Goal: Information Seeking & Learning: Learn about a topic

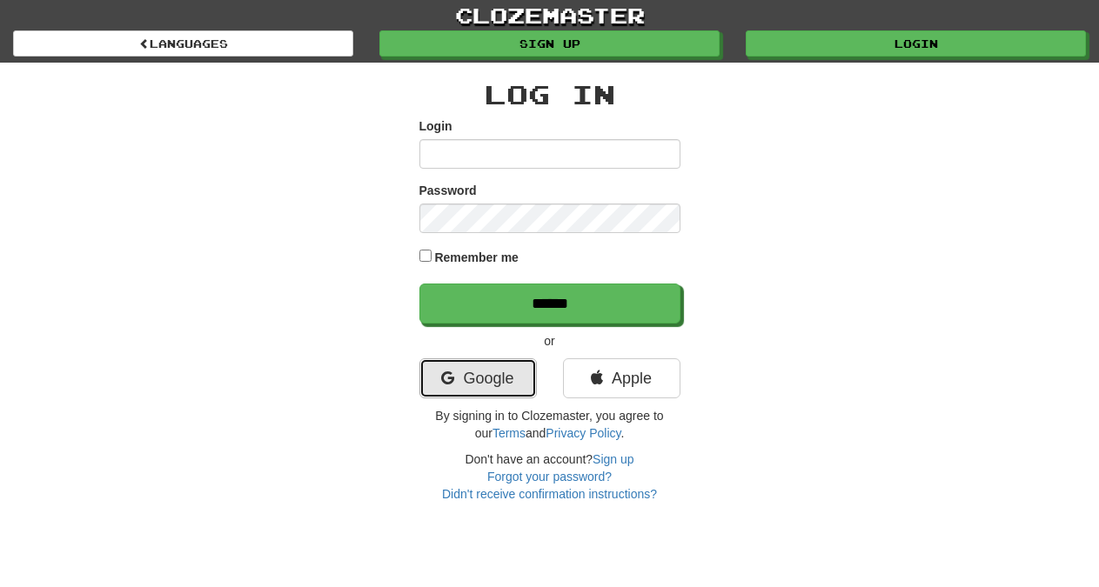
click at [476, 373] on link "Google" at bounding box center [478, 379] width 117 height 40
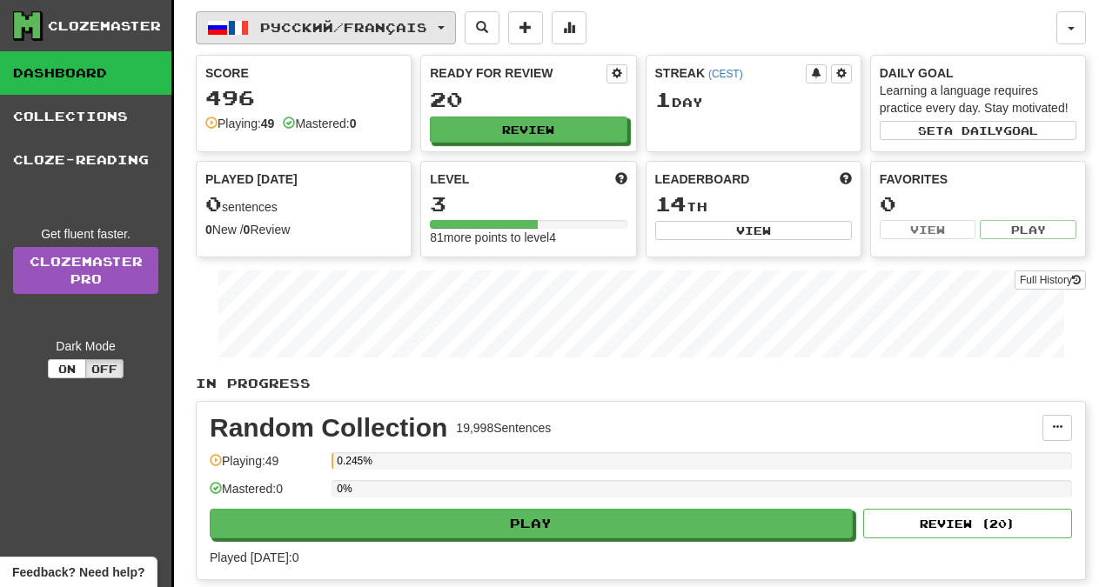
click at [445, 26] on span "button" at bounding box center [441, 27] width 7 height 3
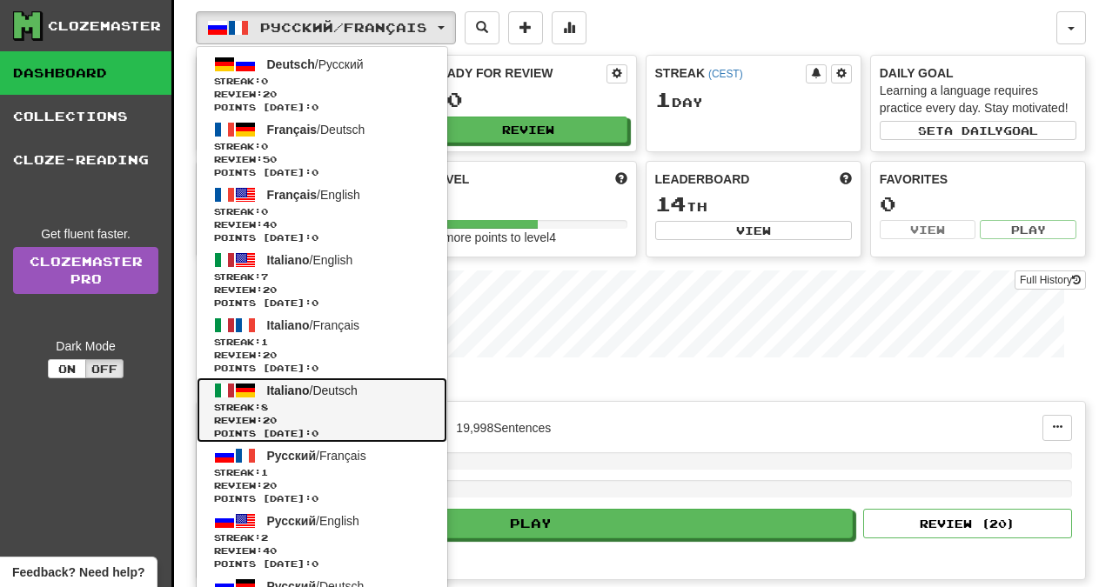
click at [299, 392] on span "Italiano" at bounding box center [288, 391] width 43 height 14
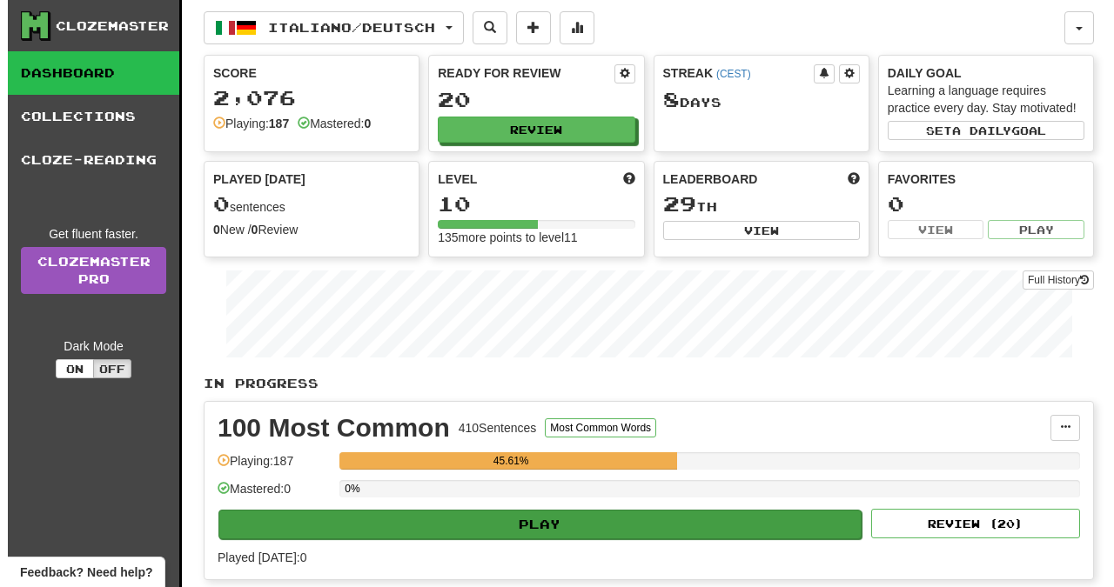
scroll to position [266, 0]
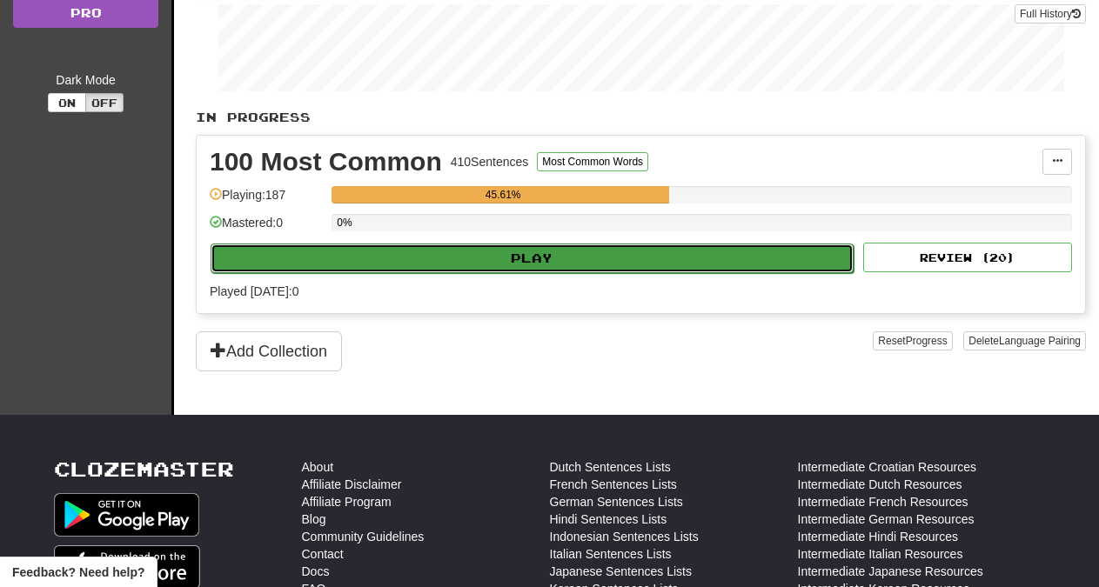
click at [565, 260] on button "Play" at bounding box center [532, 259] width 643 height 30
select select "**"
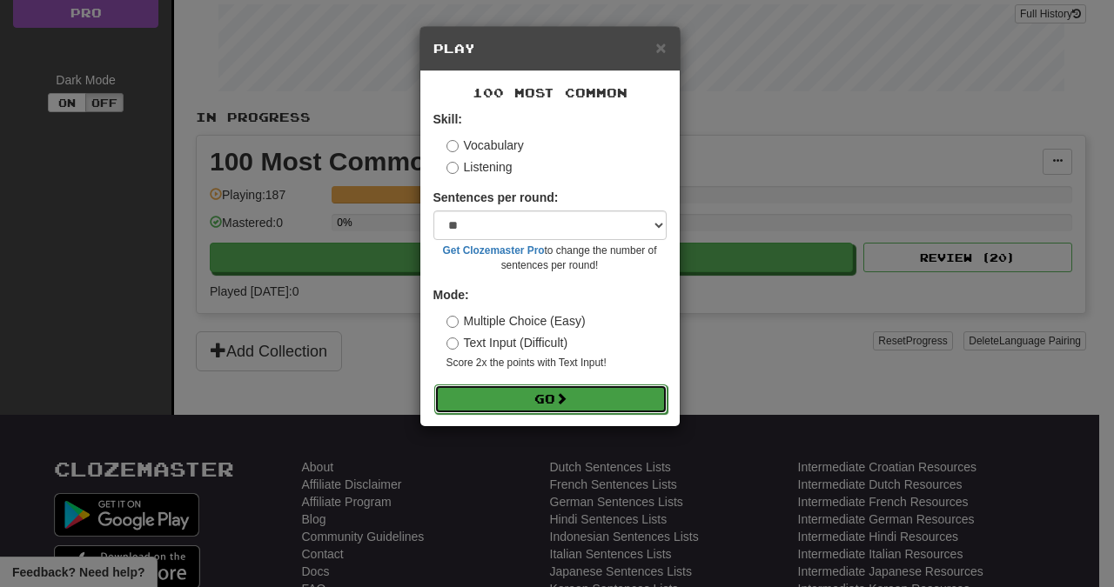
click at [543, 397] on button "Go" at bounding box center [550, 400] width 233 height 30
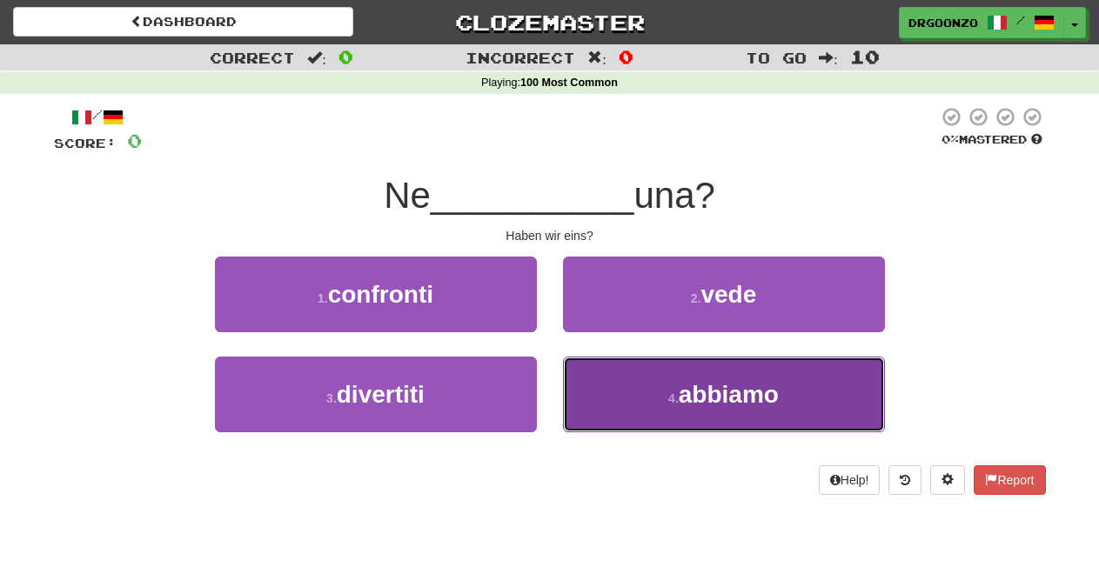
click at [644, 385] on button "4 . abbiamo" at bounding box center [724, 395] width 322 height 76
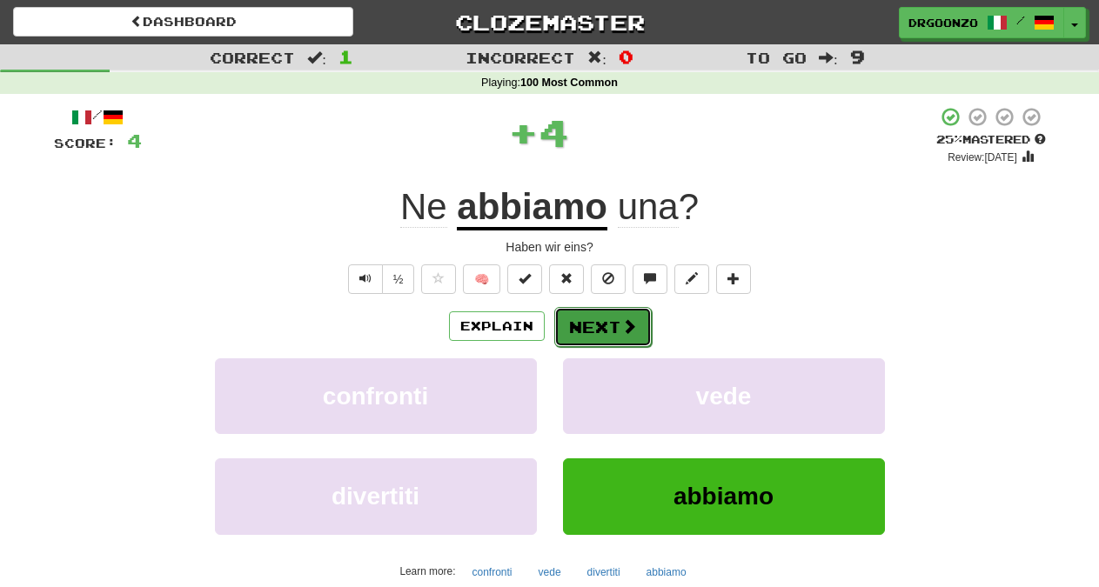
click at [621, 319] on span at bounding box center [629, 327] width 16 height 16
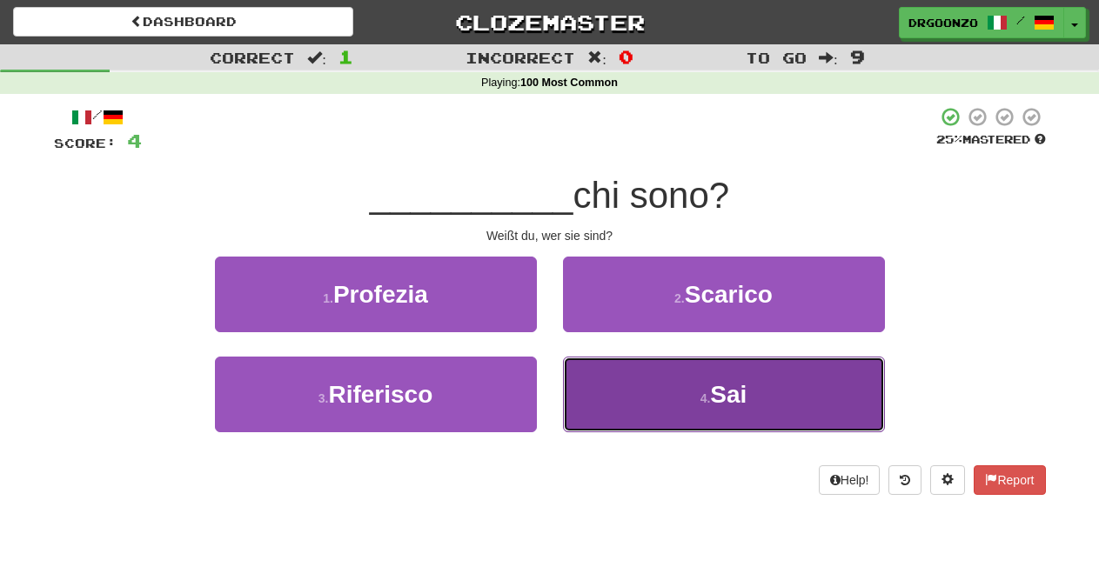
click at [707, 394] on small "4 ." at bounding box center [706, 399] width 10 height 14
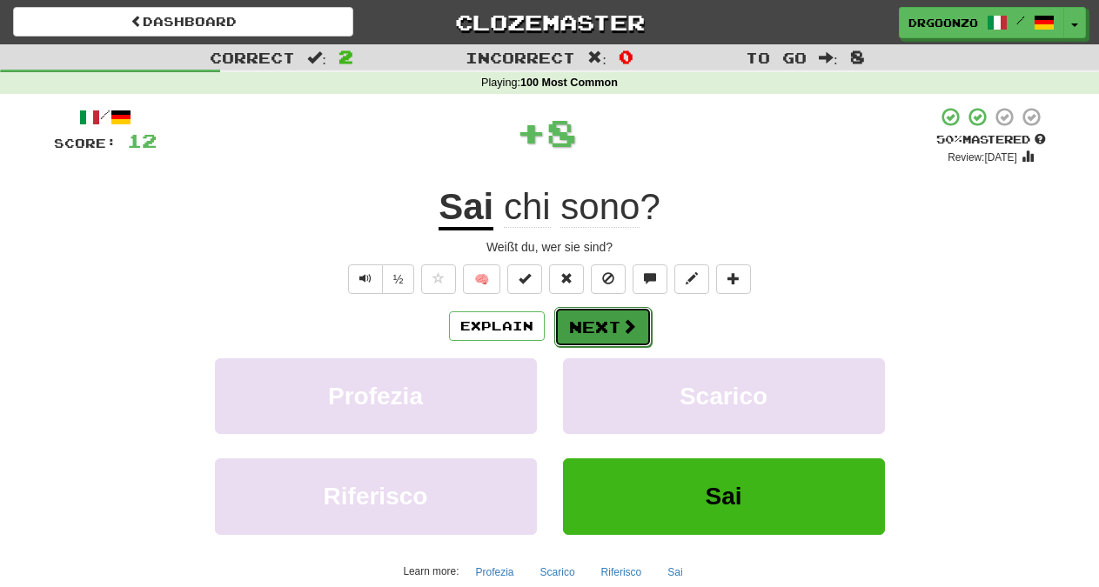
click at [618, 332] on button "Next" at bounding box center [602, 327] width 97 height 40
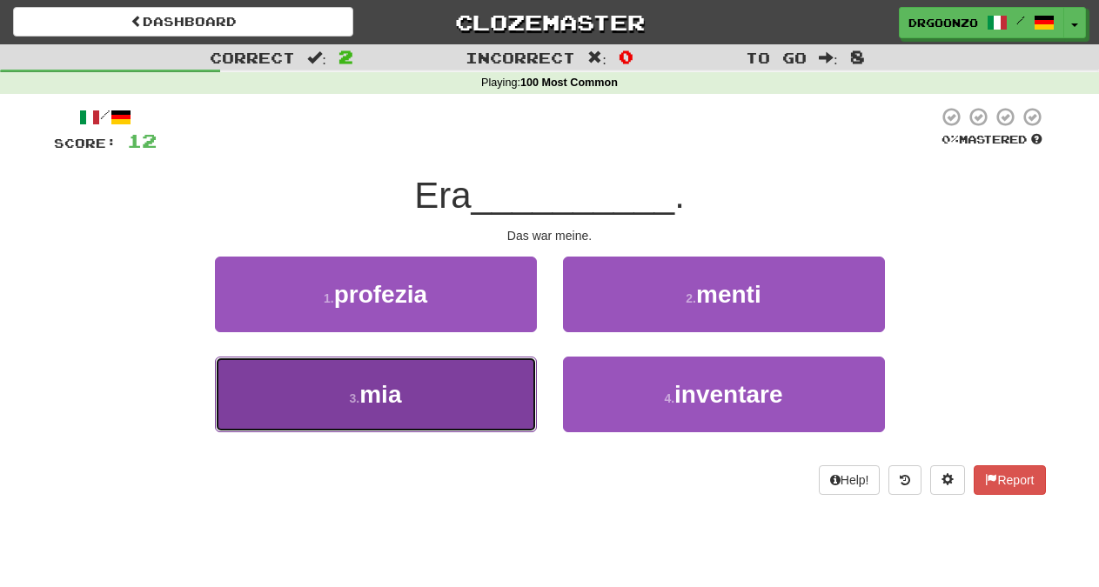
click at [453, 395] on button "3 . mia" at bounding box center [376, 395] width 322 height 76
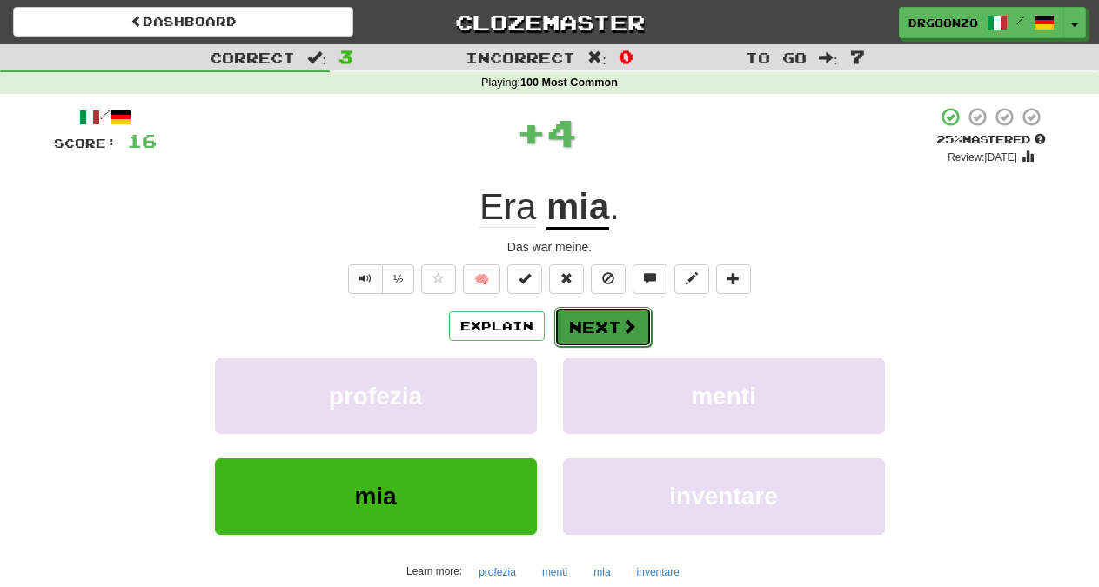
click at [570, 333] on button "Next" at bounding box center [602, 327] width 97 height 40
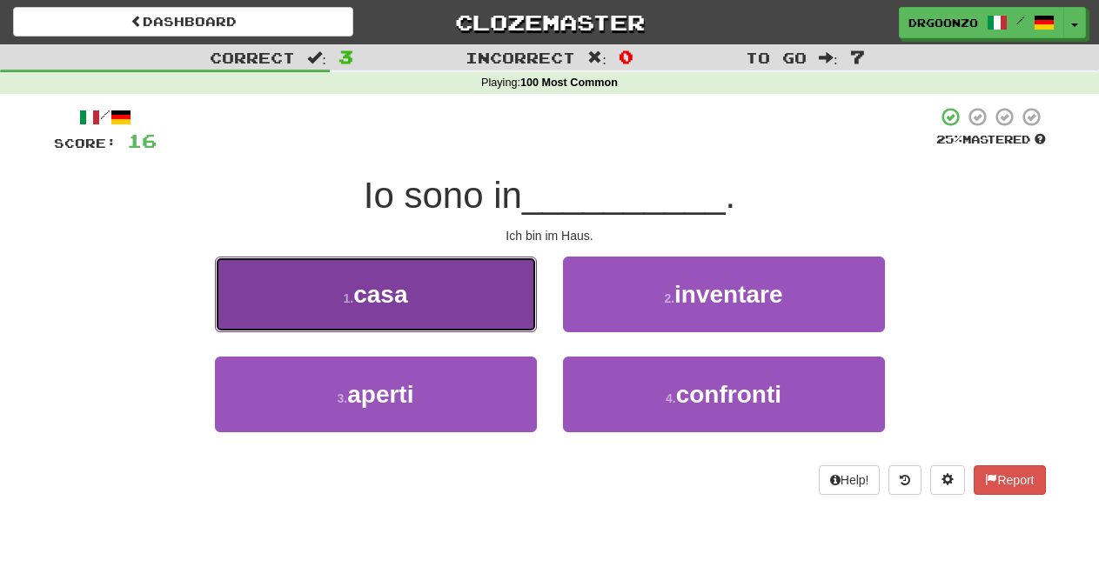
click at [425, 299] on button "1 . casa" at bounding box center [376, 295] width 322 height 76
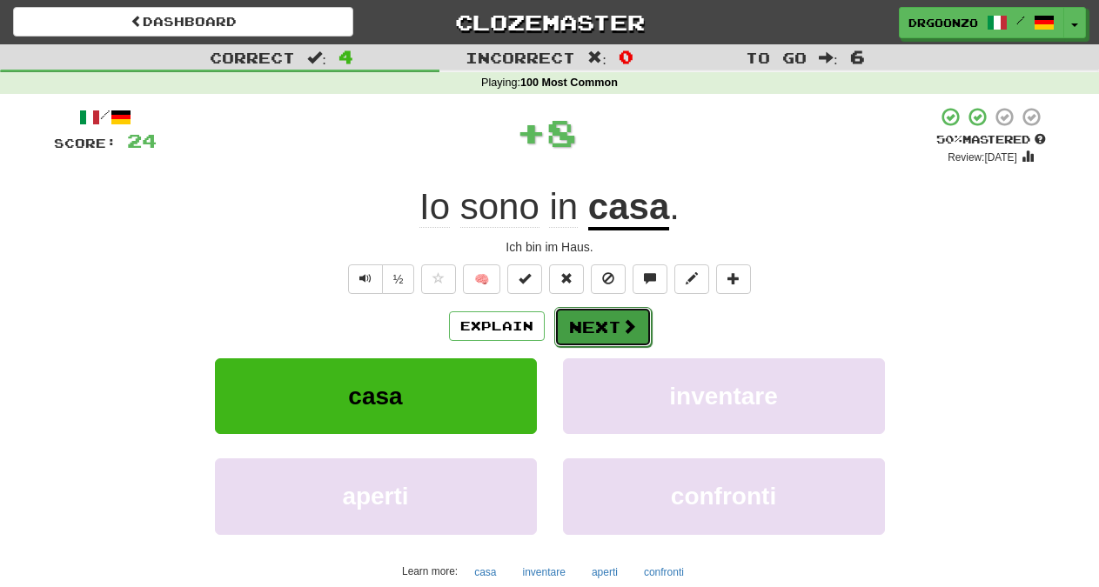
click at [572, 318] on button "Next" at bounding box center [602, 327] width 97 height 40
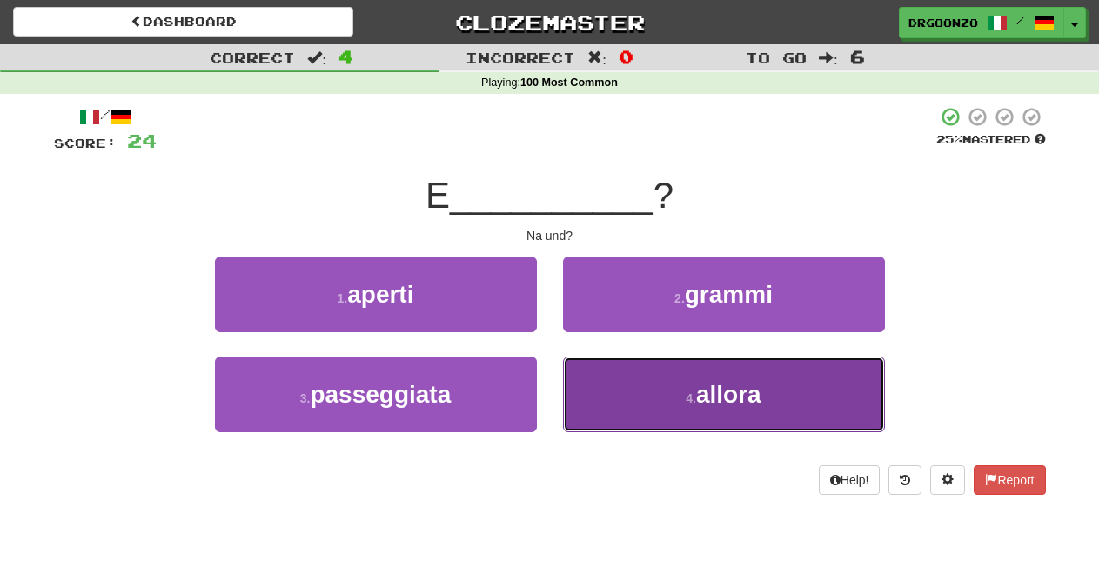
click at [702, 408] on span "allora" at bounding box center [728, 394] width 65 height 27
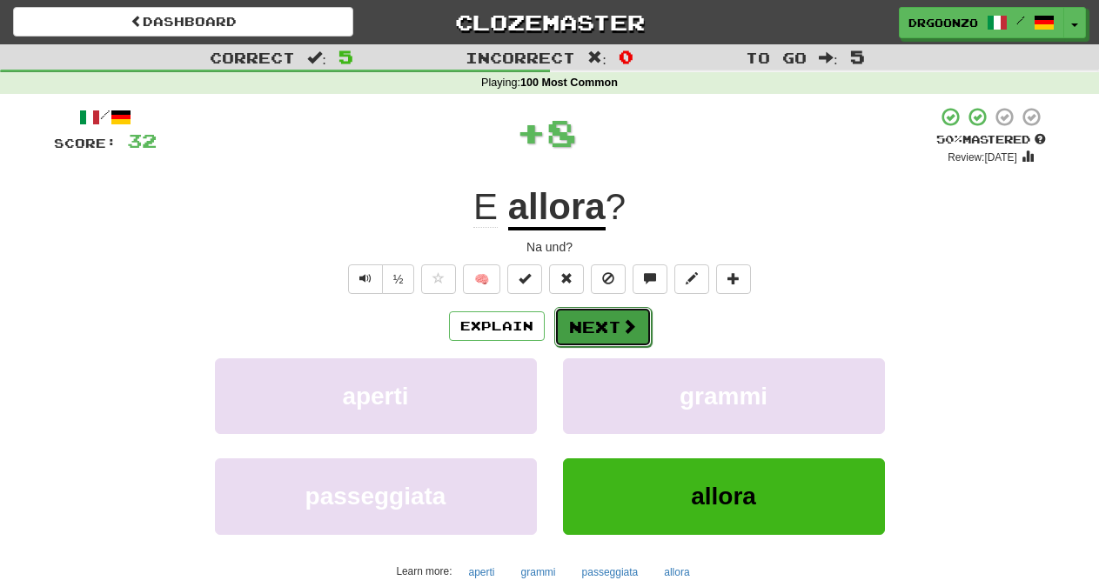
click at [635, 339] on button "Next" at bounding box center [602, 327] width 97 height 40
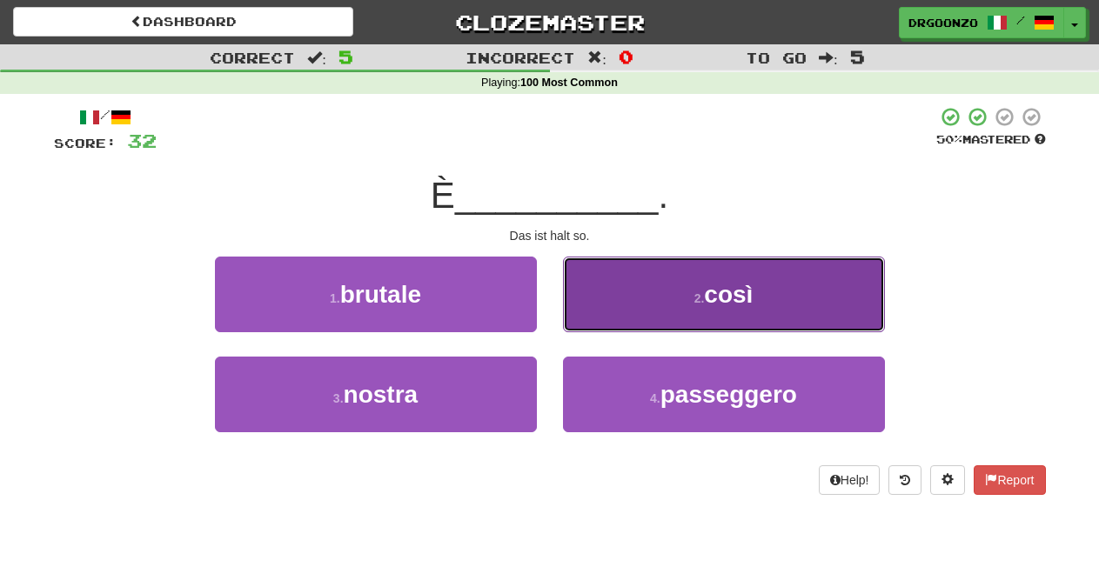
click at [671, 310] on button "2 . così" at bounding box center [724, 295] width 322 height 76
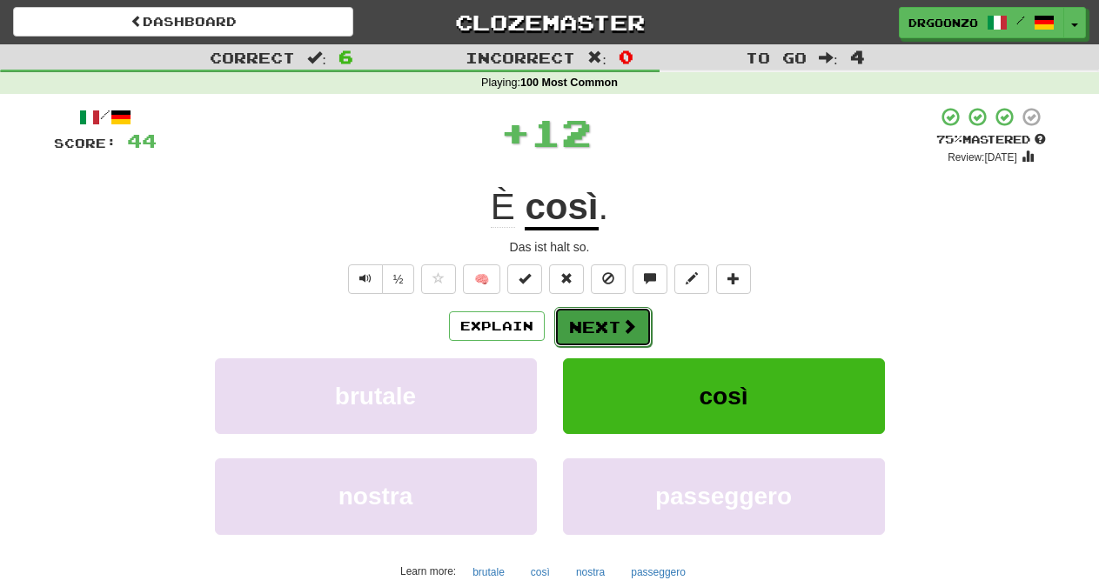
click at [610, 323] on button "Next" at bounding box center [602, 327] width 97 height 40
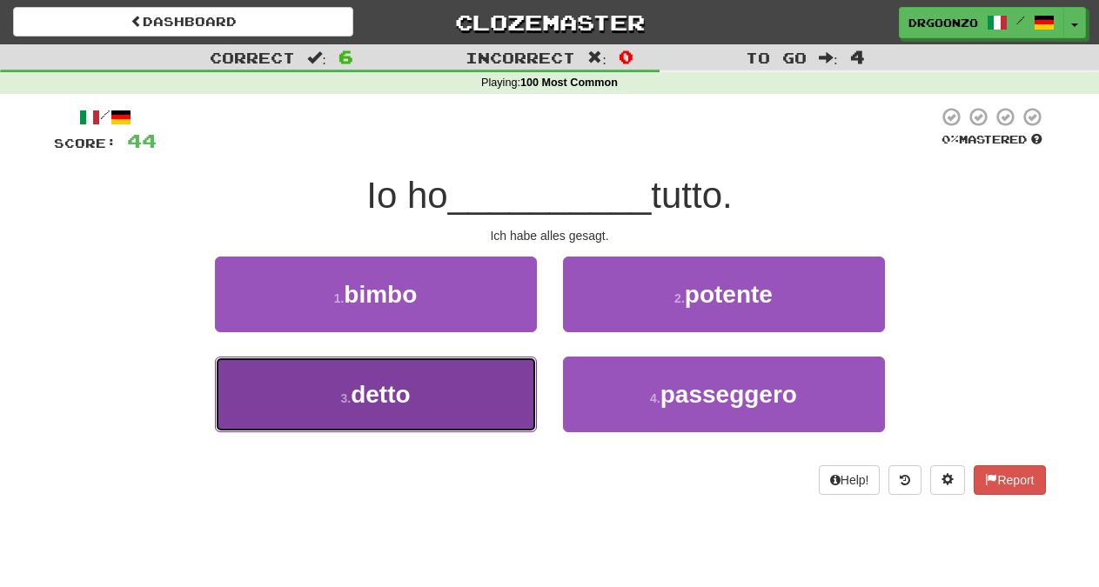
click at [433, 401] on button "3 . detto" at bounding box center [376, 395] width 322 height 76
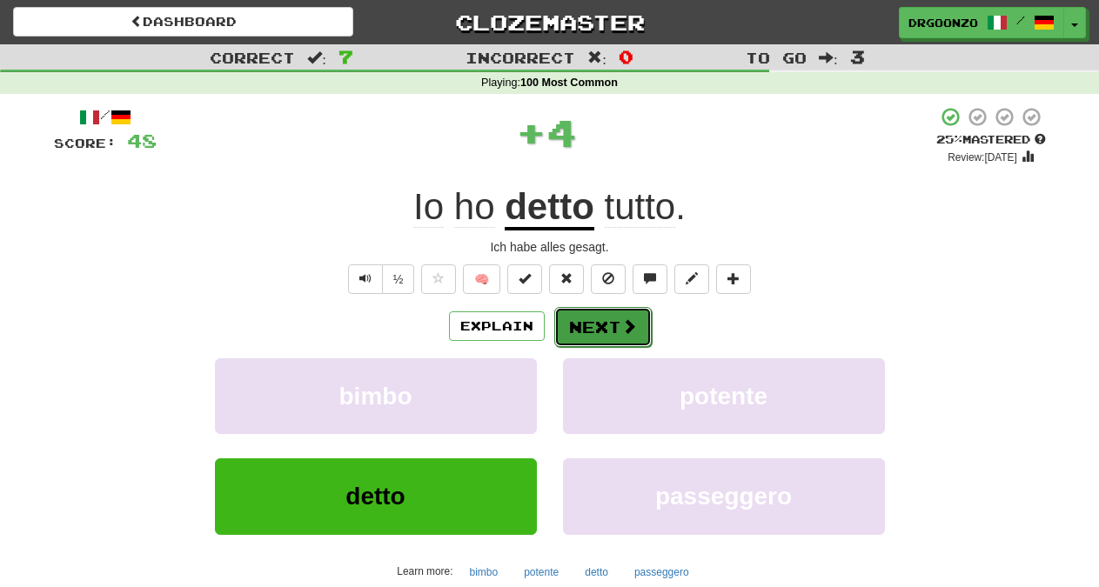
click at [594, 333] on button "Next" at bounding box center [602, 327] width 97 height 40
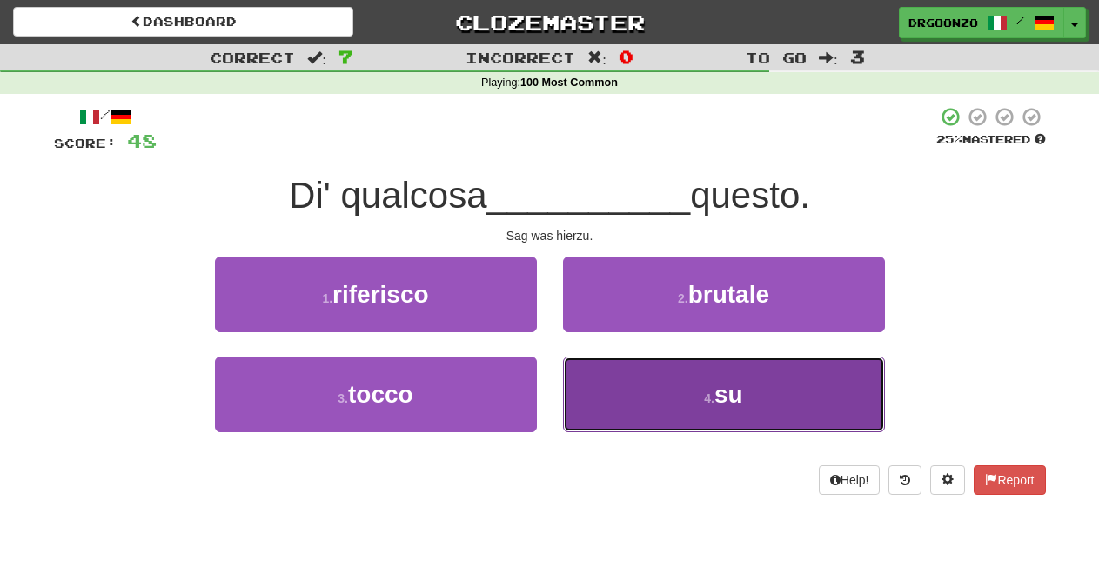
click at [783, 423] on button "4 . su" at bounding box center [724, 395] width 322 height 76
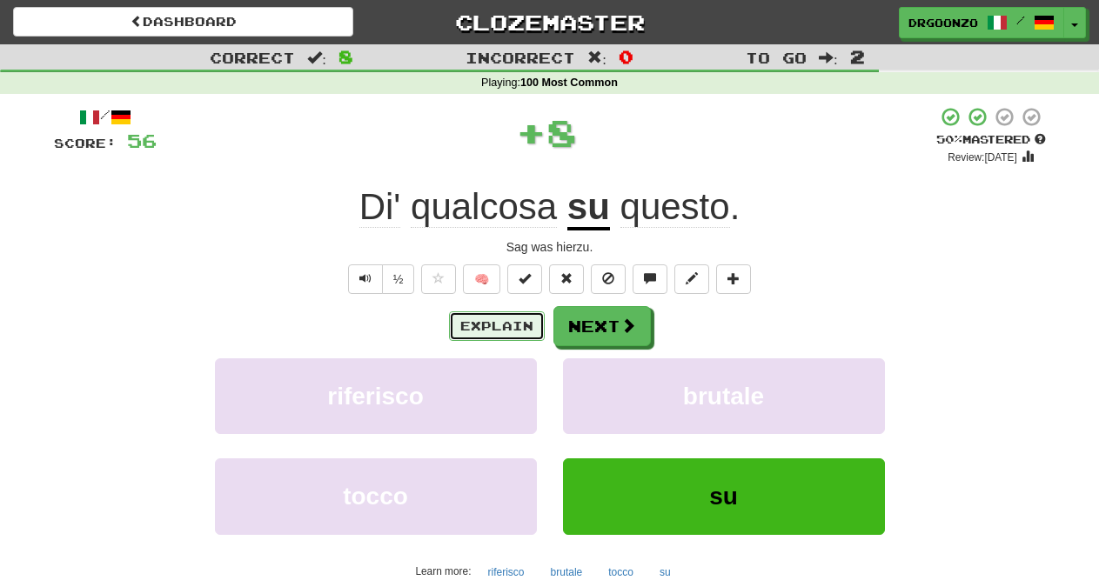
click at [469, 328] on button "Explain" at bounding box center [497, 327] width 96 height 30
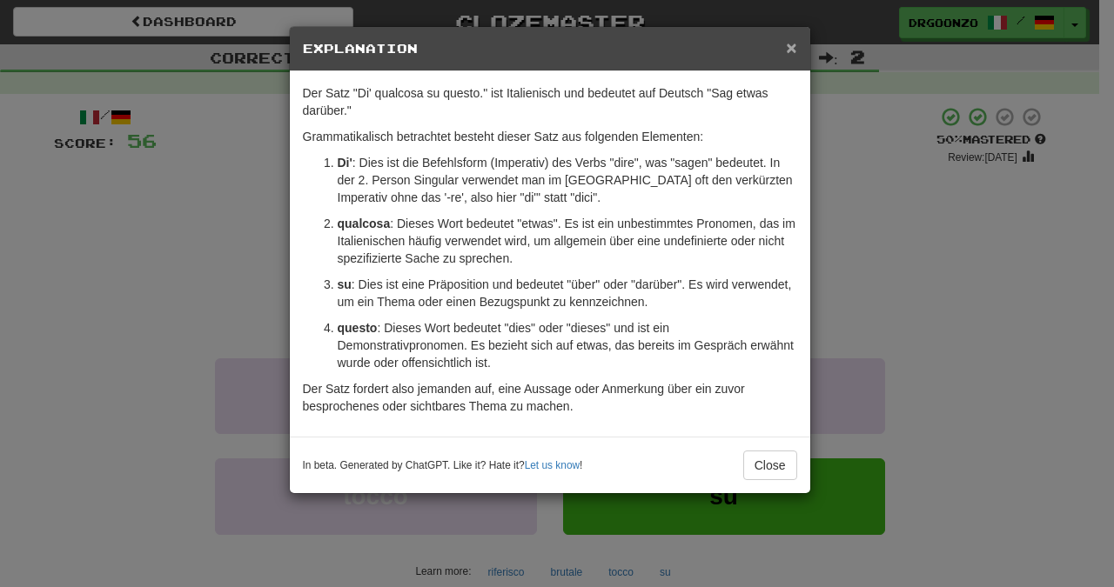
click at [789, 45] on span "×" at bounding box center [791, 47] width 10 height 20
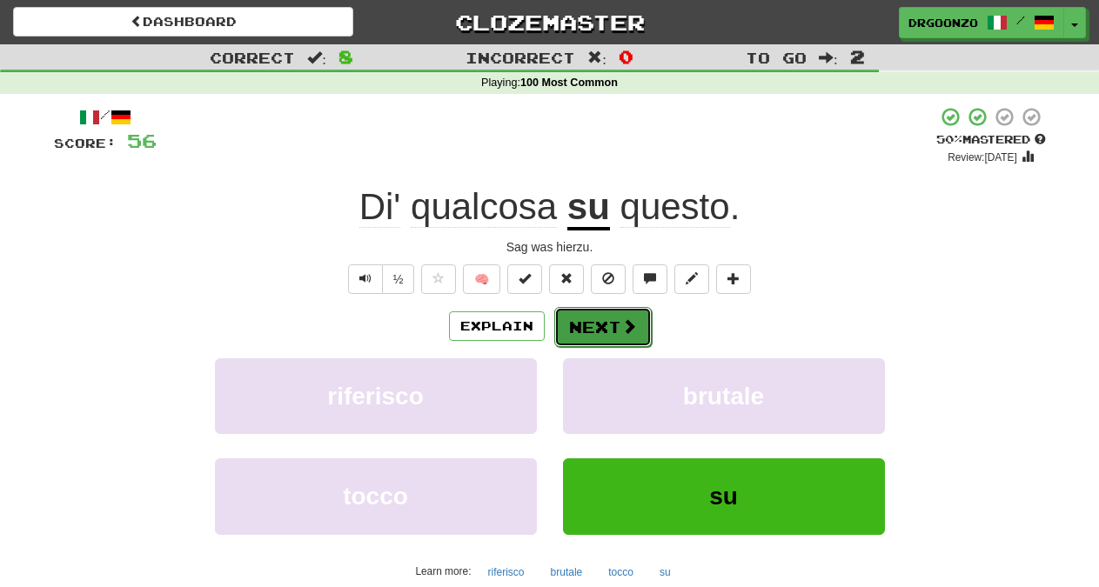
click at [593, 319] on button "Next" at bounding box center [602, 327] width 97 height 40
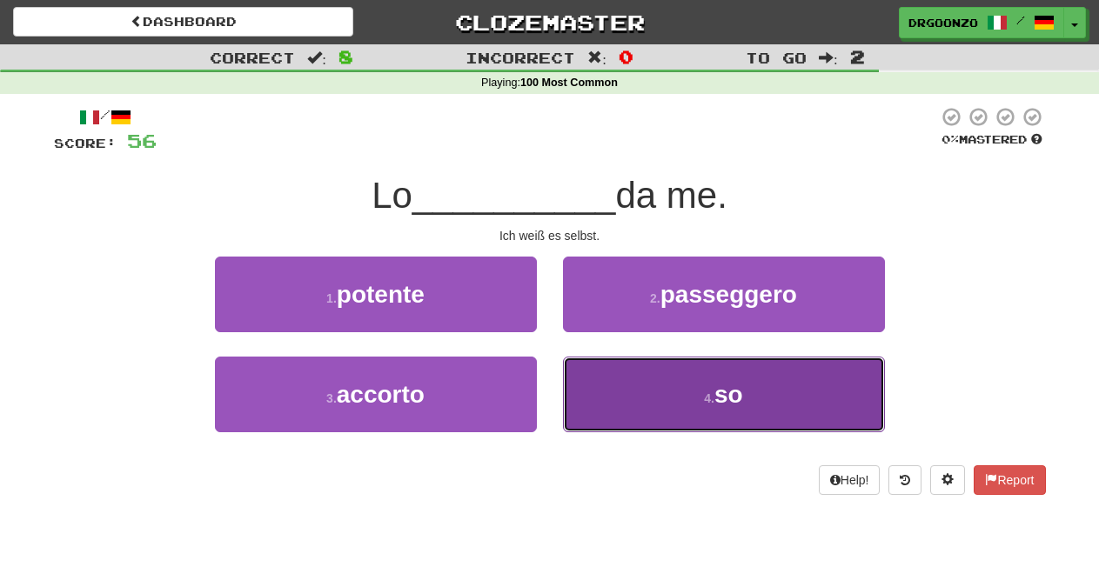
click at [721, 407] on span "so" at bounding box center [729, 394] width 29 height 27
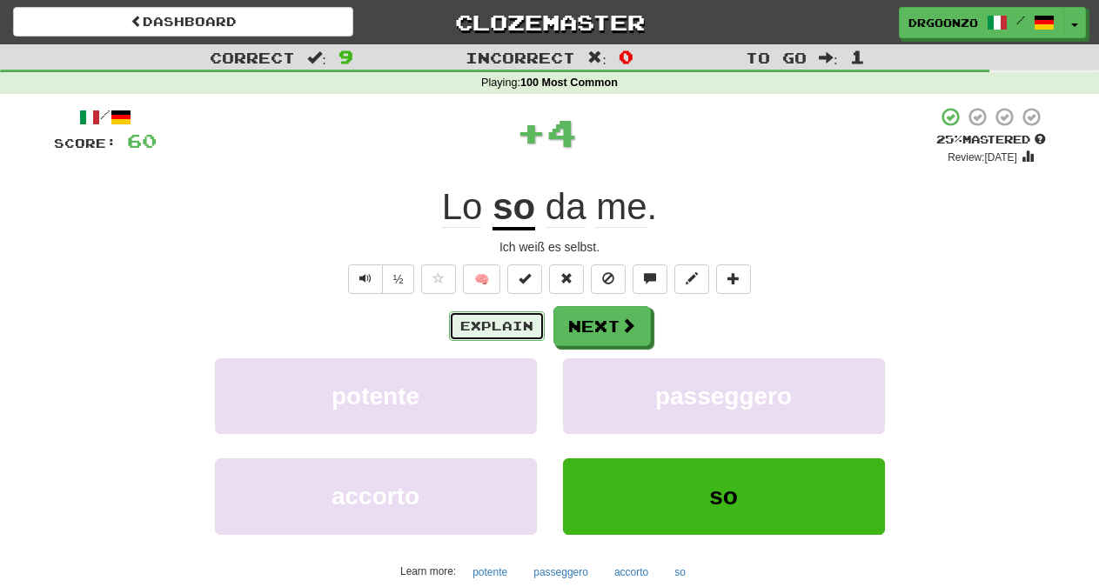
click at [474, 328] on button "Explain" at bounding box center [497, 327] width 96 height 30
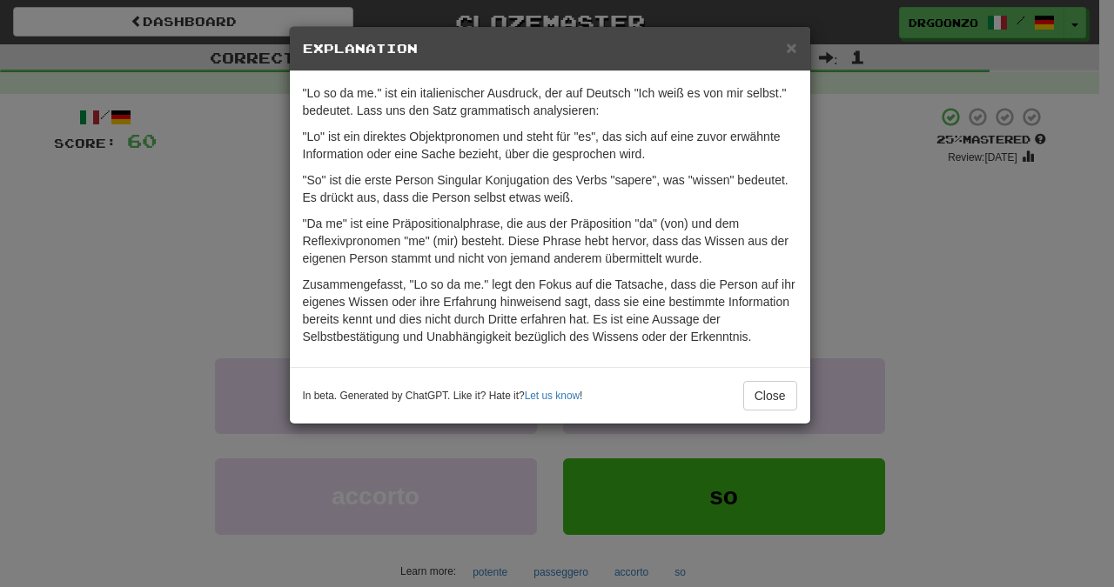
click at [786, 46] on h5 "Explanation" at bounding box center [550, 48] width 494 height 17
click at [792, 48] on span "×" at bounding box center [791, 47] width 10 height 20
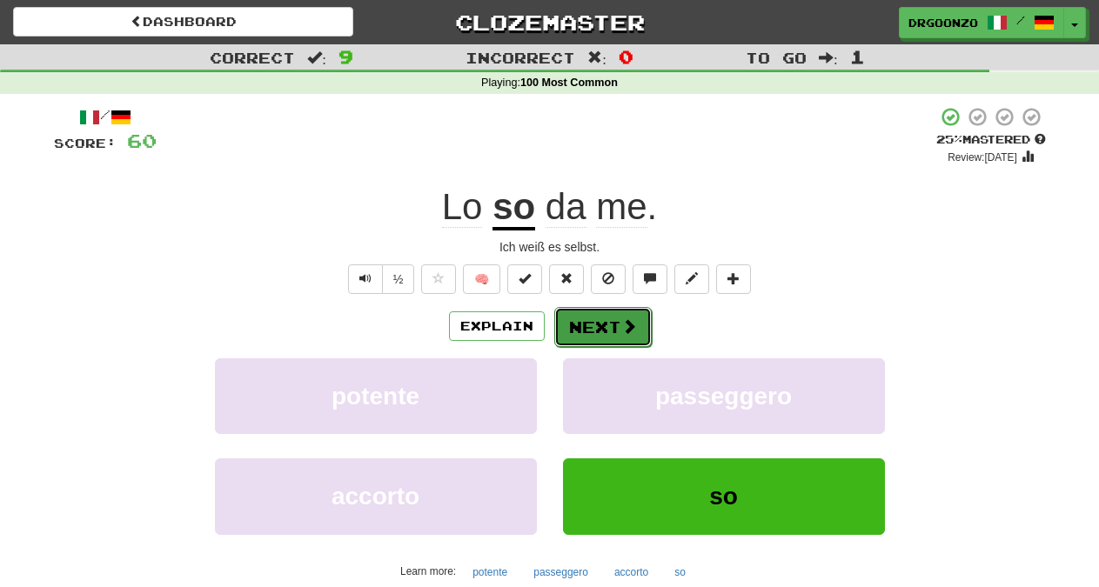
click at [619, 330] on button "Next" at bounding box center [602, 327] width 97 height 40
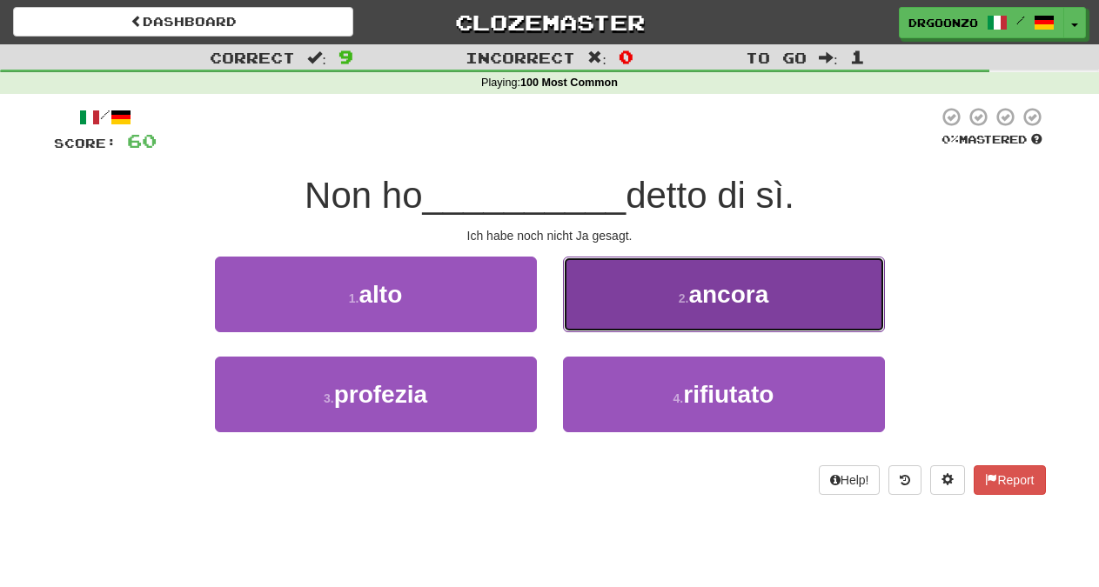
click at [704, 300] on span "ancora" at bounding box center [728, 294] width 80 height 27
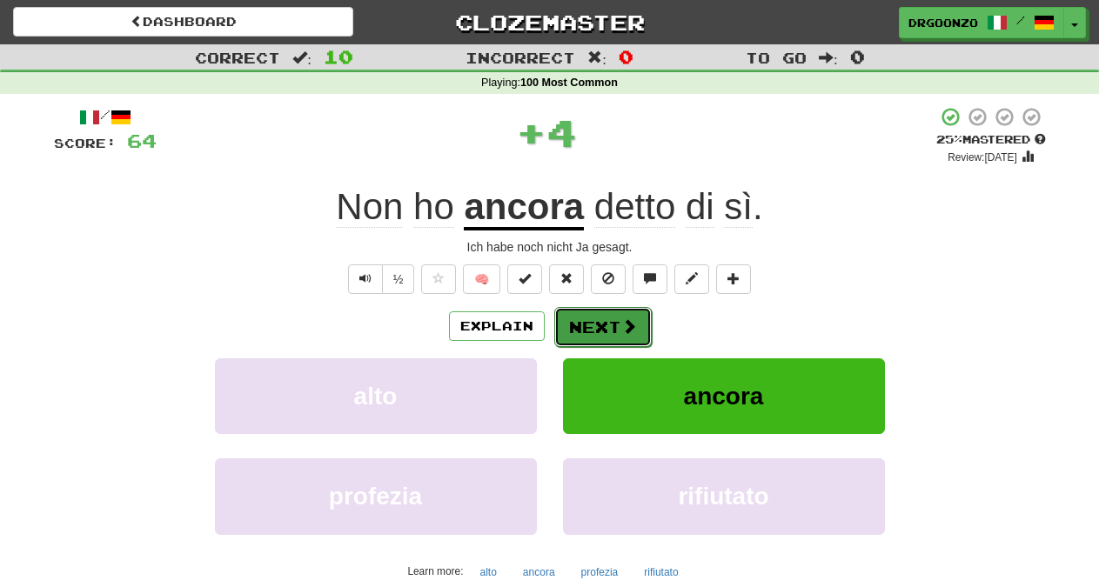
click at [630, 330] on span at bounding box center [629, 327] width 16 height 16
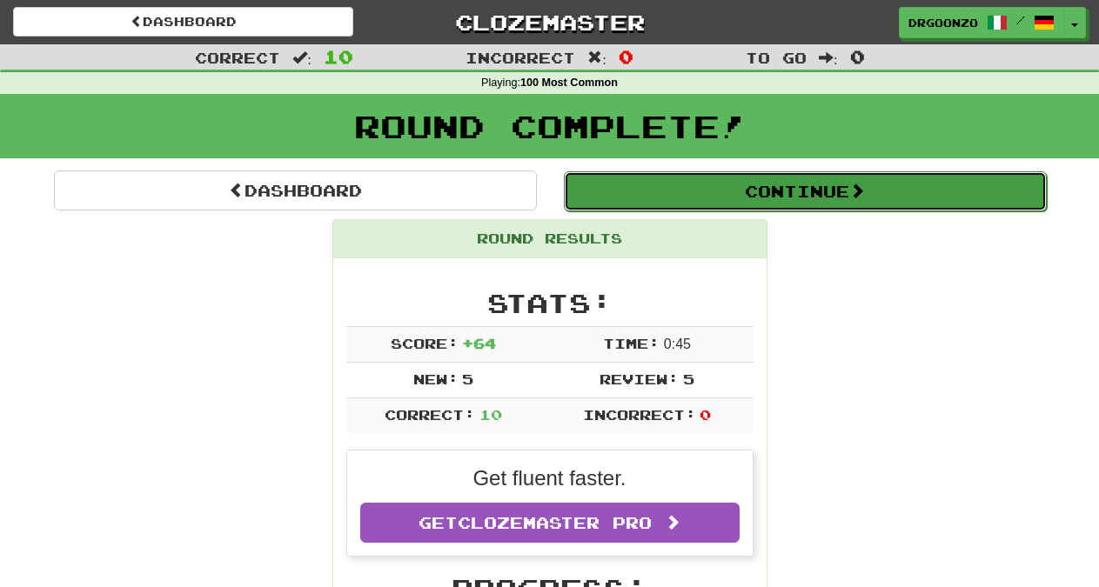
click at [777, 191] on button "Continue" at bounding box center [805, 191] width 483 height 40
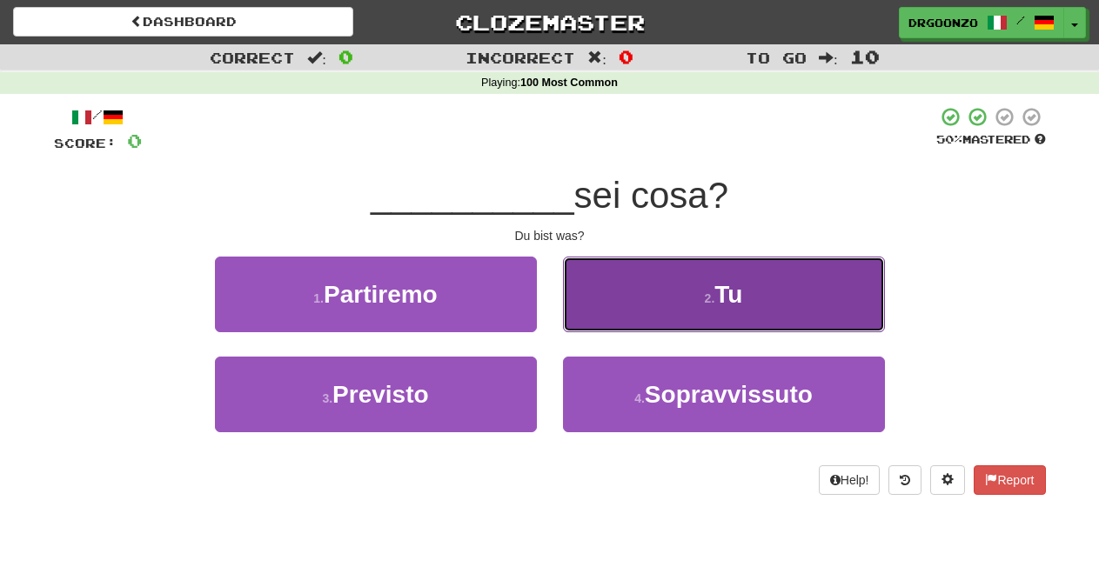
click at [718, 299] on span "Tu" at bounding box center [729, 294] width 28 height 27
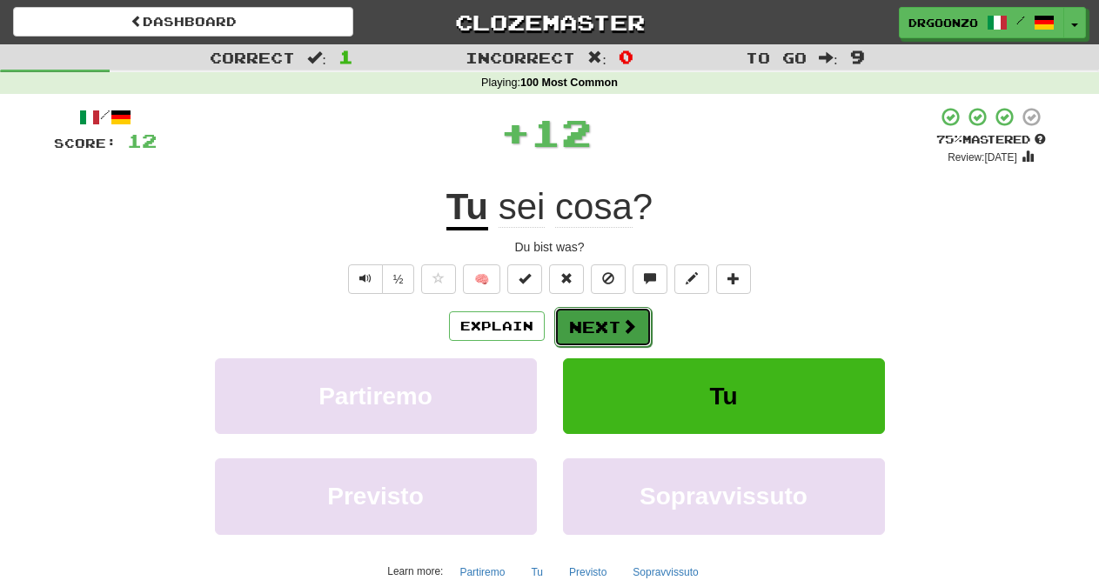
click at [628, 328] on span at bounding box center [629, 327] width 16 height 16
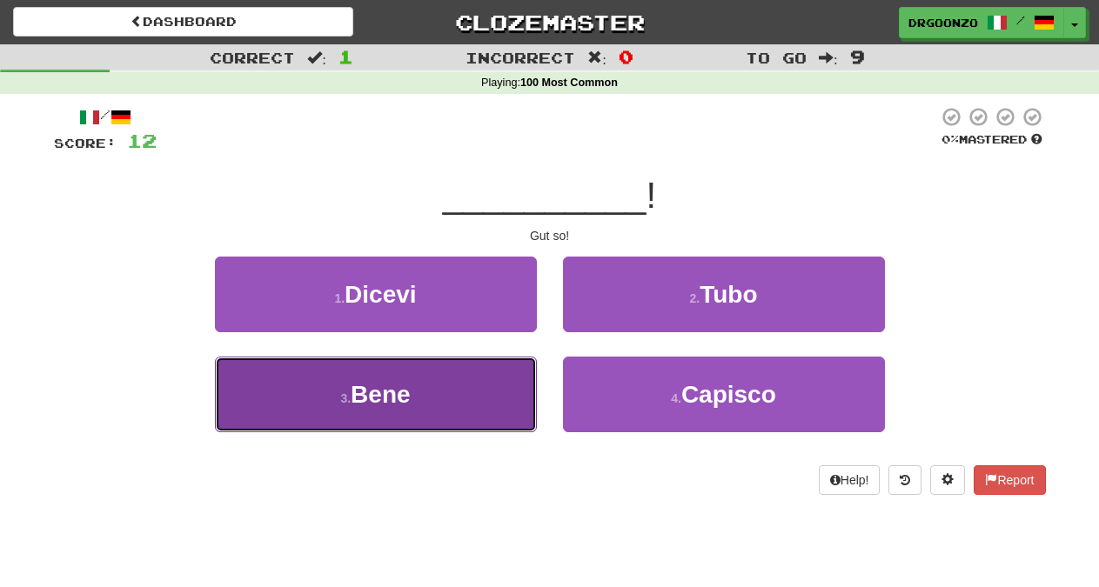
click at [413, 383] on button "3 . Bene" at bounding box center [376, 395] width 322 height 76
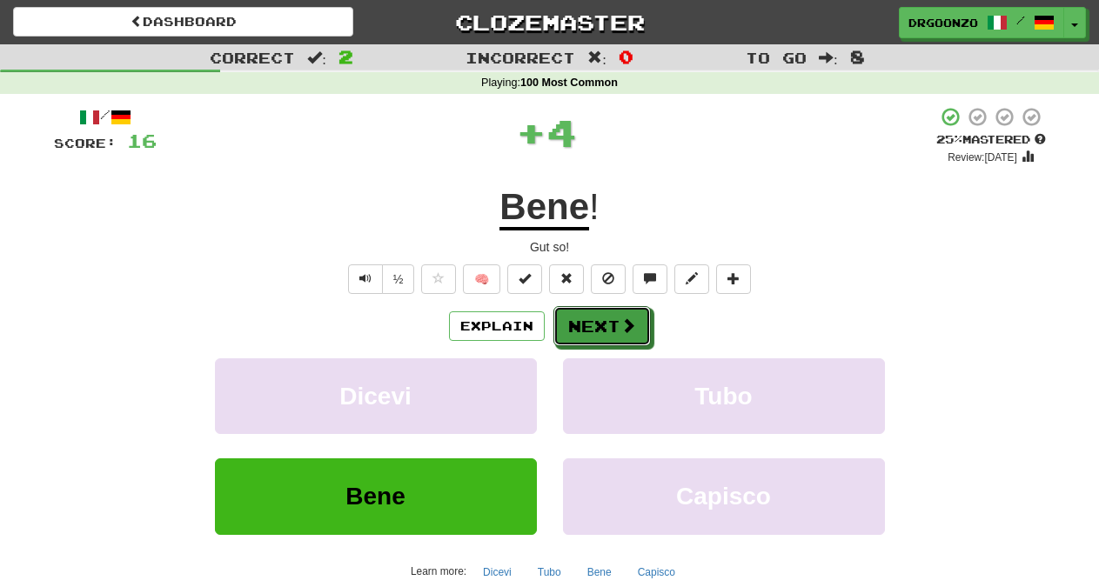
click at [581, 309] on button "Next" at bounding box center [602, 326] width 97 height 40
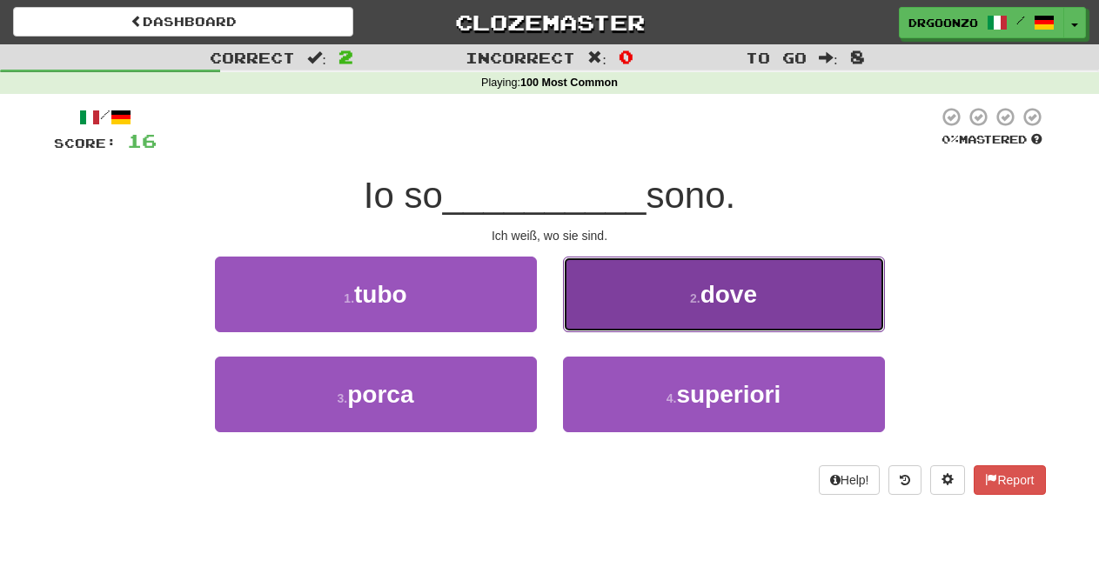
click at [641, 283] on button "2 . dove" at bounding box center [724, 295] width 322 height 76
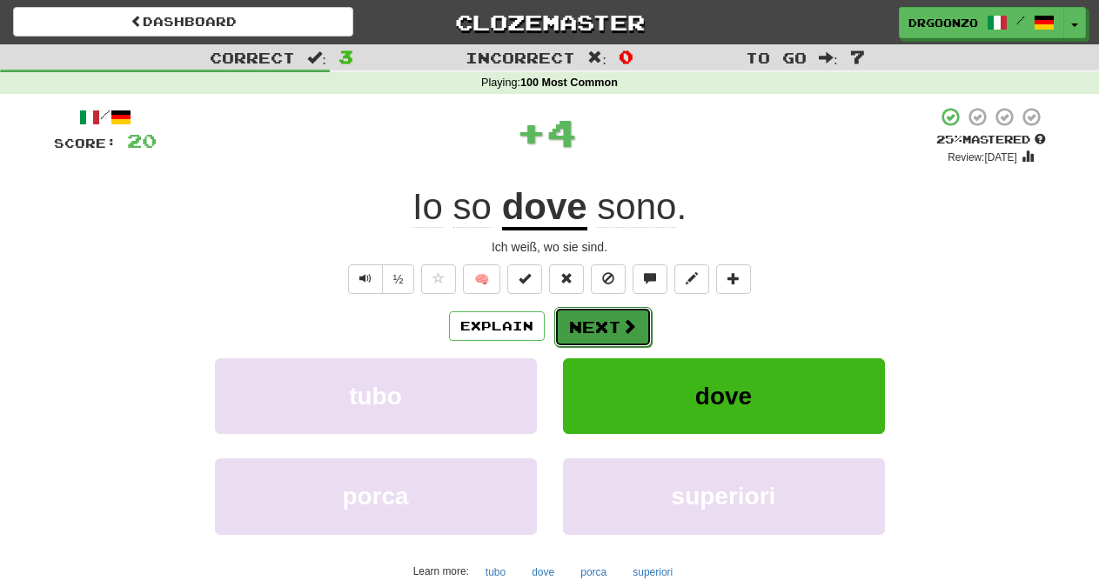
click at [634, 333] on span at bounding box center [629, 327] width 16 height 16
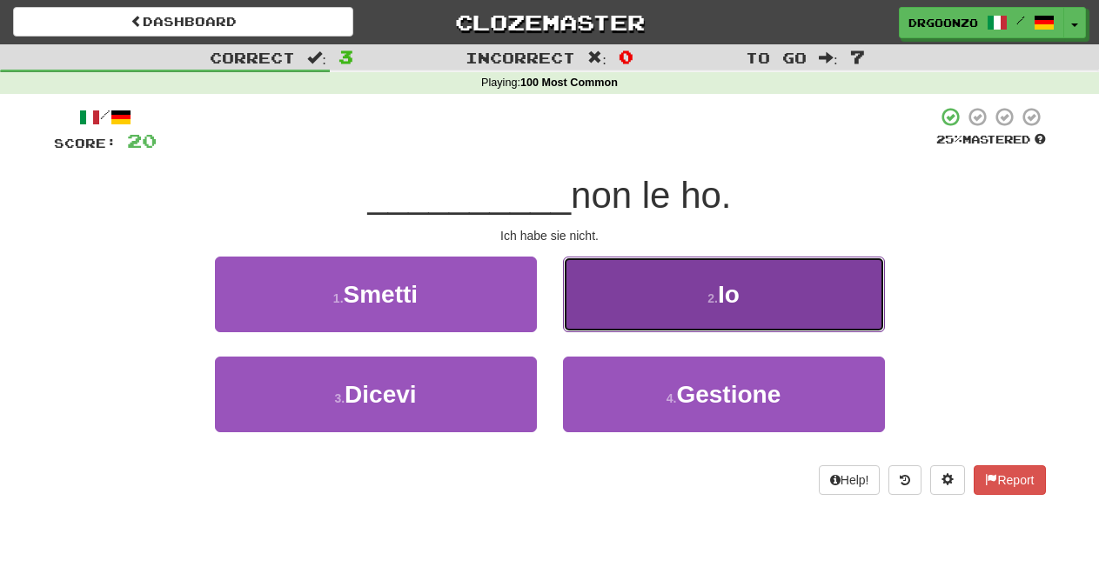
click at [708, 317] on button "2 . Io" at bounding box center [724, 295] width 322 height 76
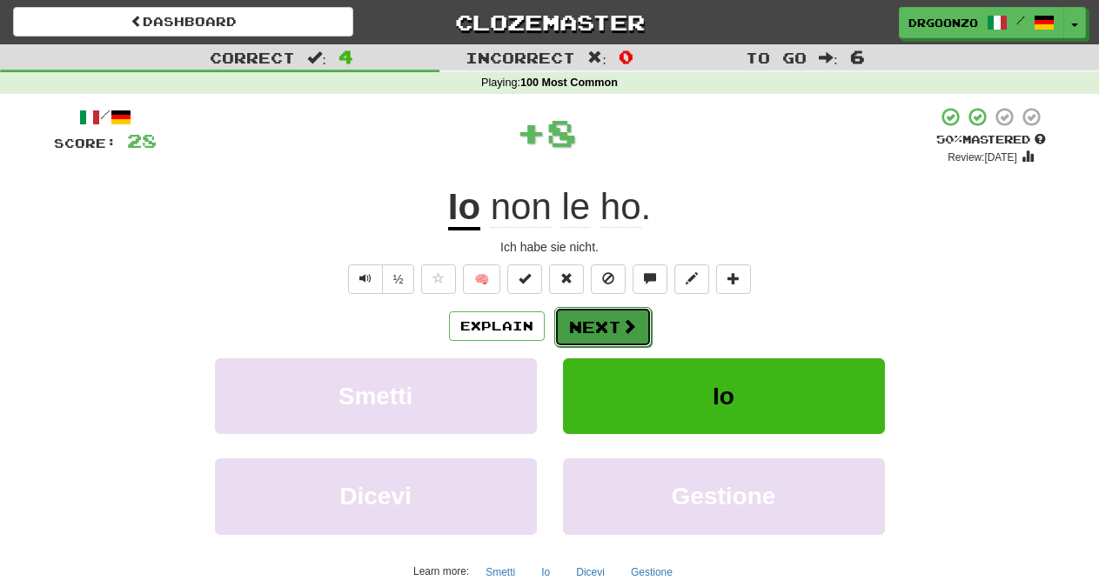
click at [636, 329] on button "Next" at bounding box center [602, 327] width 97 height 40
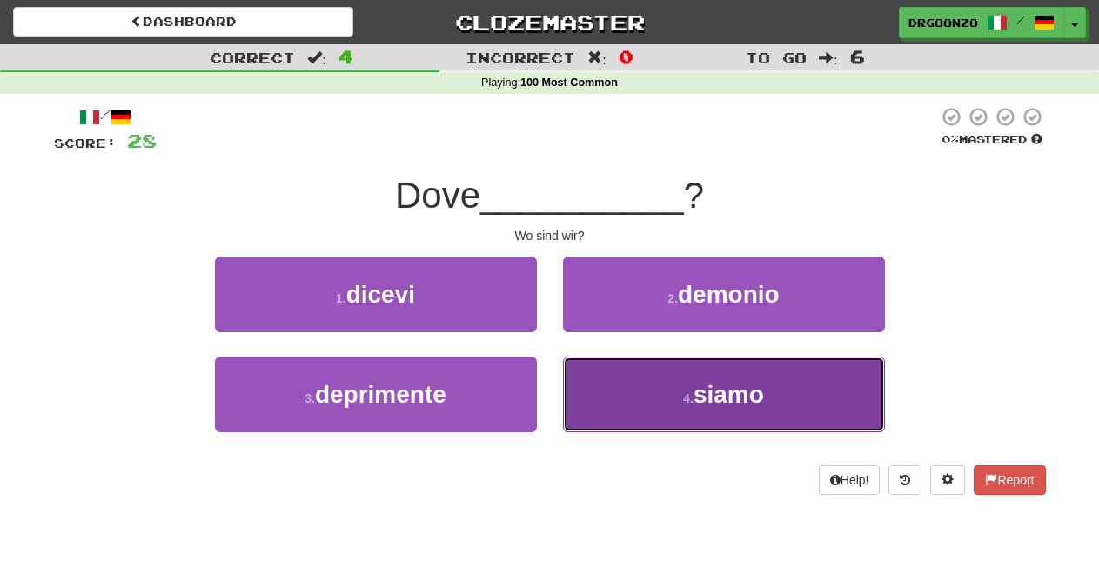
click at [704, 388] on span "siamo" at bounding box center [729, 394] width 70 height 27
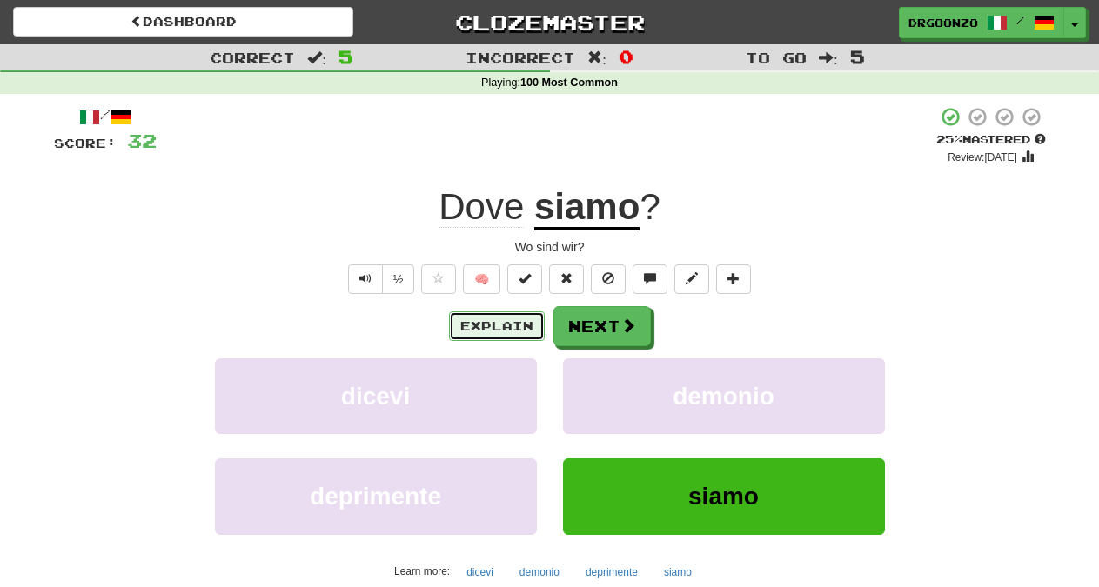
click at [530, 319] on button "Explain" at bounding box center [497, 327] width 96 height 30
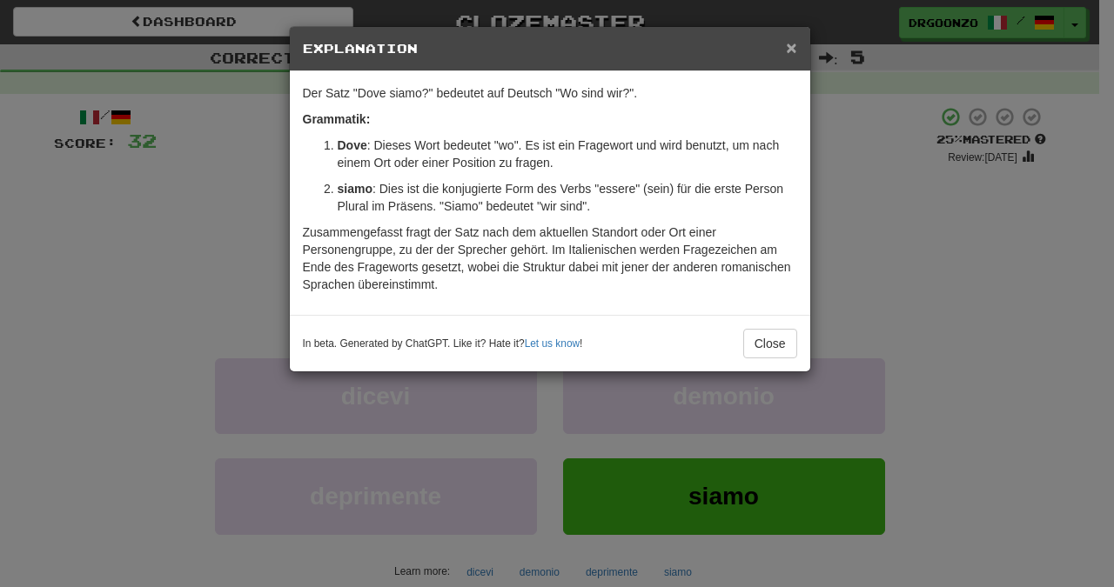
click at [792, 47] on span "×" at bounding box center [791, 47] width 10 height 20
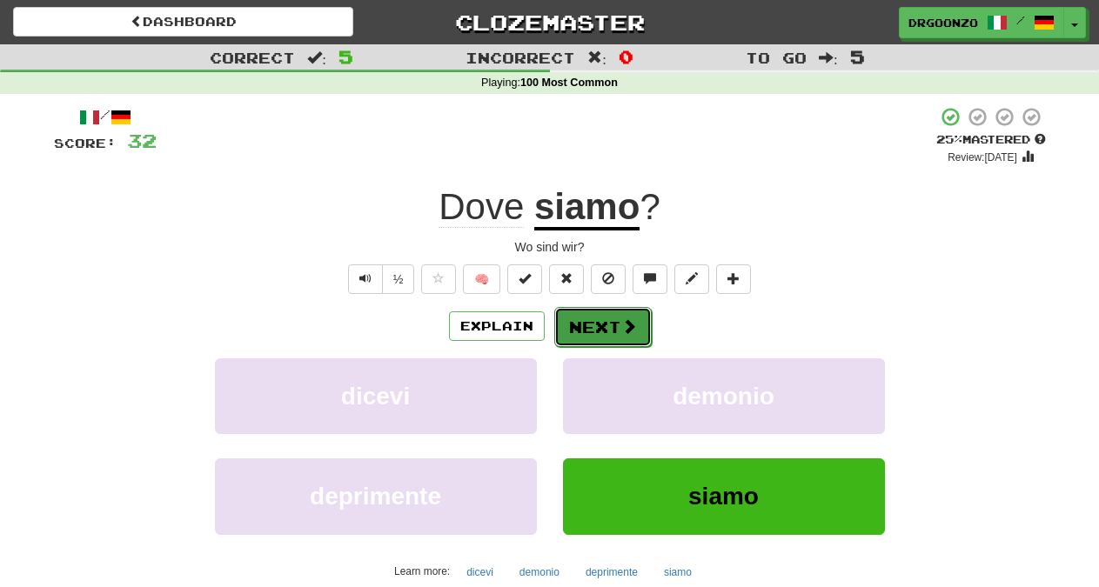
click at [639, 333] on button "Next" at bounding box center [602, 327] width 97 height 40
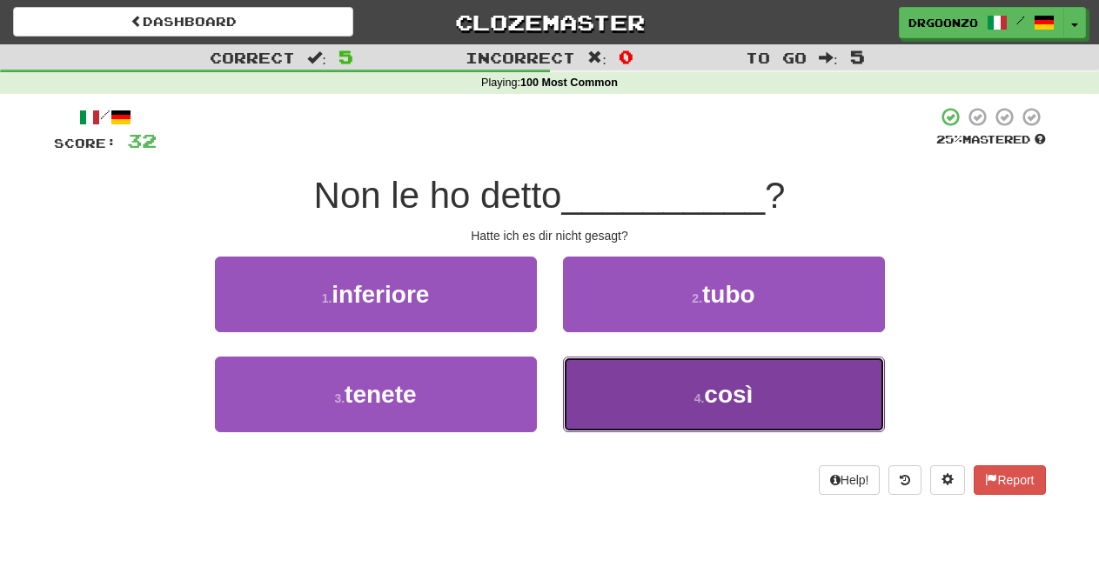
click at [735, 387] on span "così" at bounding box center [728, 394] width 49 height 27
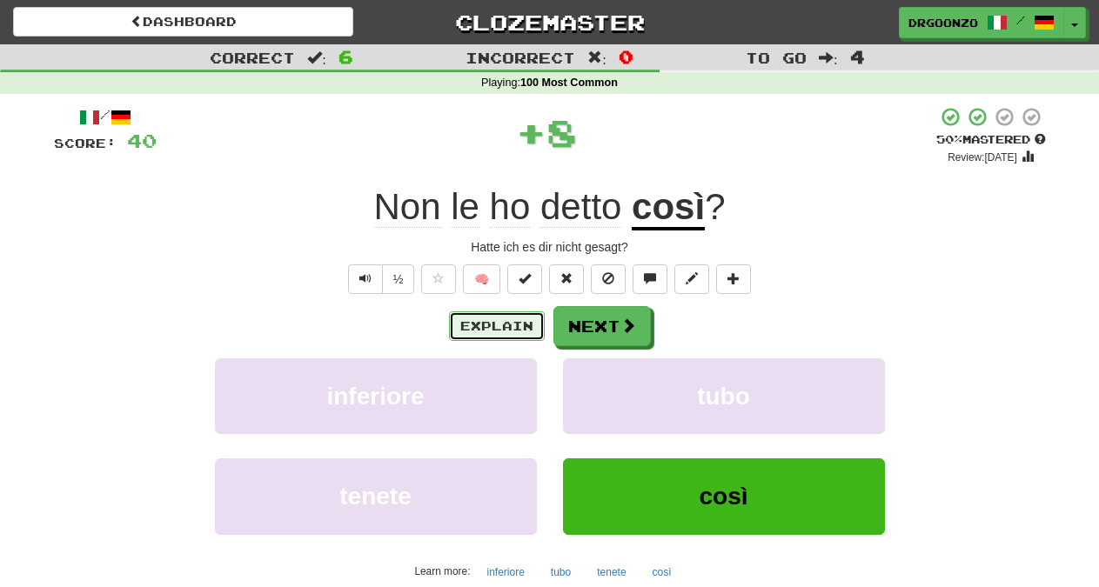
click at [499, 326] on button "Explain" at bounding box center [497, 327] width 96 height 30
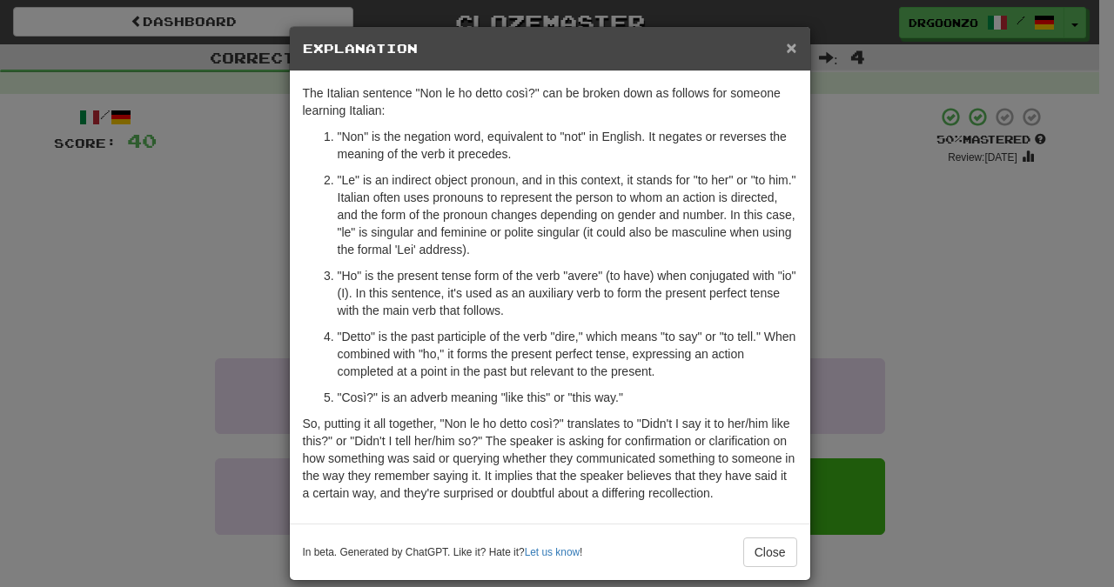
click at [786, 47] on span "×" at bounding box center [791, 47] width 10 height 20
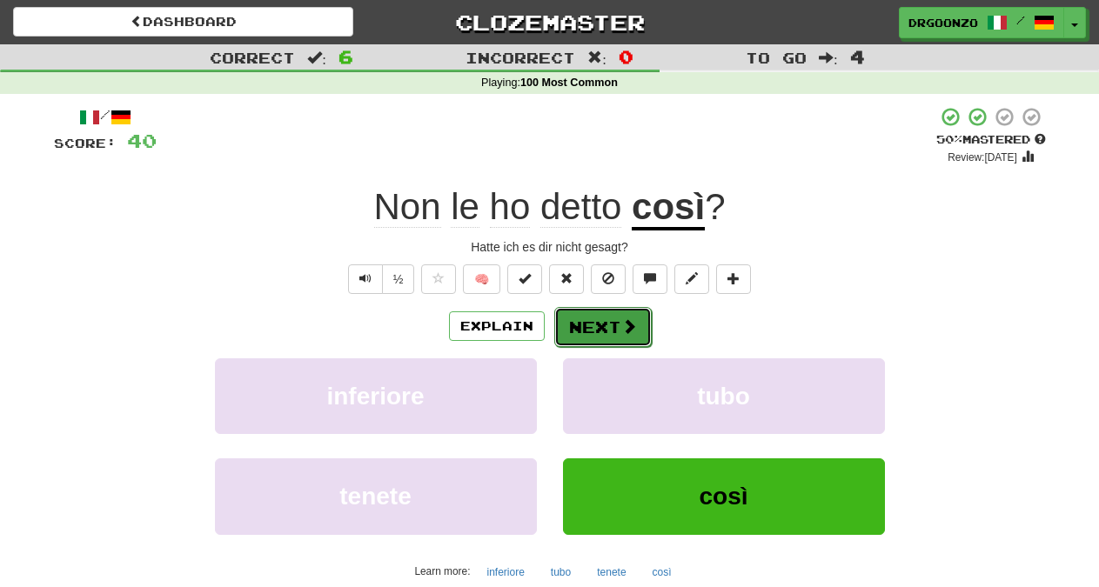
click at [621, 323] on span at bounding box center [629, 327] width 16 height 16
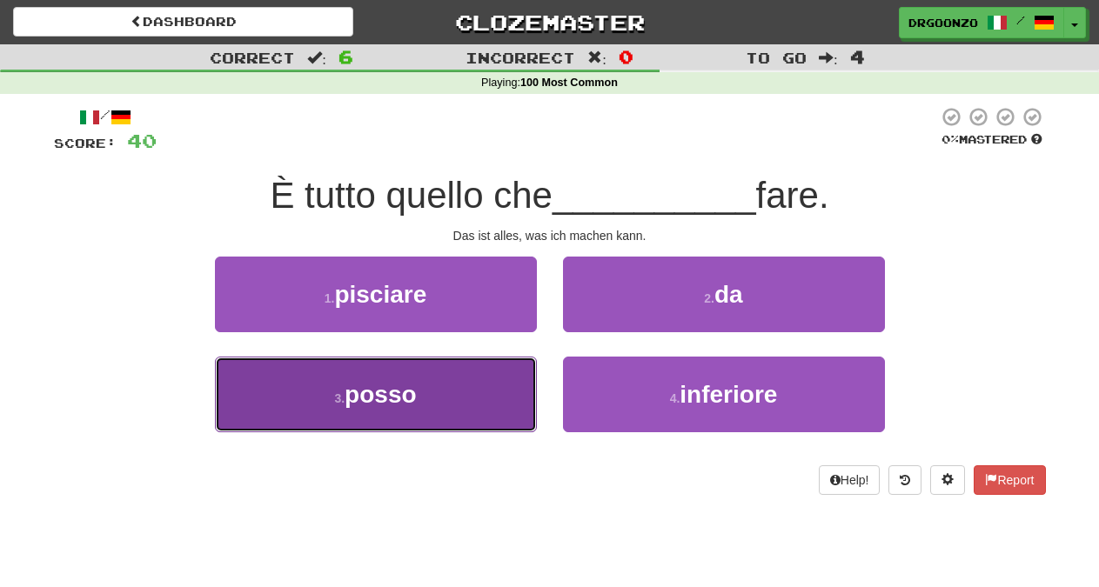
click at [446, 381] on button "3 . posso" at bounding box center [376, 395] width 322 height 76
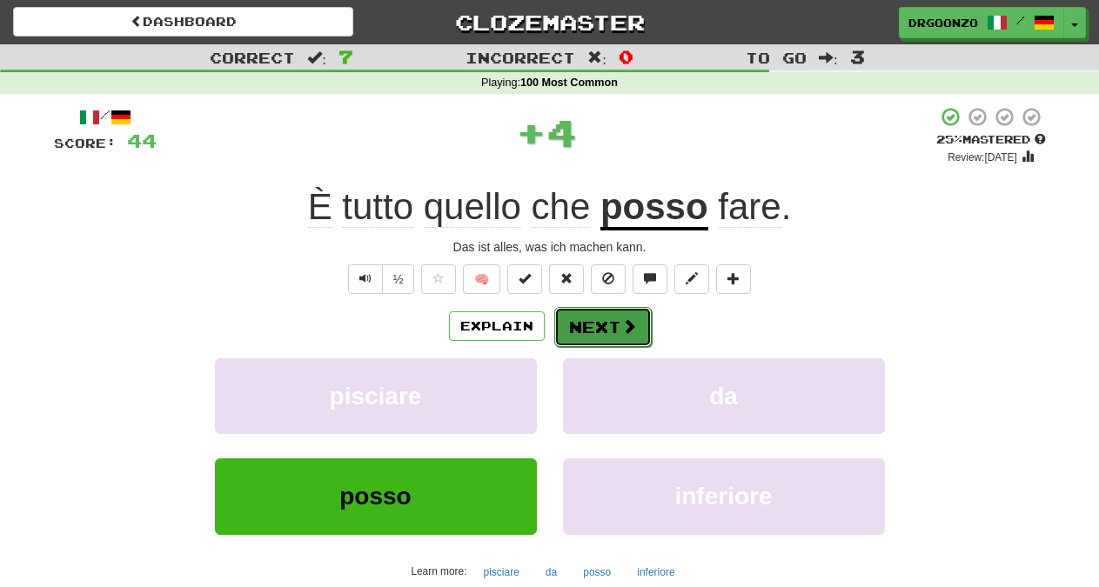
click at [623, 320] on span at bounding box center [629, 327] width 16 height 16
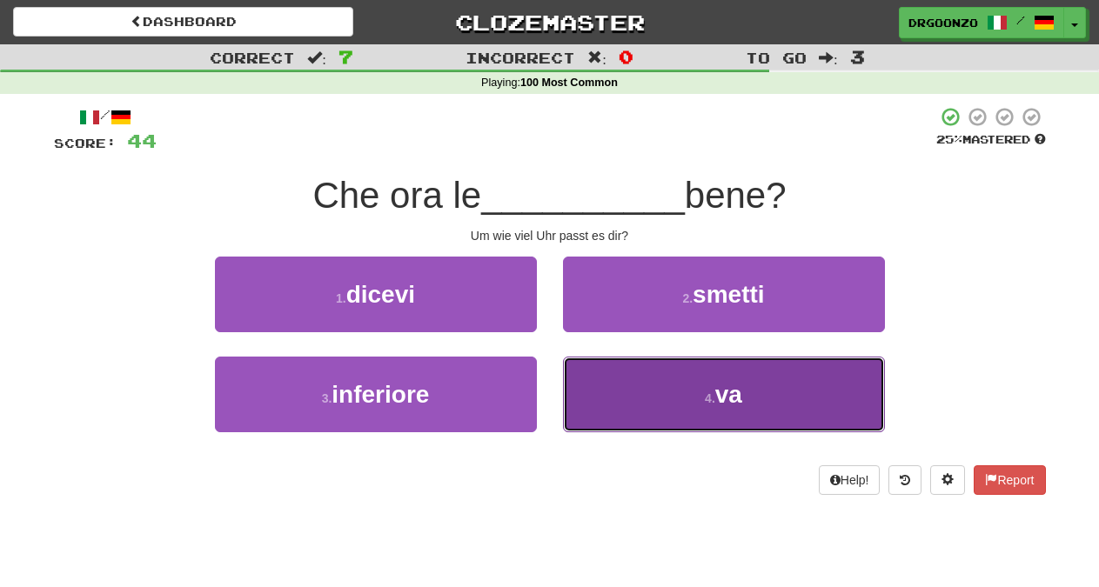
click at [654, 379] on button "4 . va" at bounding box center [724, 395] width 322 height 76
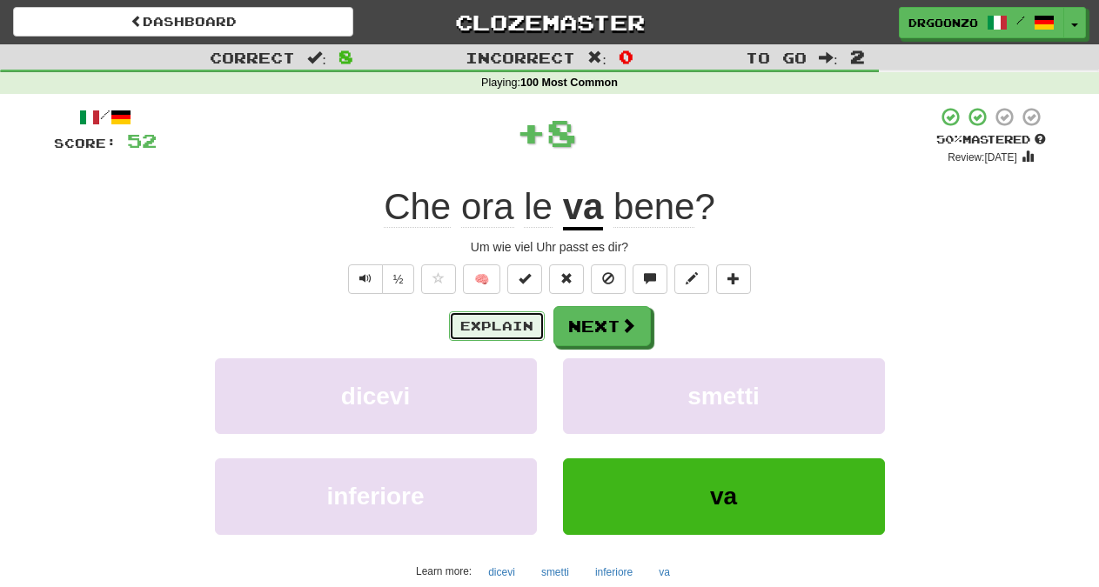
click at [500, 328] on button "Explain" at bounding box center [497, 327] width 96 height 30
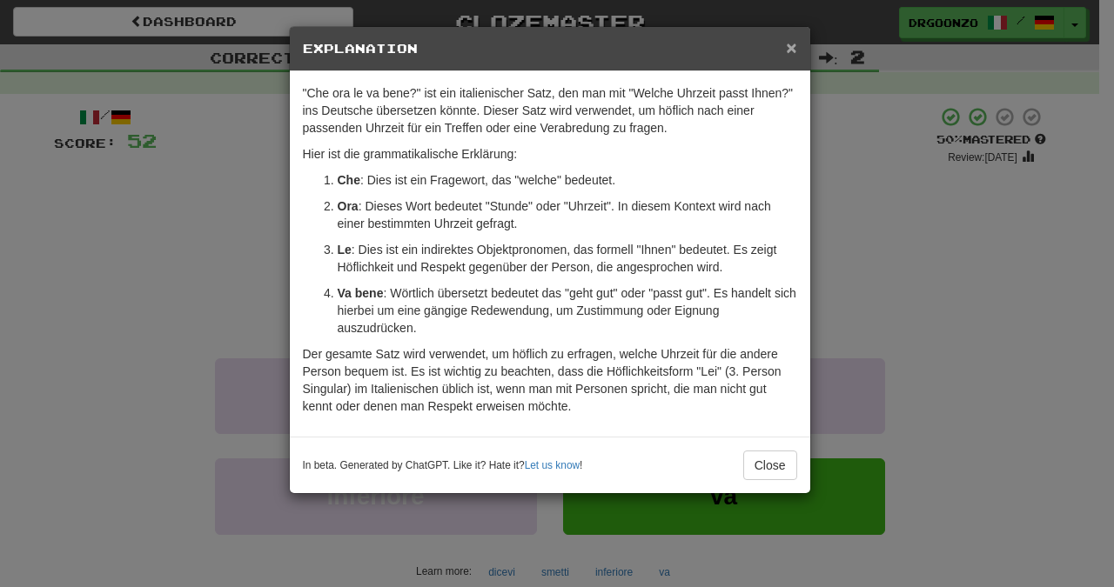
click at [789, 44] on span "×" at bounding box center [791, 47] width 10 height 20
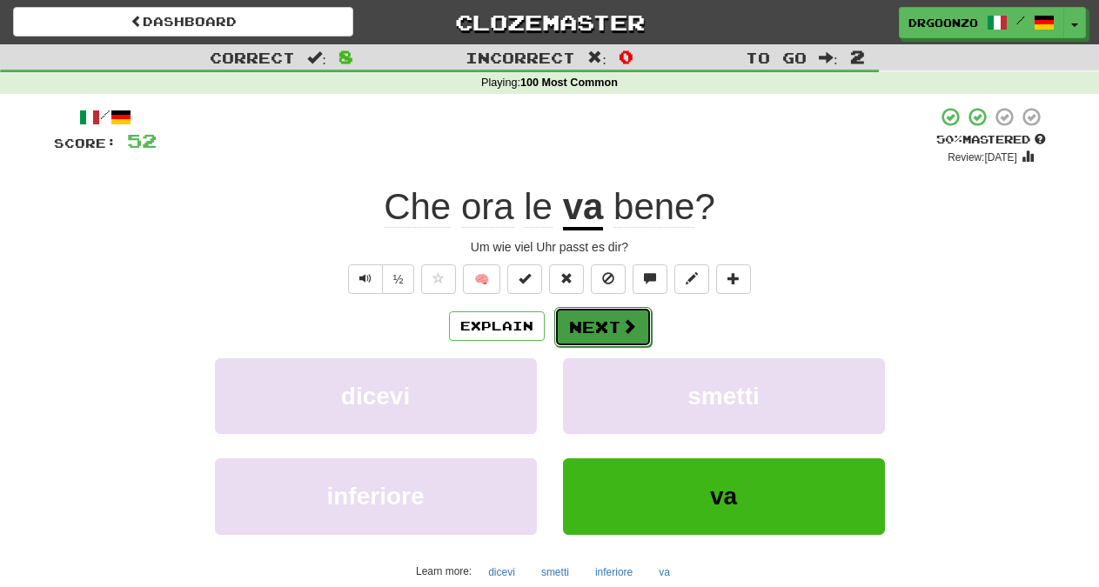
click at [624, 324] on span at bounding box center [629, 327] width 16 height 16
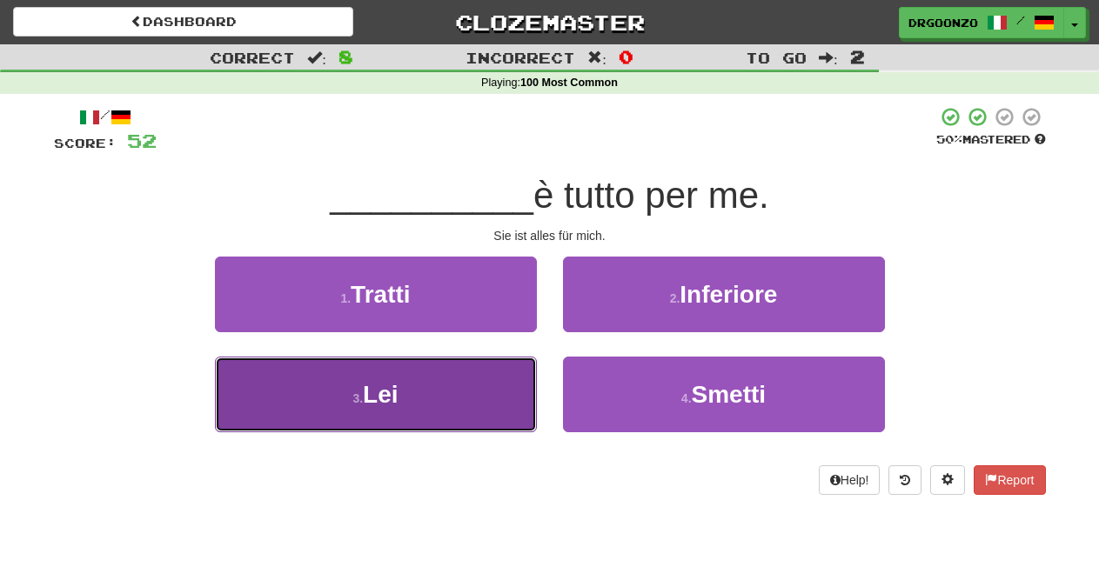
click at [432, 394] on button "3 . Lei" at bounding box center [376, 395] width 322 height 76
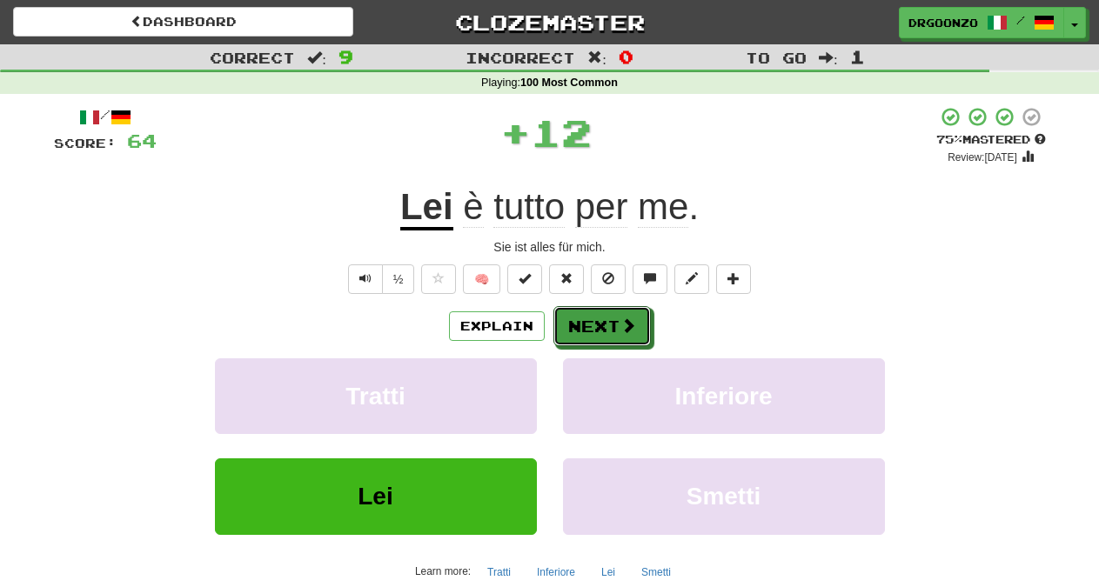
click at [598, 324] on button "Next" at bounding box center [602, 326] width 97 height 40
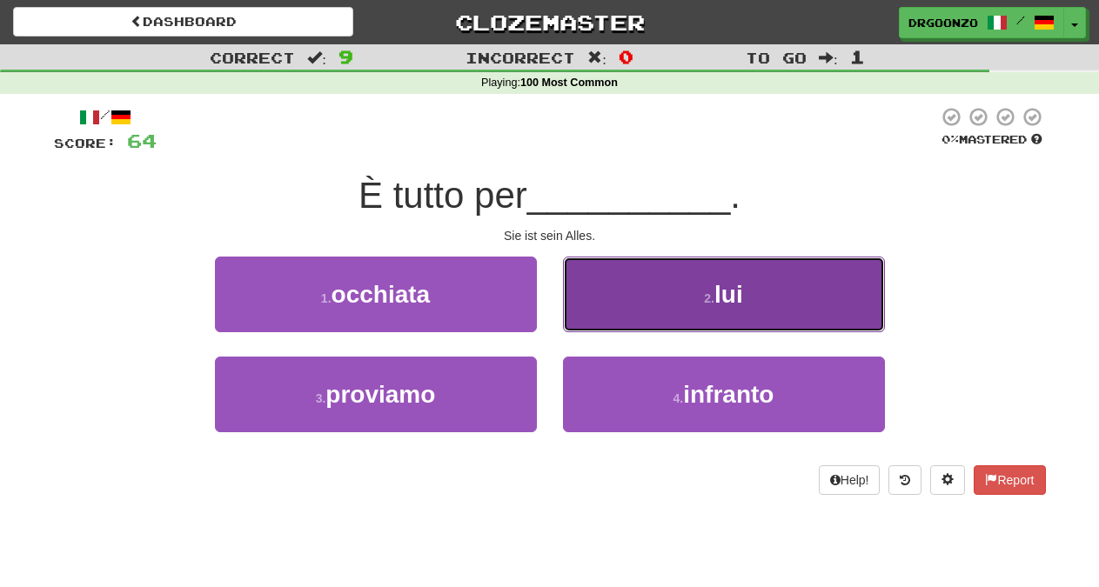
click at [726, 305] on span "lui" at bounding box center [729, 294] width 29 height 27
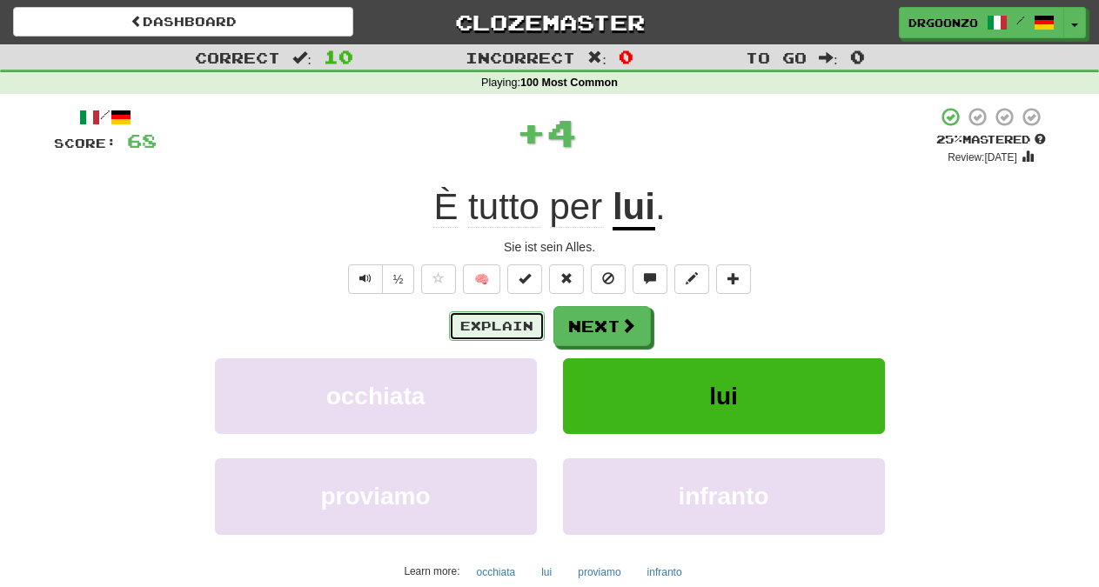
click at [494, 321] on button "Explain" at bounding box center [497, 327] width 96 height 30
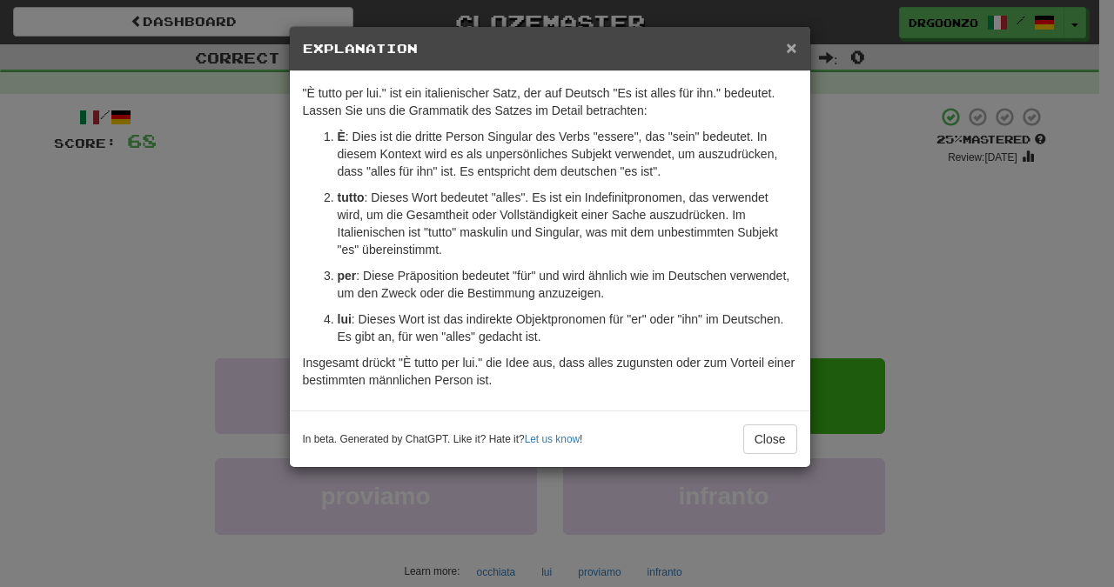
click at [791, 45] on span "×" at bounding box center [791, 47] width 10 height 20
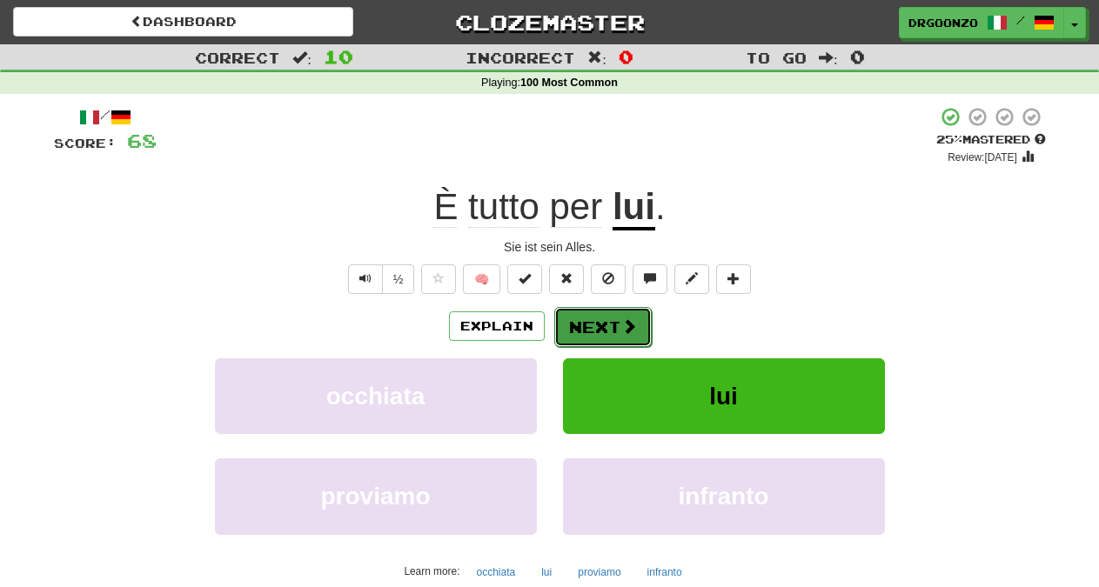
click at [606, 322] on button "Next" at bounding box center [602, 327] width 97 height 40
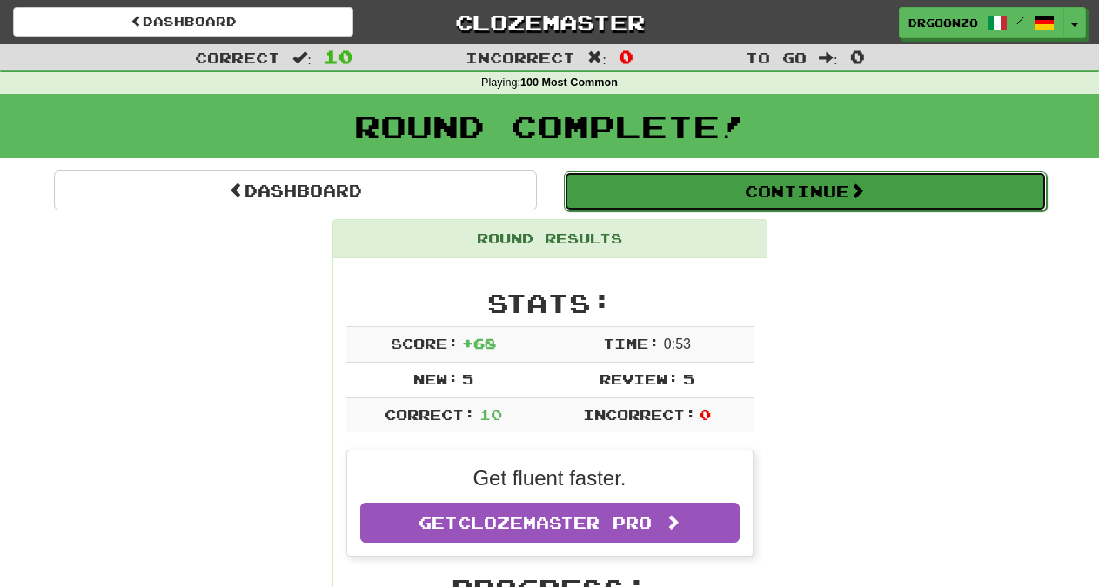
click at [776, 199] on button "Continue" at bounding box center [805, 191] width 483 height 40
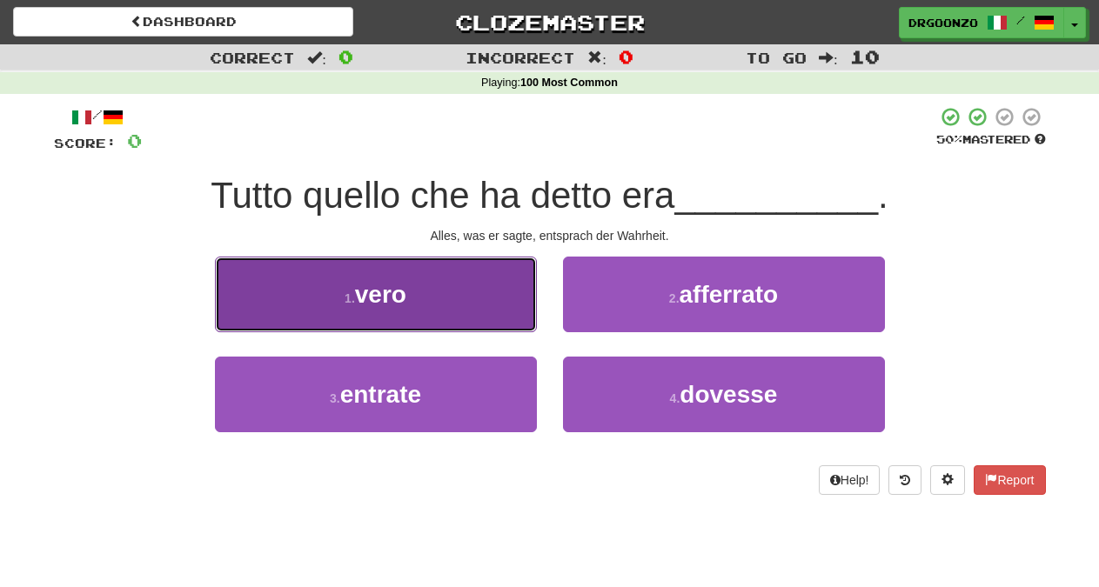
click at [382, 299] on span "vero" at bounding box center [380, 294] width 51 height 27
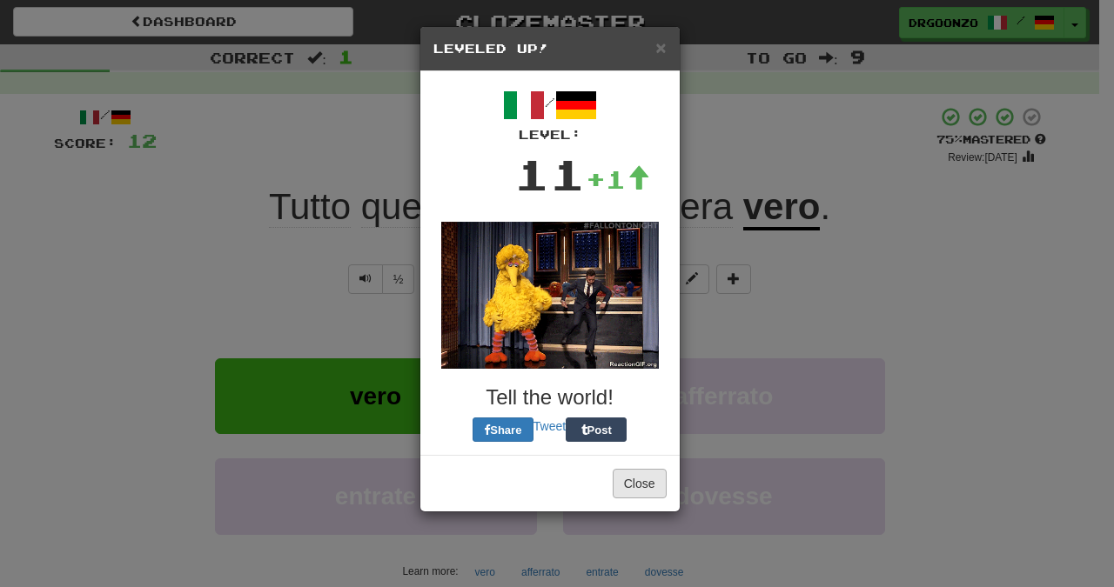
click at [642, 352] on img at bounding box center [550, 295] width 218 height 147
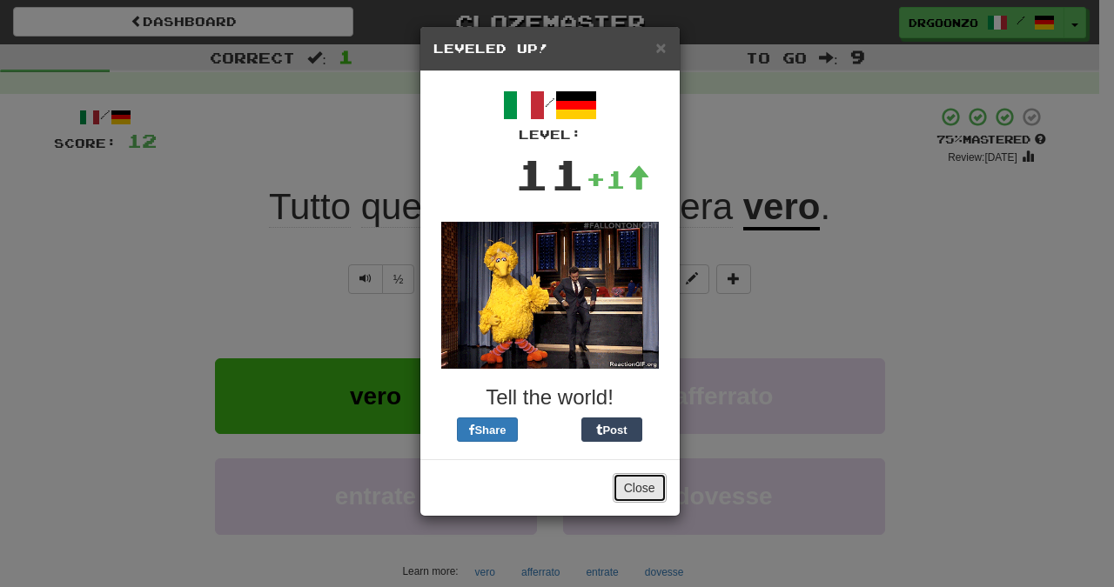
click at [654, 484] on button "Close" at bounding box center [640, 488] width 54 height 30
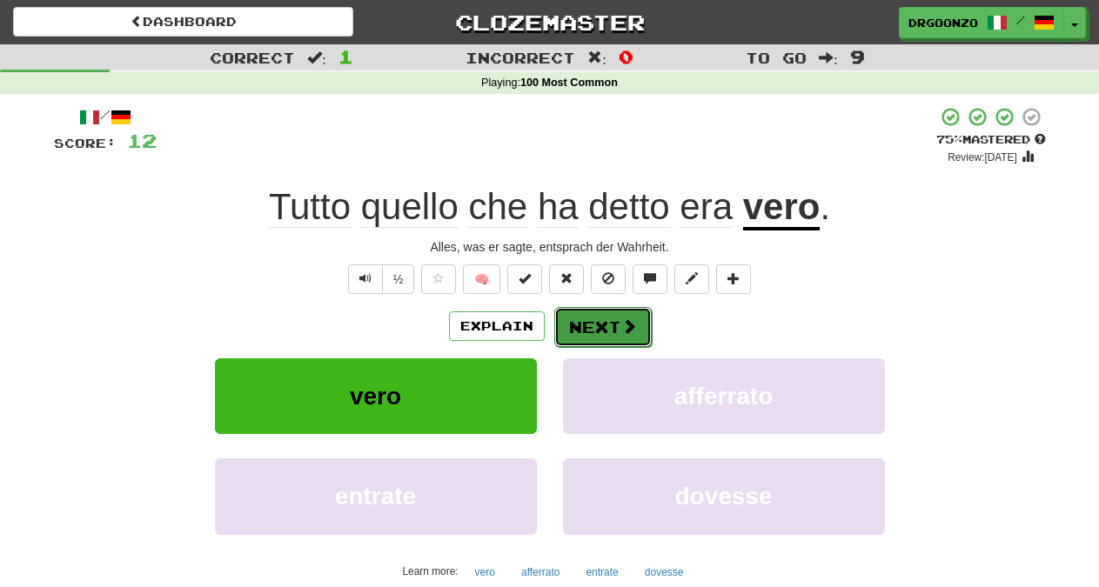
click at [618, 331] on button "Next" at bounding box center [602, 327] width 97 height 40
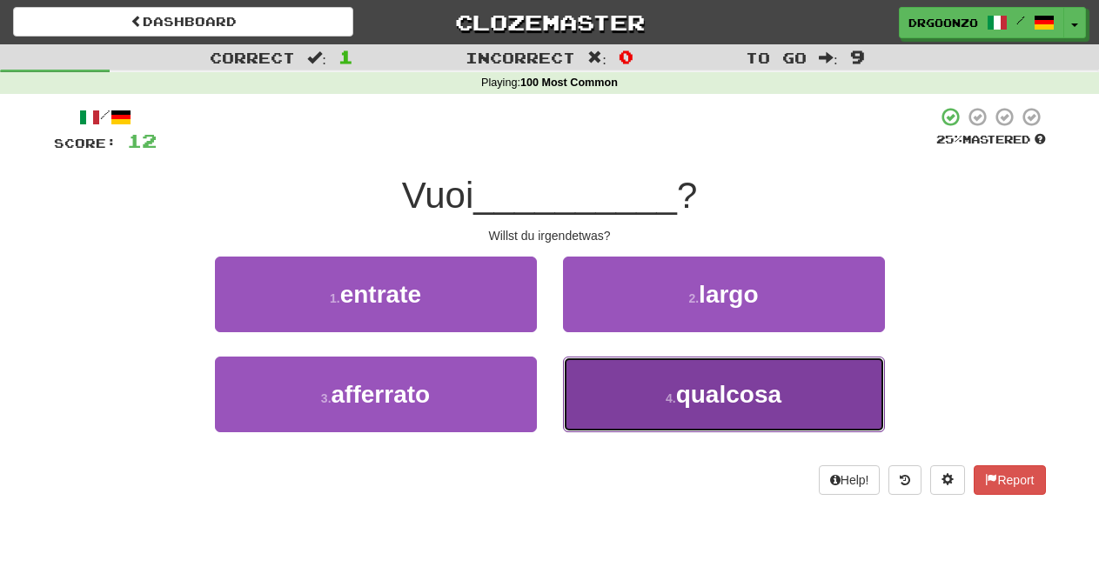
click at [731, 406] on span "qualcosa" at bounding box center [728, 394] width 105 height 27
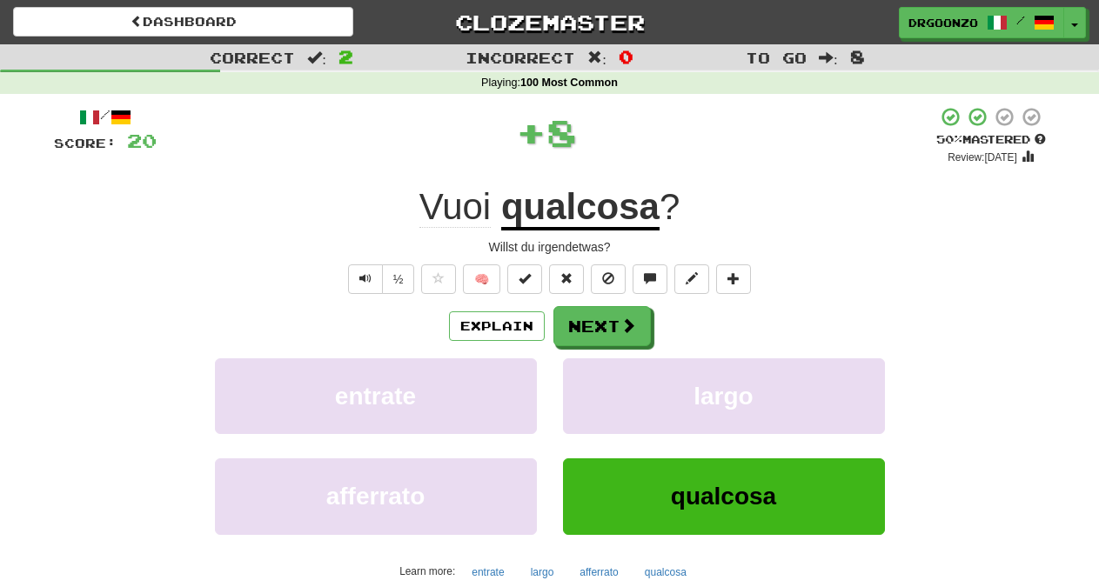
click at [611, 296] on div "/ Score: 20 + 8 50 % Mastered Review: 2025-08-27 Vuoi qualcosa ? Willst du irge…" at bounding box center [550, 379] width 992 height 546
click at [619, 322] on button "Next" at bounding box center [602, 327] width 97 height 40
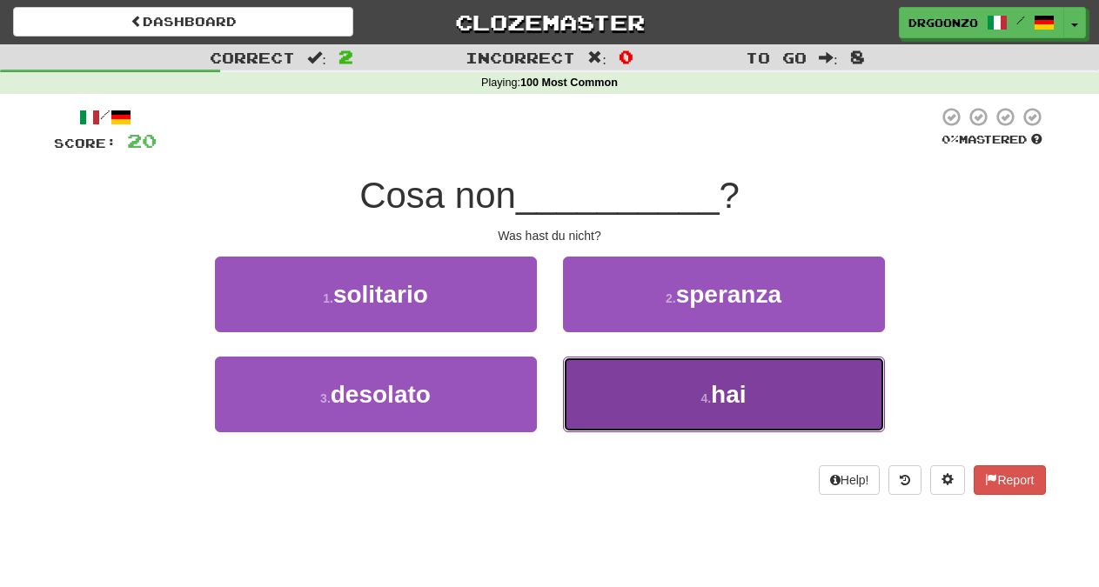
click at [735, 398] on span "hai" at bounding box center [728, 394] width 35 height 27
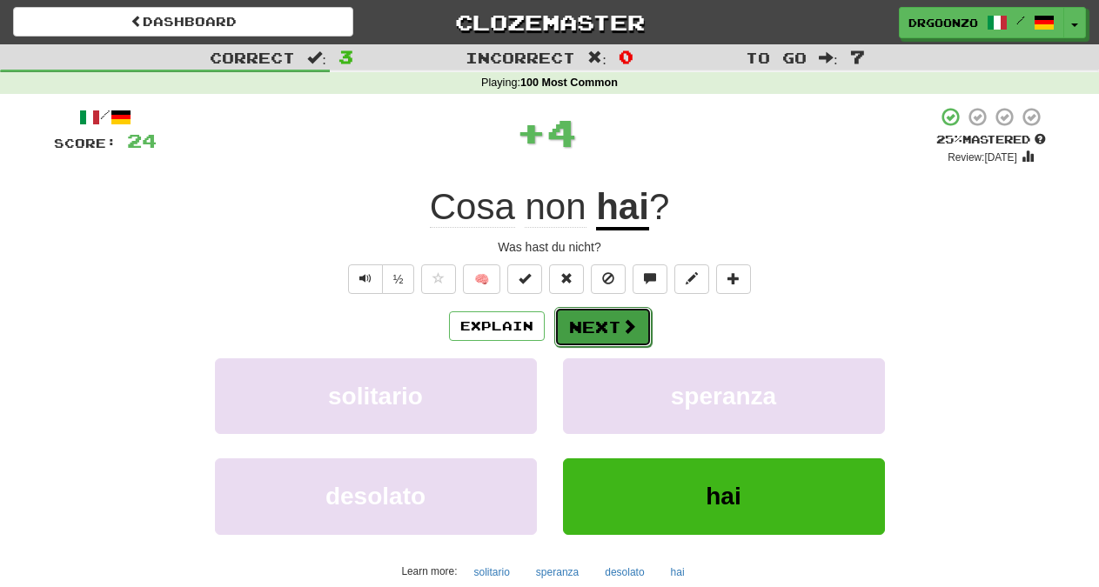
click at [598, 322] on button "Next" at bounding box center [602, 327] width 97 height 40
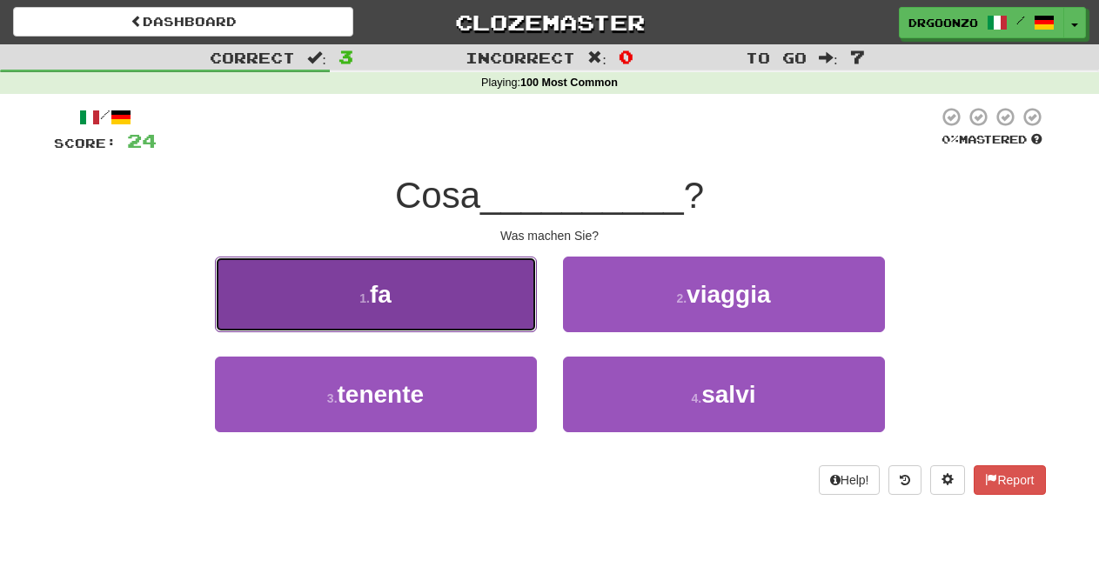
click at [448, 313] on button "1 . fa" at bounding box center [376, 295] width 322 height 76
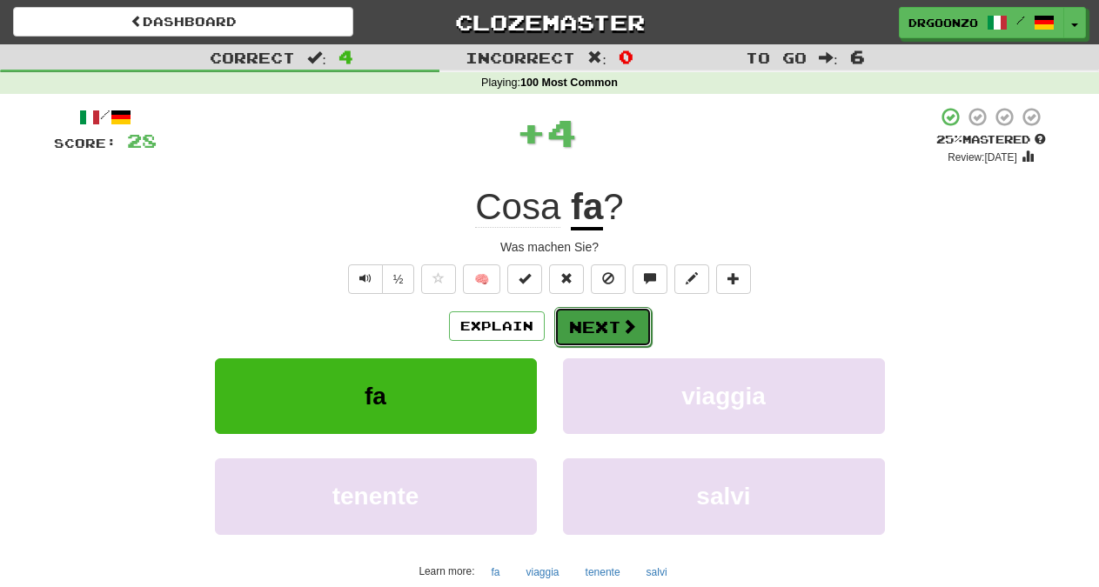
click at [585, 323] on button "Next" at bounding box center [602, 327] width 97 height 40
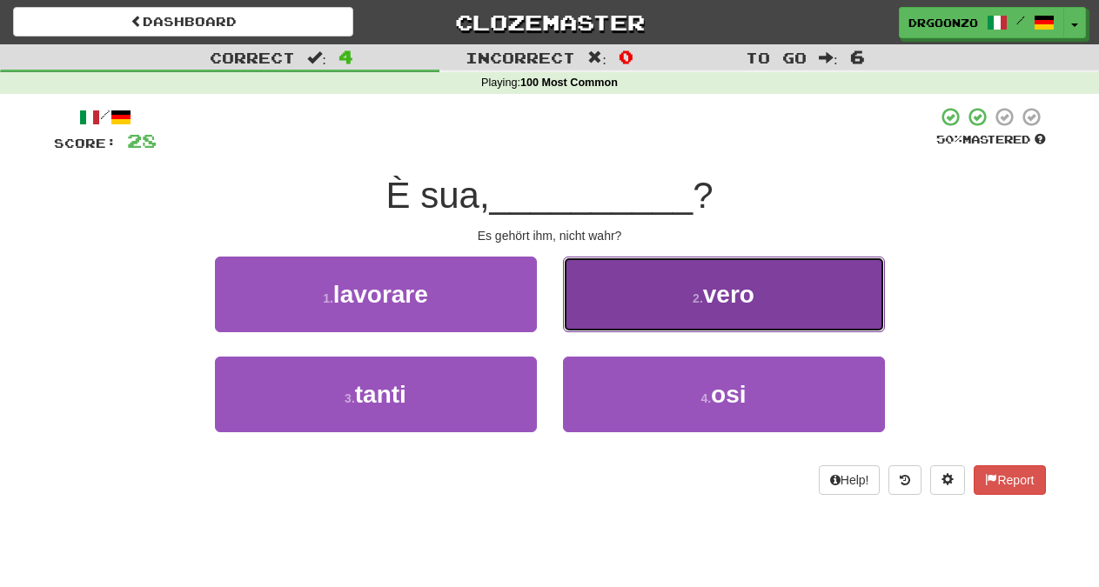
click at [678, 313] on button "2 . vero" at bounding box center [724, 295] width 322 height 76
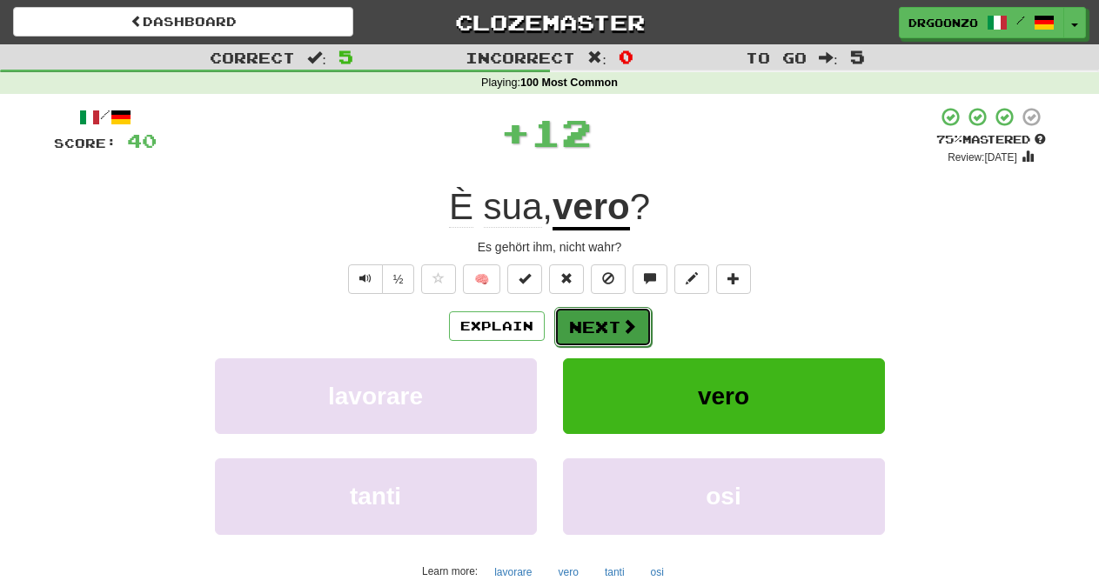
click at [619, 326] on button "Next" at bounding box center [602, 327] width 97 height 40
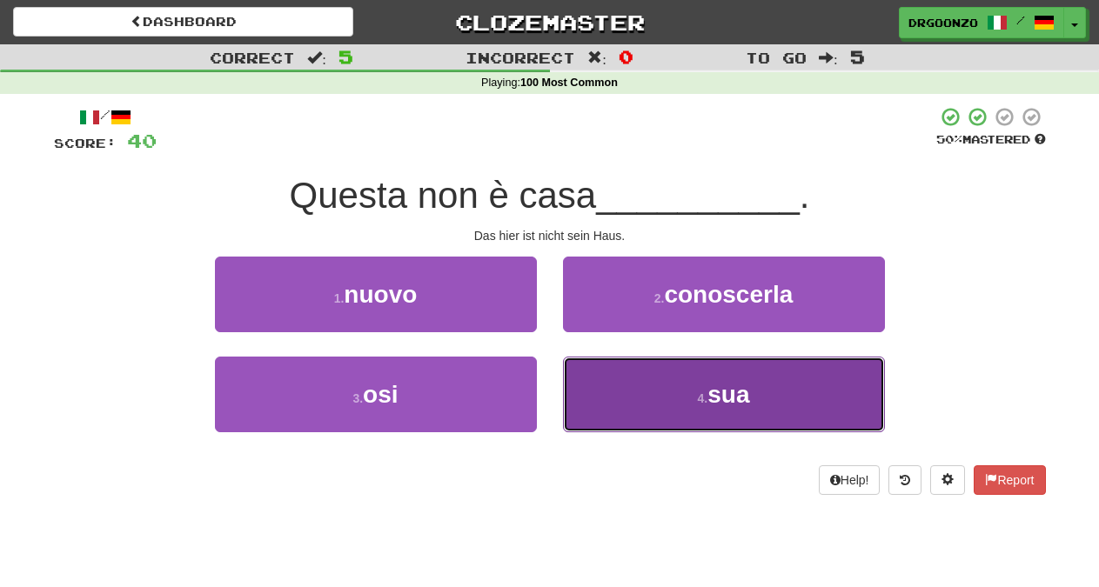
click at [726, 396] on span "sua" at bounding box center [729, 394] width 42 height 27
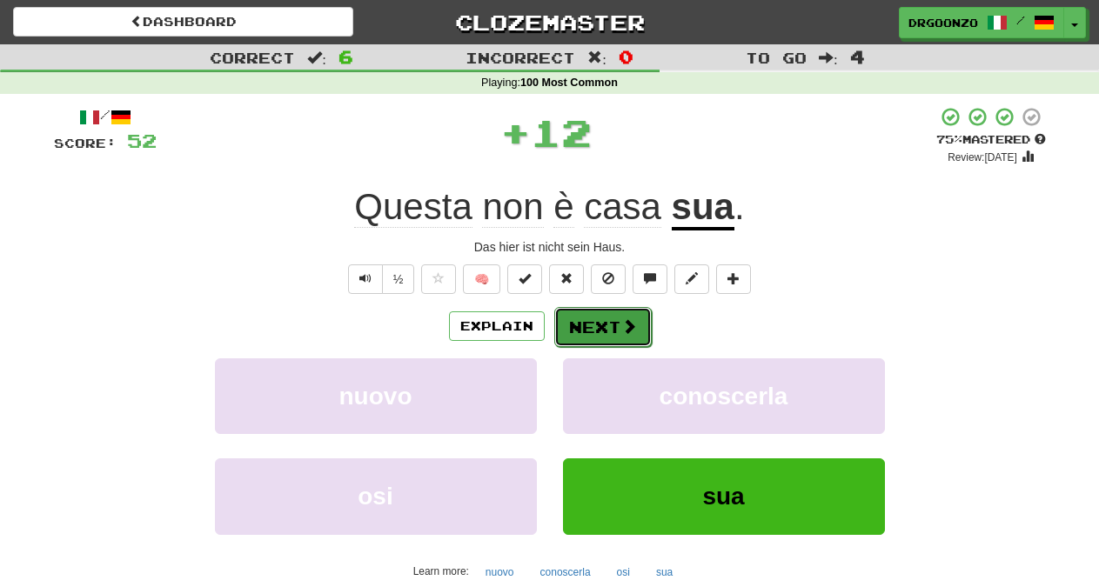
click at [633, 332] on span at bounding box center [629, 327] width 16 height 16
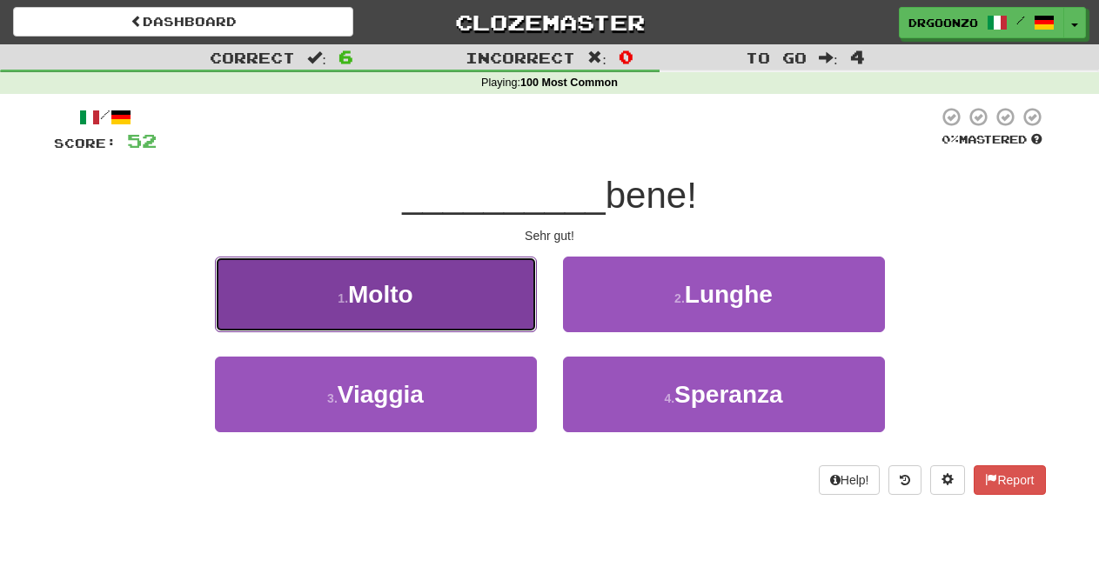
click at [458, 307] on button "1 . Molto" at bounding box center [376, 295] width 322 height 76
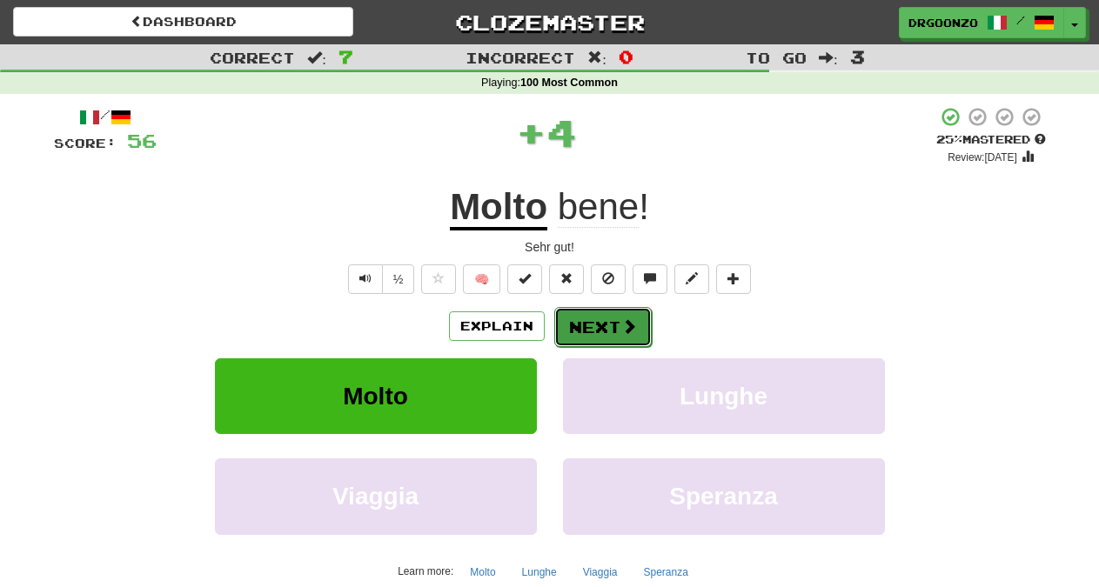
click at [616, 321] on button "Next" at bounding box center [602, 327] width 97 height 40
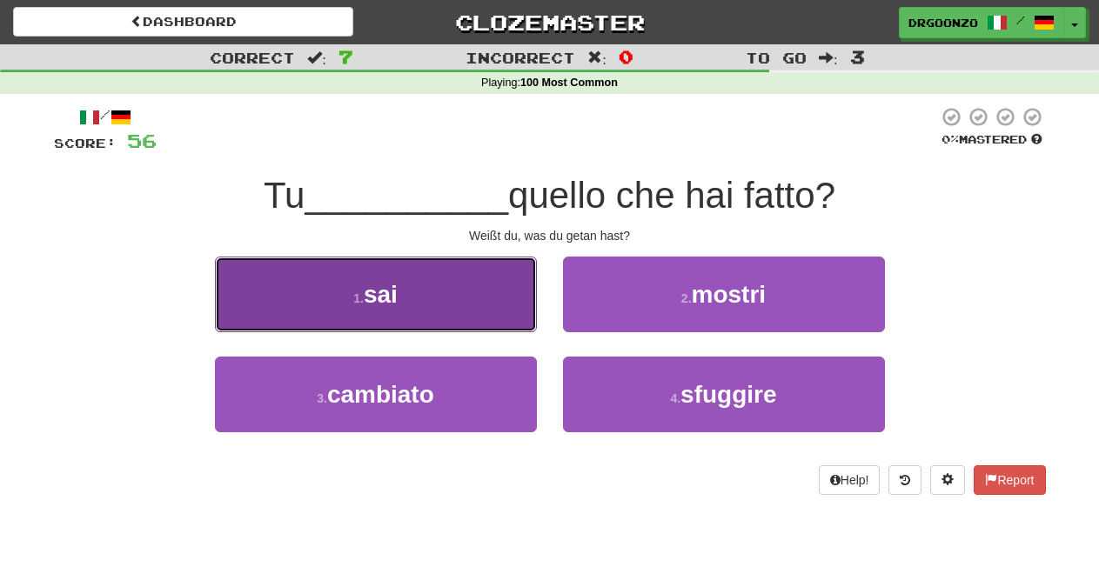
click at [391, 302] on span "sai" at bounding box center [381, 294] width 34 height 27
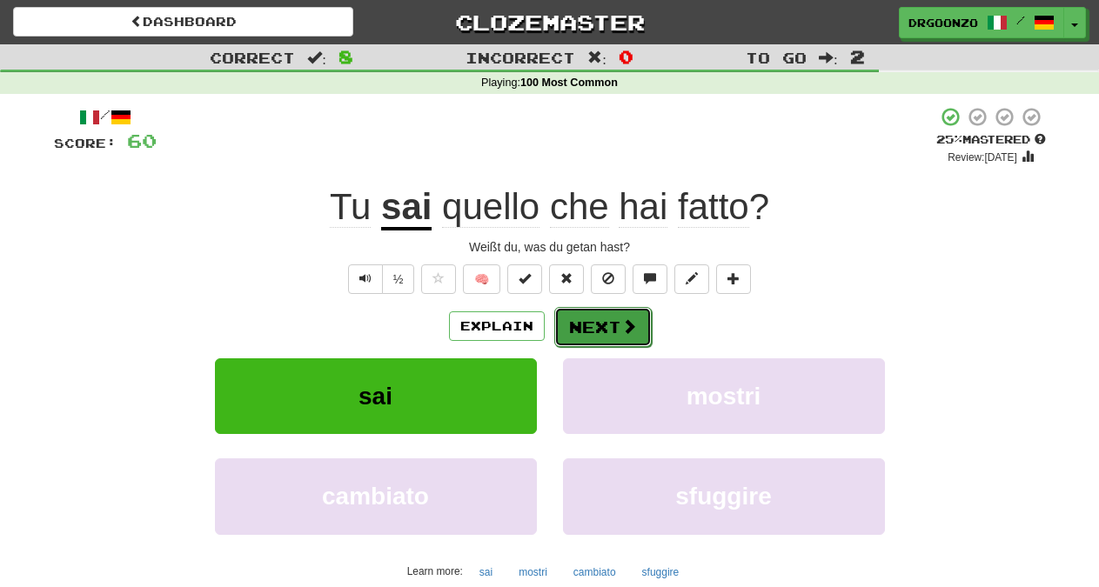
click at [611, 326] on button "Next" at bounding box center [602, 327] width 97 height 40
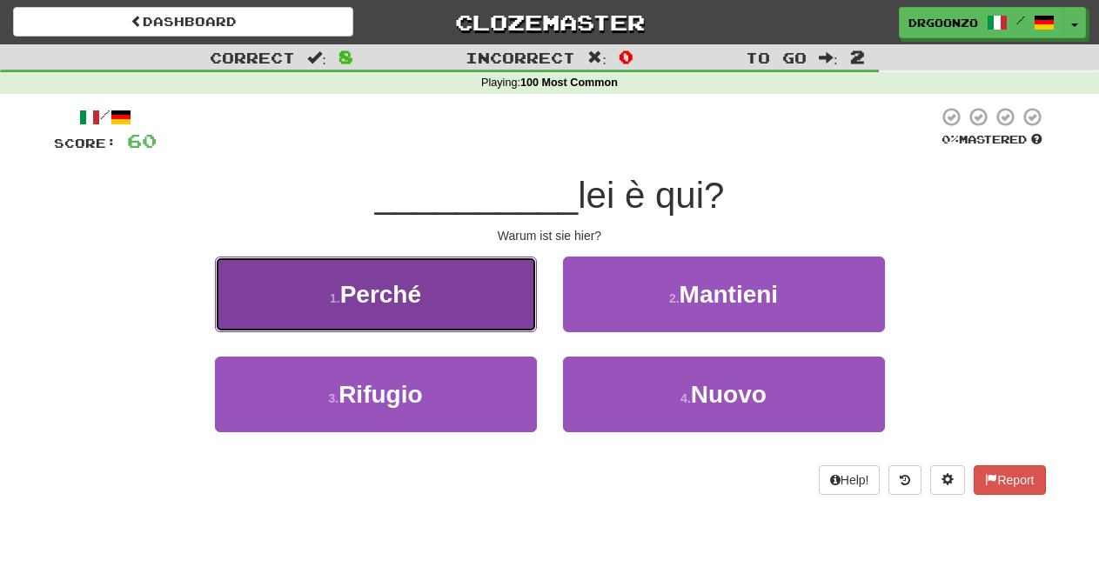
click at [455, 317] on button "1 . Perché" at bounding box center [376, 295] width 322 height 76
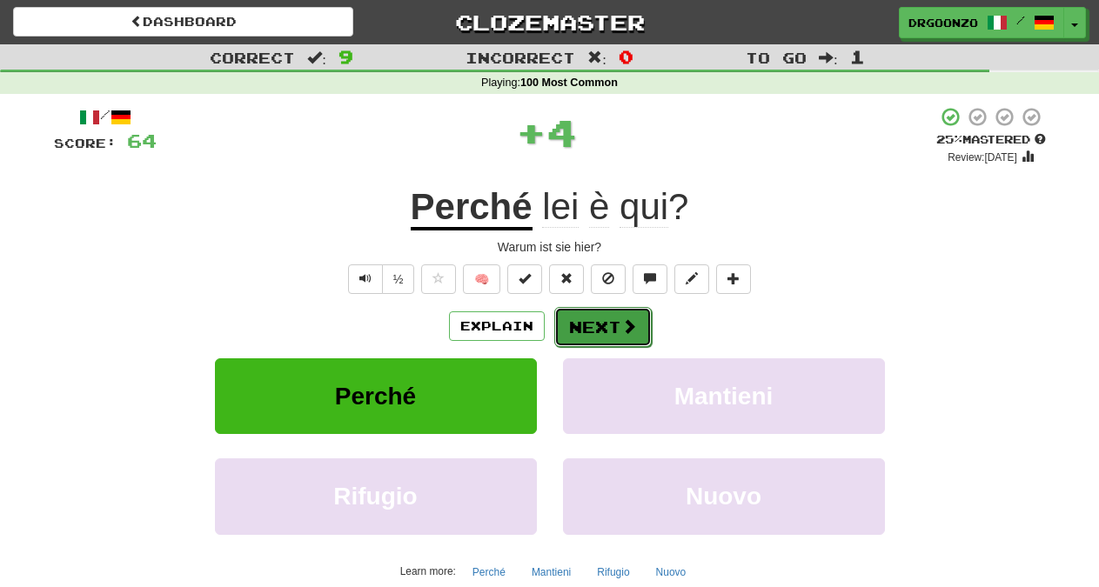
click at [639, 332] on button "Next" at bounding box center [602, 327] width 97 height 40
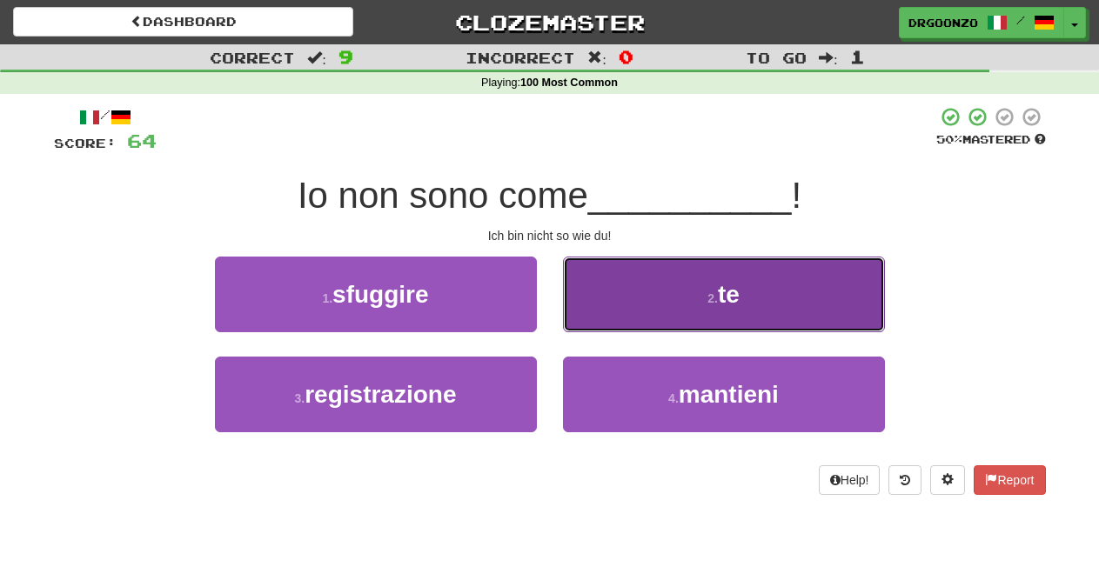
click at [760, 313] on button "2 . te" at bounding box center [724, 295] width 322 height 76
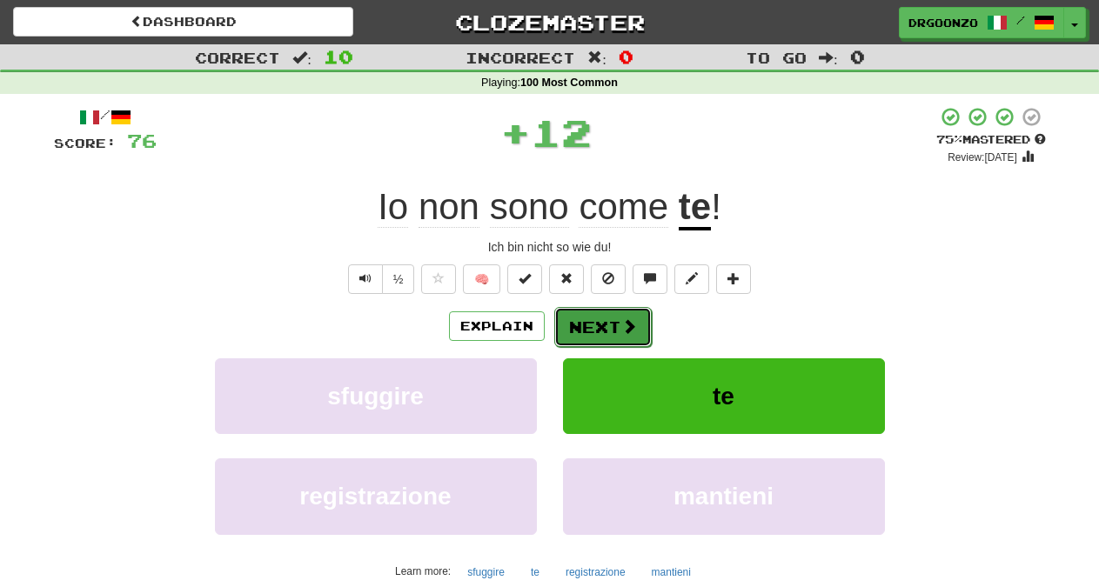
click at [621, 332] on span at bounding box center [629, 327] width 16 height 16
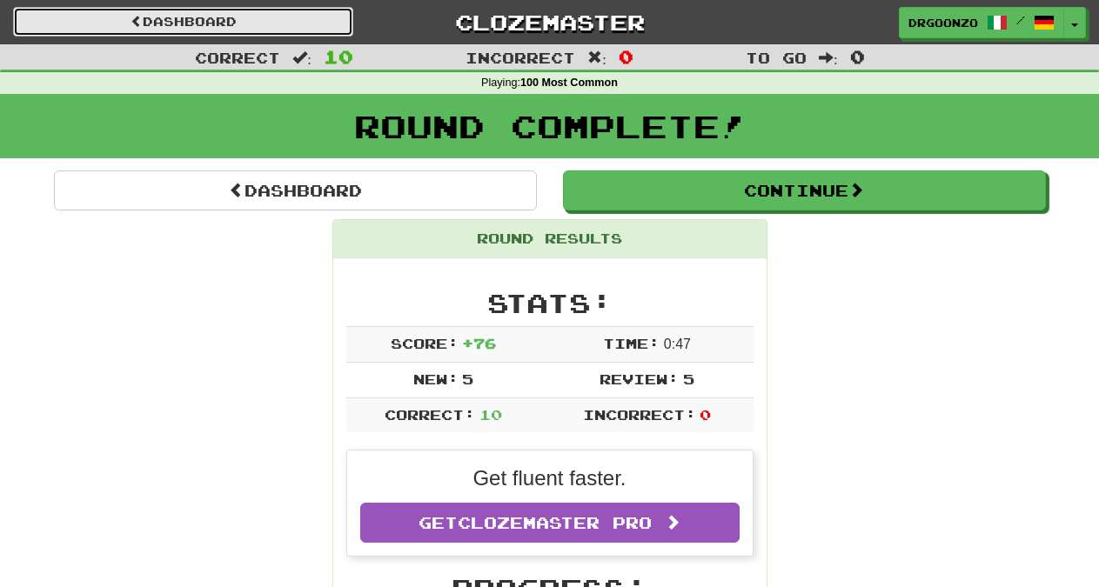
click at [238, 22] on link "Dashboard" at bounding box center [183, 22] width 340 height 30
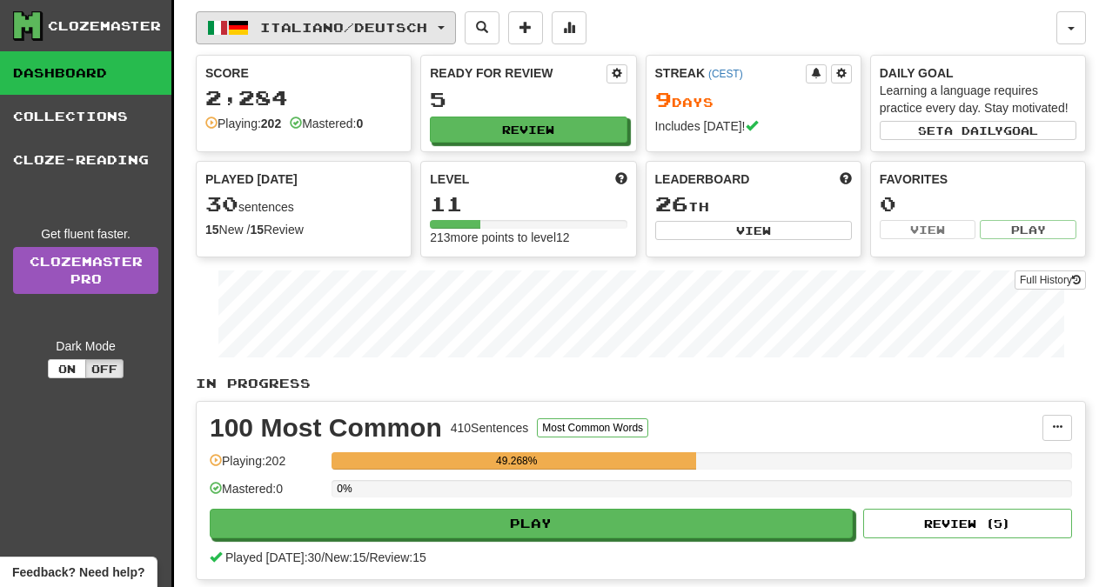
click at [452, 21] on button "Italiano / Deutsch" at bounding box center [326, 27] width 260 height 33
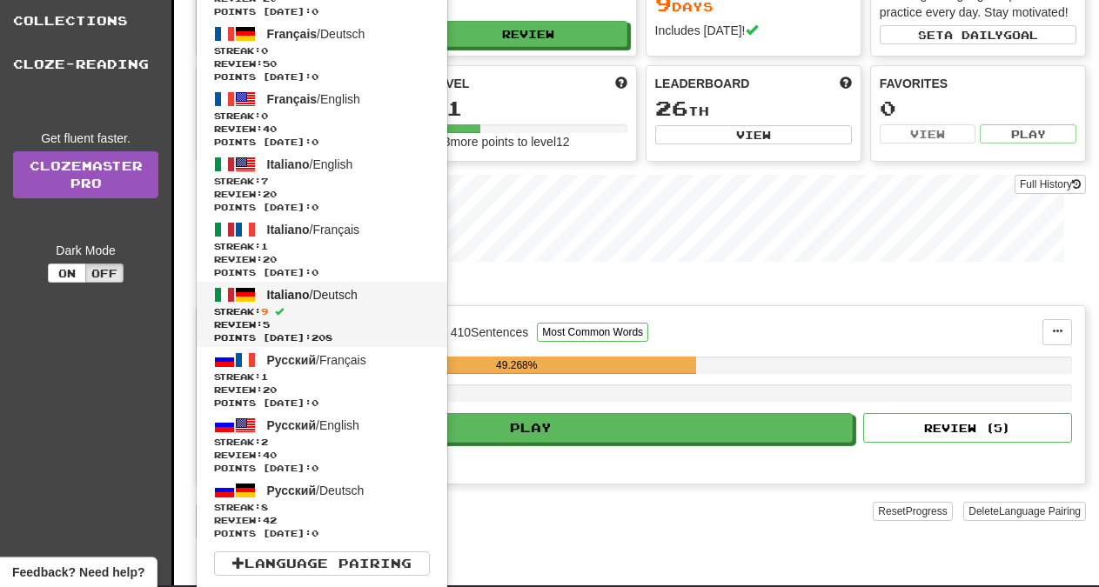
scroll to position [178, 0]
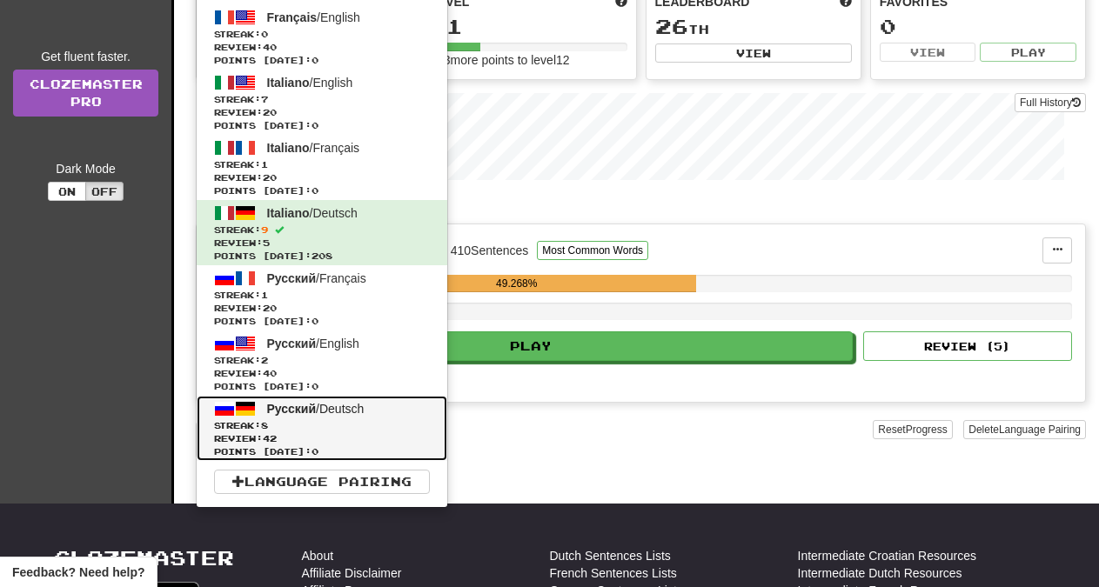
click at [308, 420] on span "Streak: 8" at bounding box center [322, 426] width 216 height 13
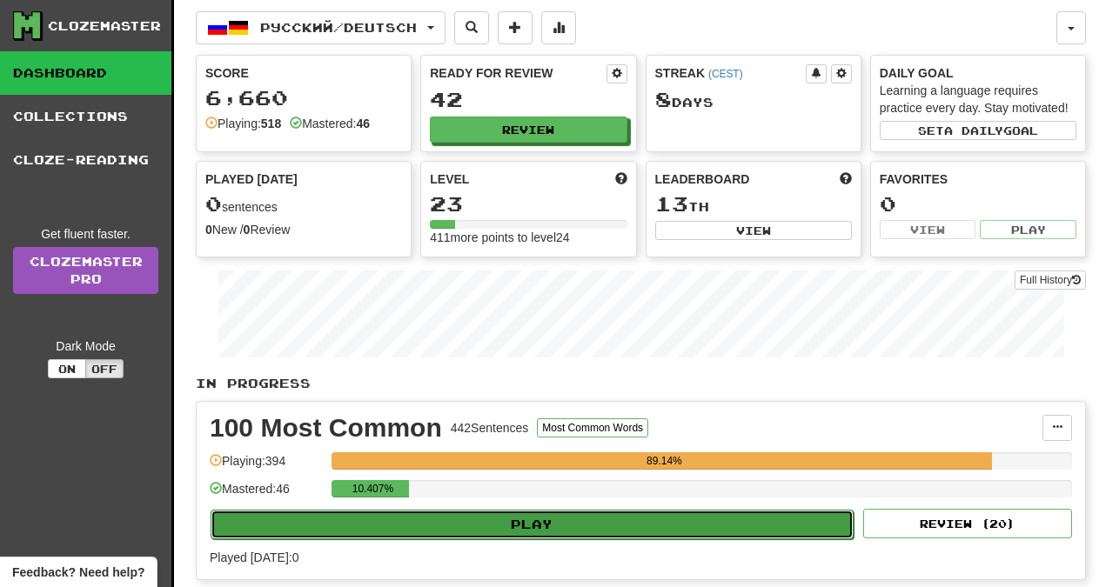
click at [599, 533] on button "Play" at bounding box center [532, 525] width 643 height 30
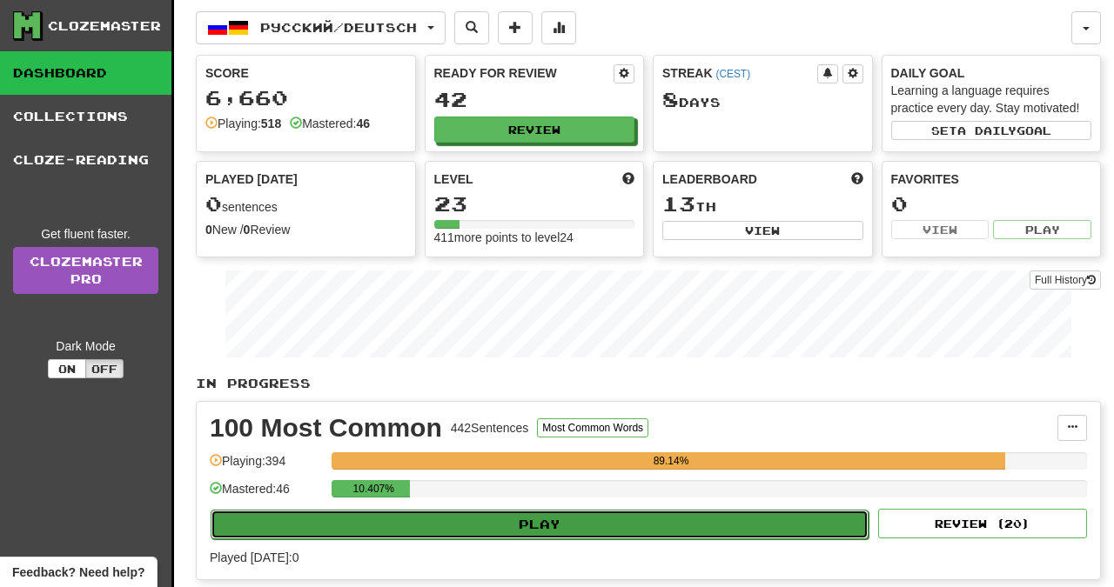
select select "**"
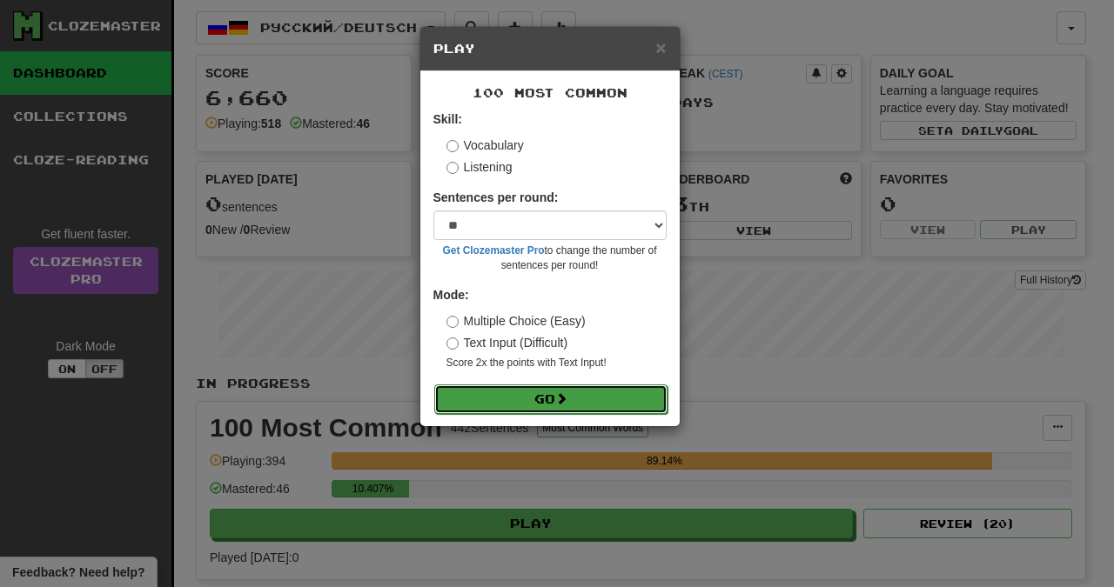
click at [579, 399] on button "Go" at bounding box center [550, 400] width 233 height 30
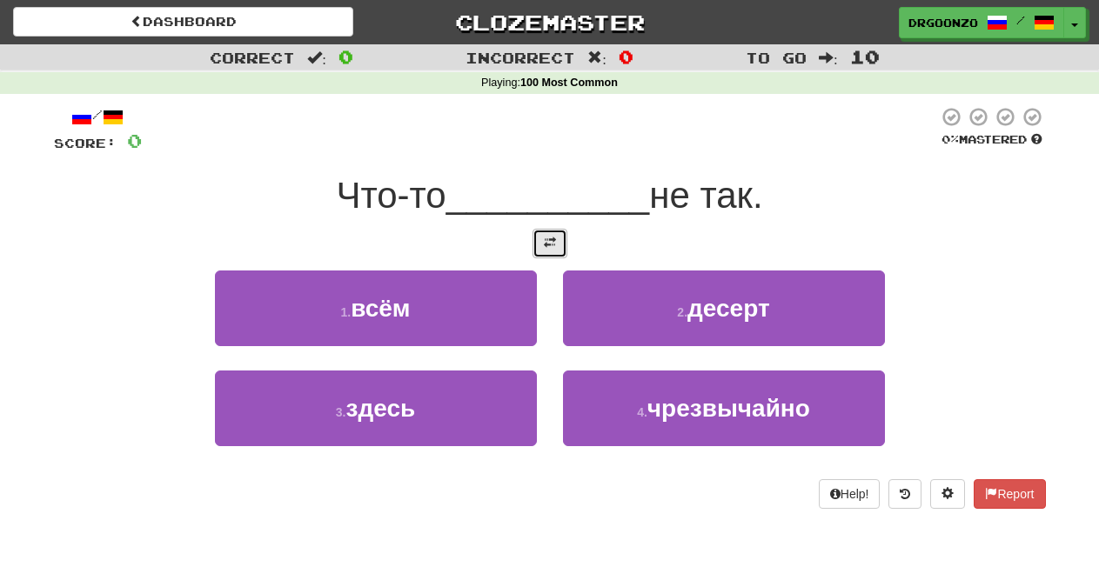
click at [548, 235] on button at bounding box center [550, 244] width 35 height 30
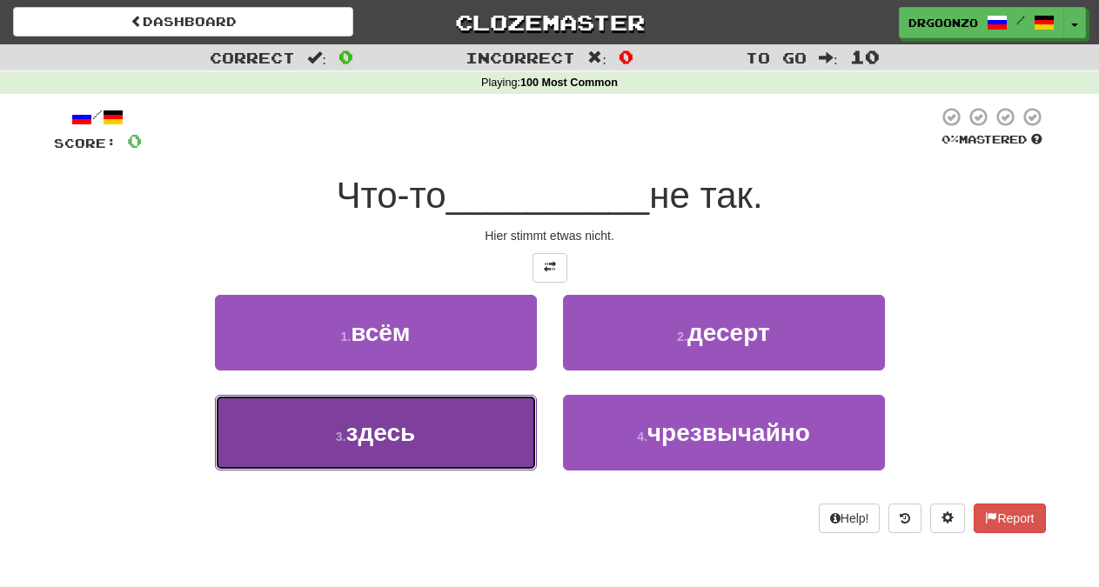
click at [435, 446] on button "3 . здесь" at bounding box center [376, 433] width 322 height 76
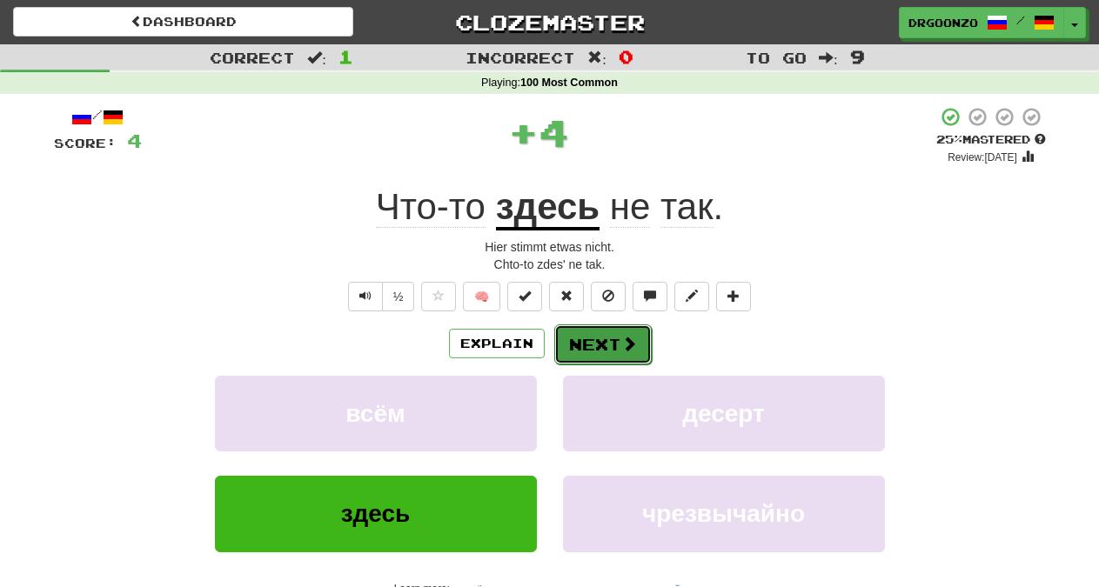
click at [601, 346] on button "Next" at bounding box center [602, 345] width 97 height 40
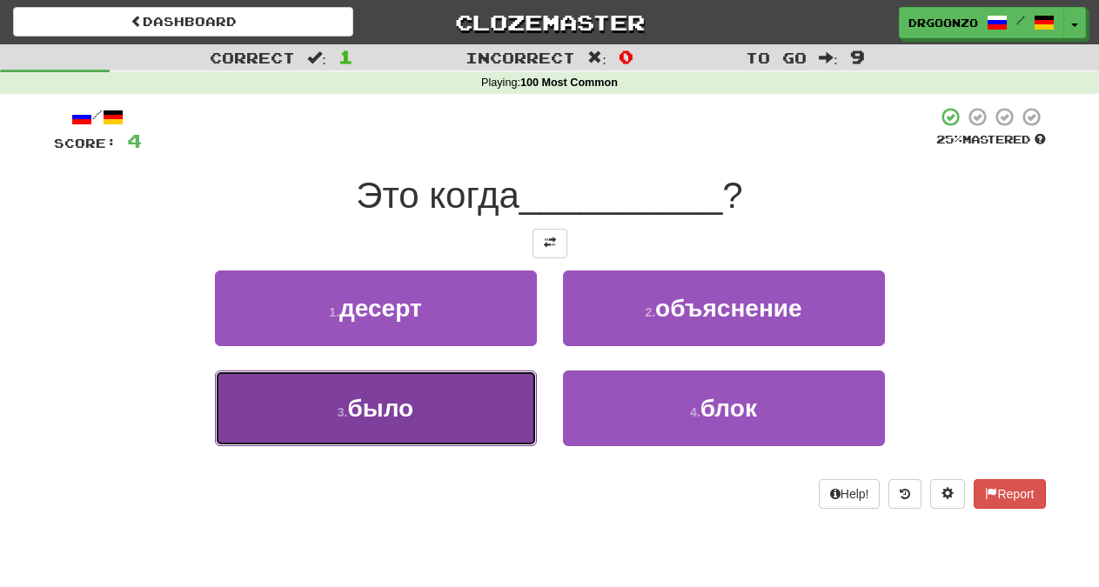
click at [447, 401] on button "3 . было" at bounding box center [376, 409] width 322 height 76
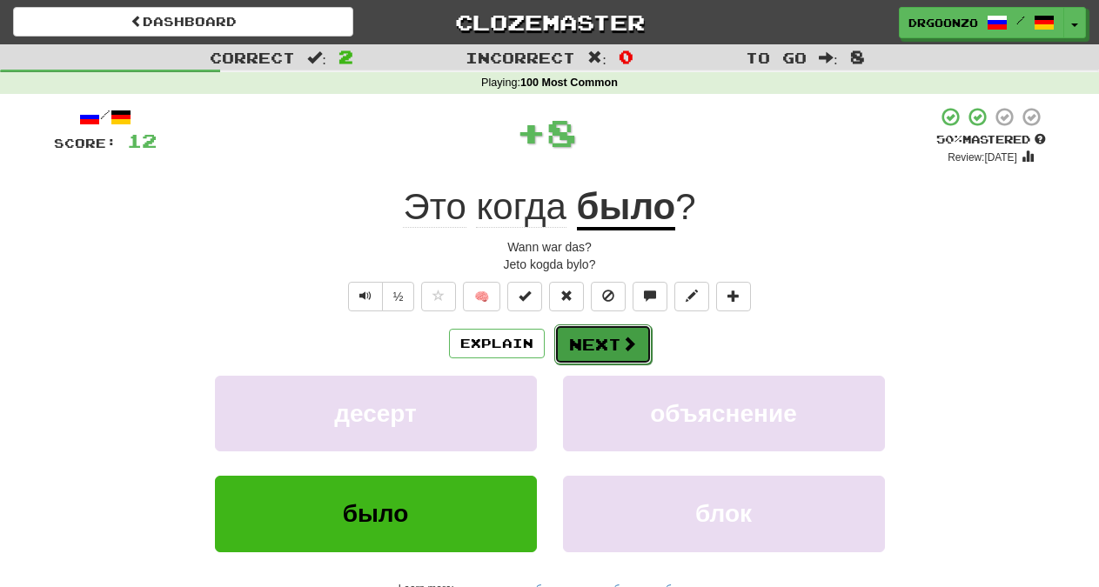
click at [586, 346] on button "Next" at bounding box center [602, 345] width 97 height 40
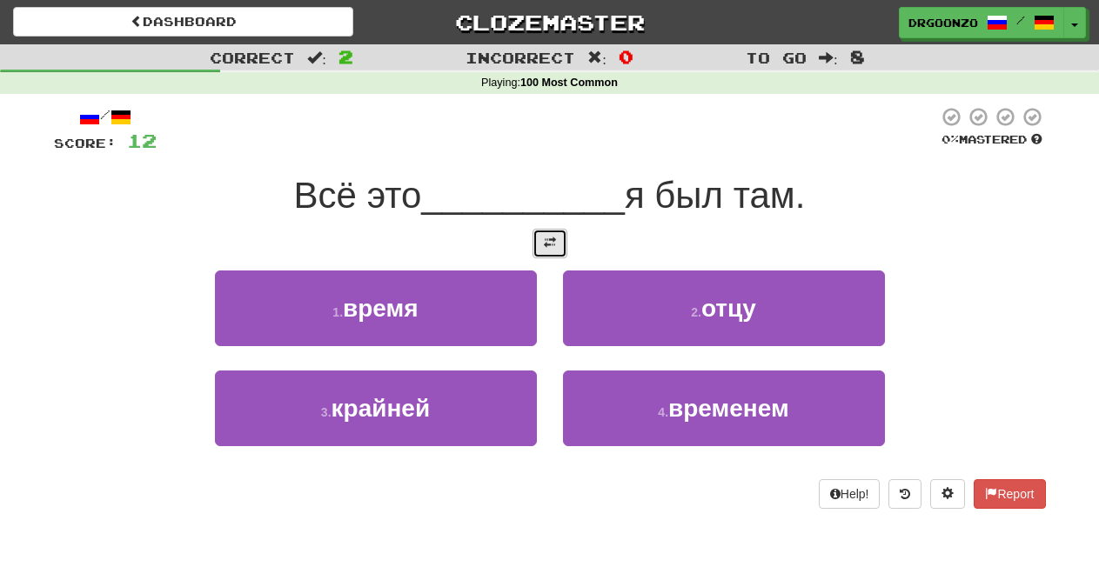
click at [544, 241] on span at bounding box center [550, 243] width 12 height 12
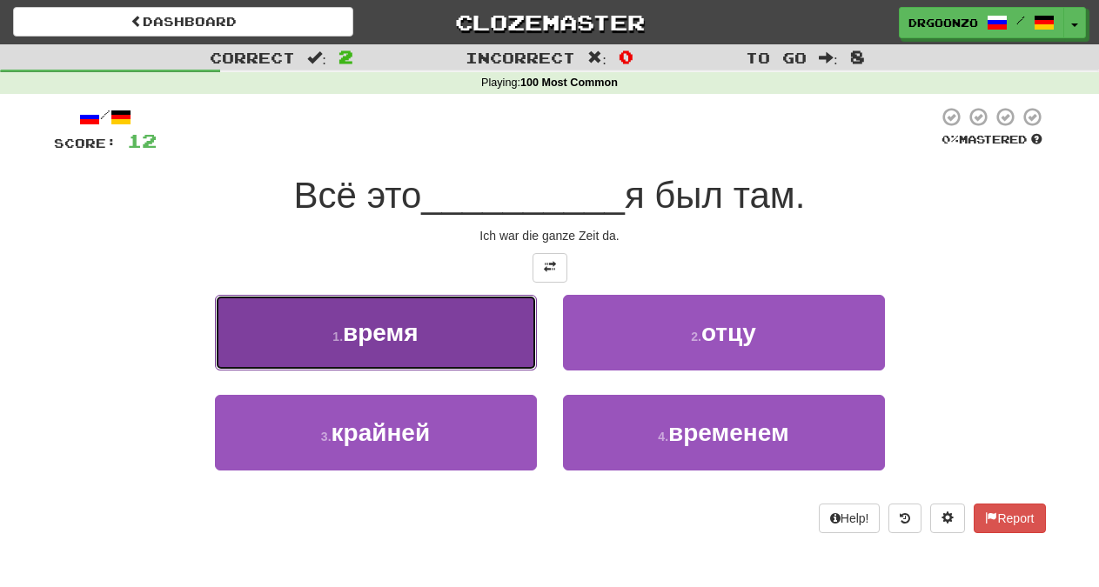
click at [397, 354] on button "1 . время" at bounding box center [376, 333] width 322 height 76
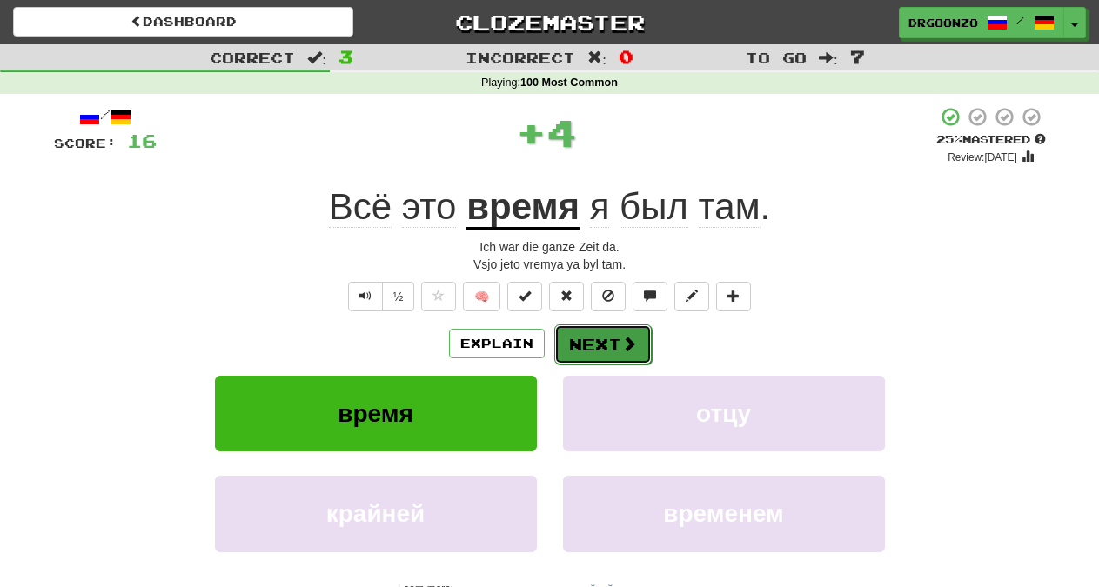
click at [589, 341] on button "Next" at bounding box center [602, 345] width 97 height 40
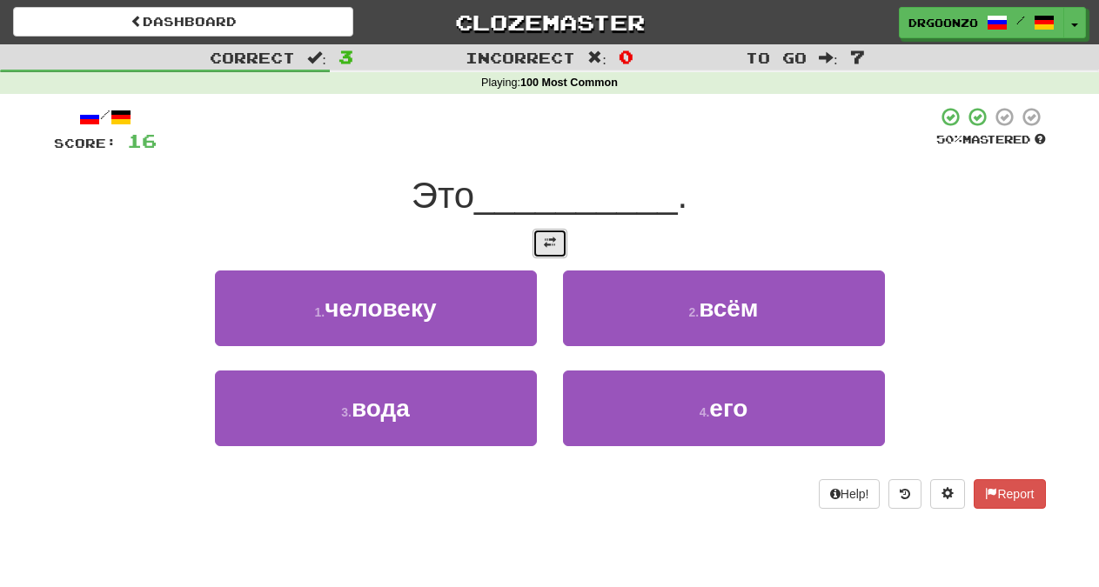
click at [551, 245] on span at bounding box center [550, 243] width 12 height 12
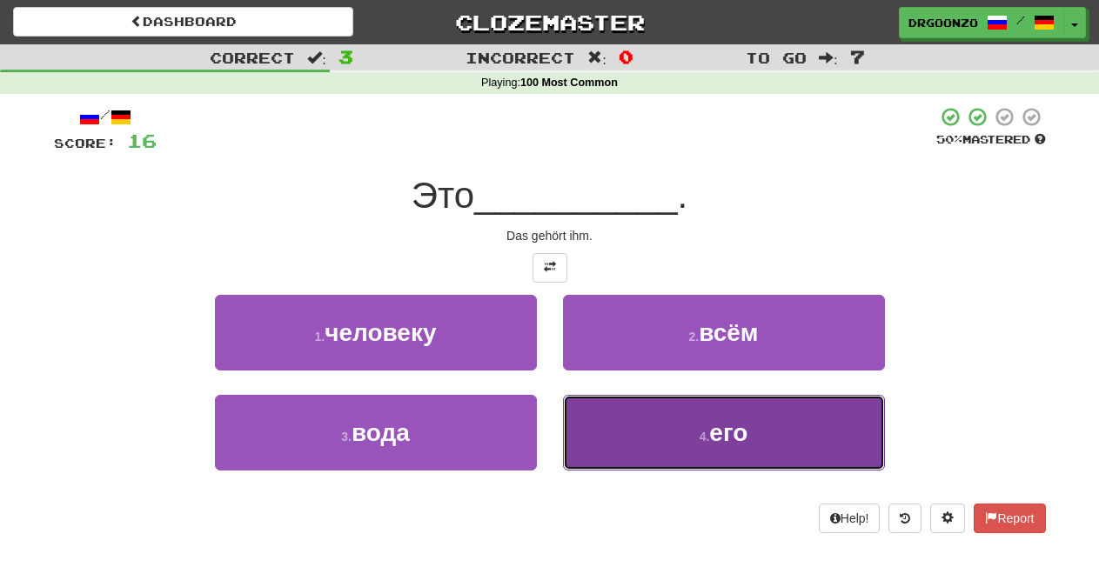
click at [655, 430] on button "4 . его" at bounding box center [724, 433] width 322 height 76
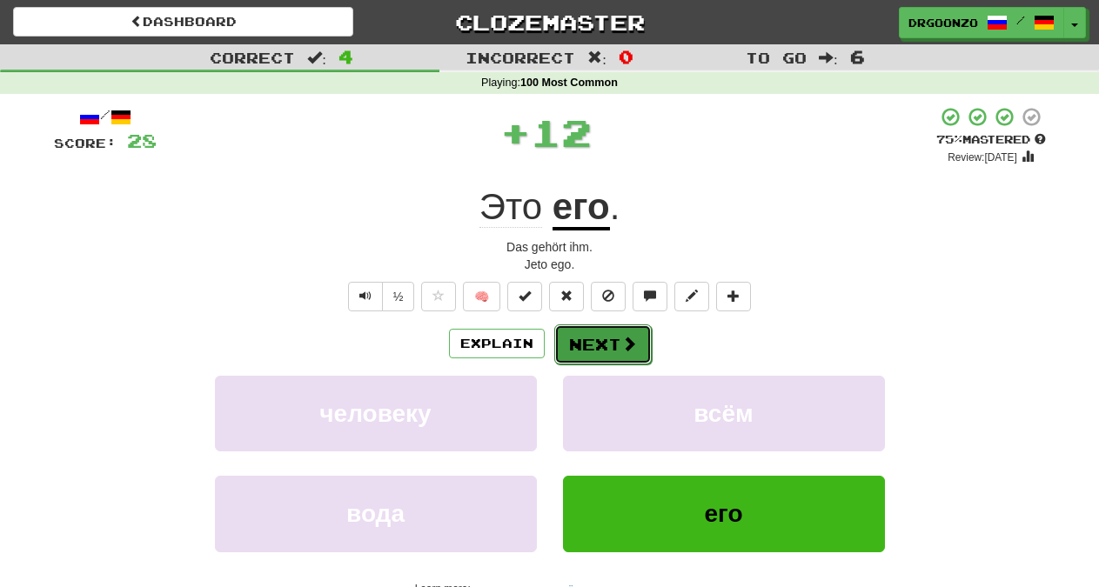
click at [625, 347] on span at bounding box center [629, 344] width 16 height 16
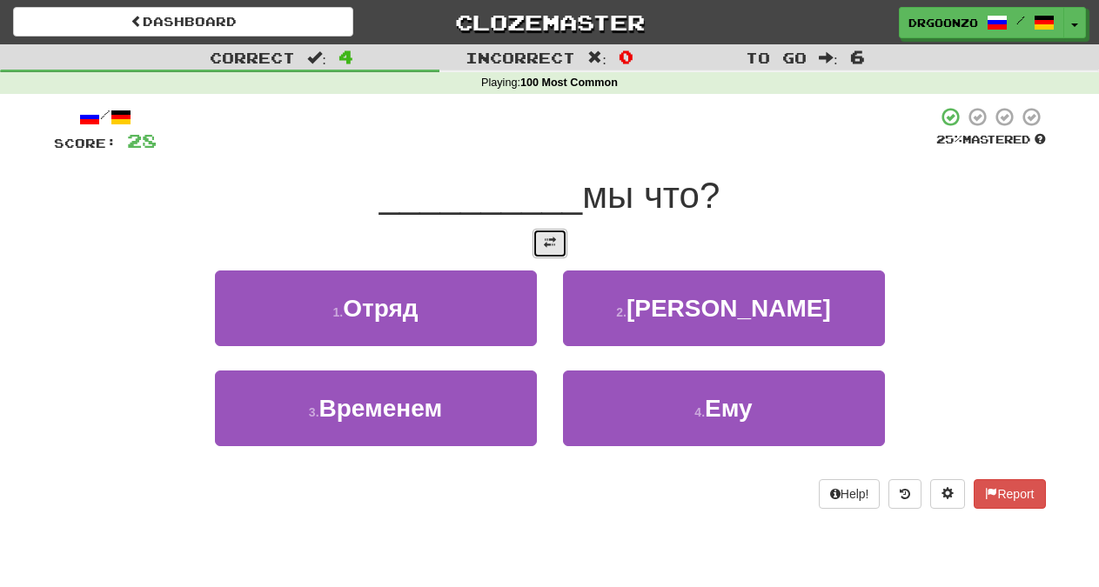
click at [561, 237] on button at bounding box center [550, 244] width 35 height 30
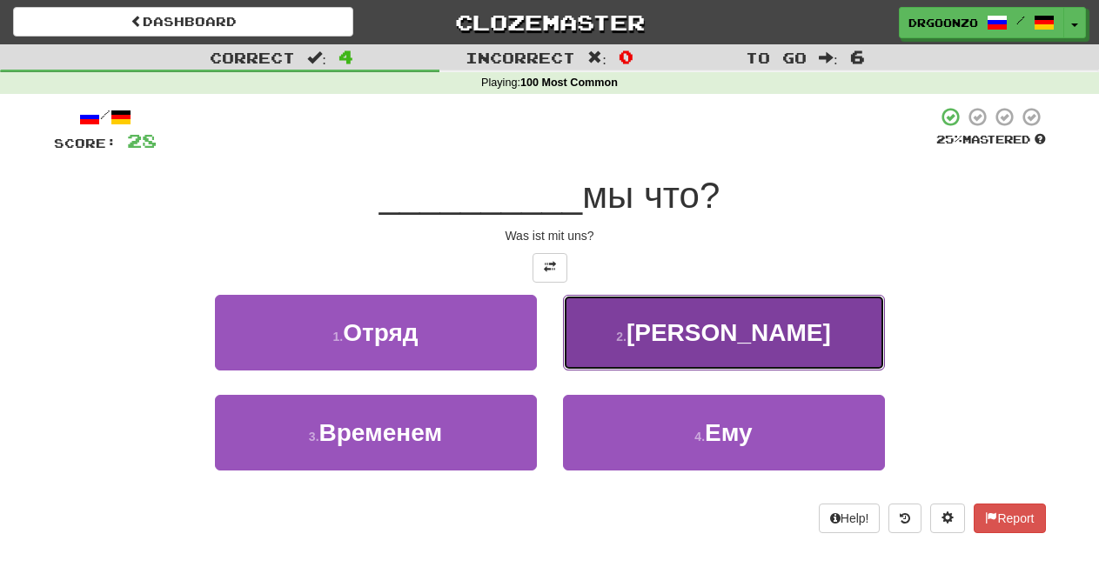
click at [675, 337] on button "2 . А" at bounding box center [724, 333] width 322 height 76
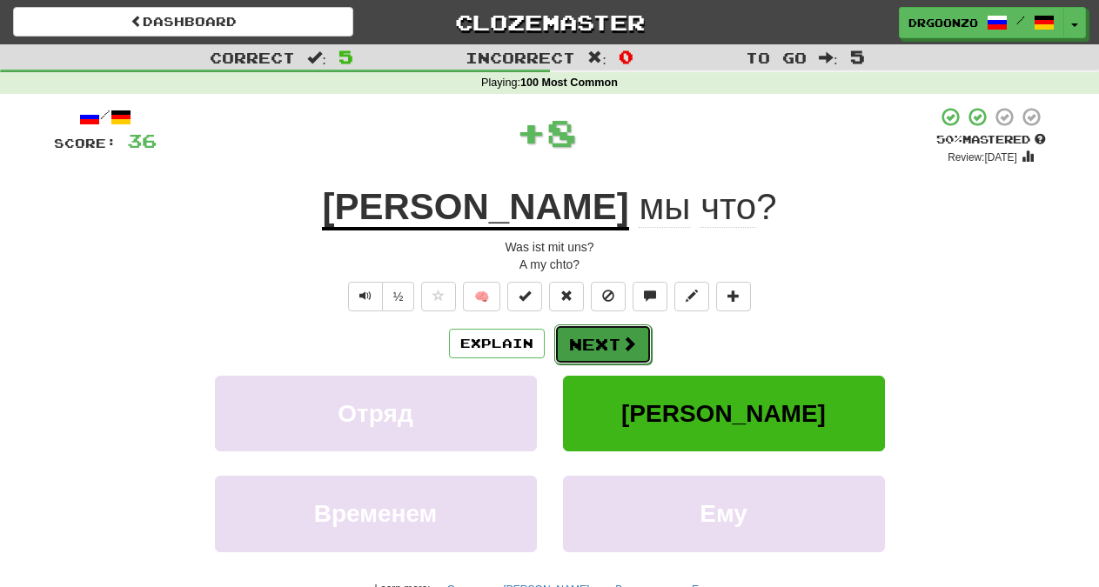
click at [613, 354] on button "Next" at bounding box center [602, 345] width 97 height 40
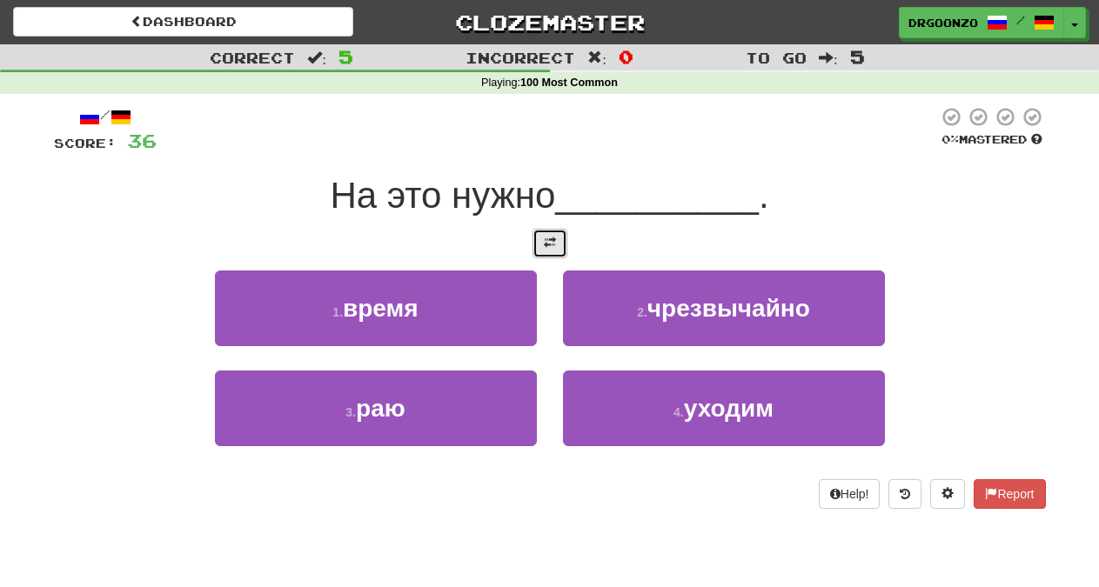
click at [548, 241] on span at bounding box center [550, 243] width 12 height 12
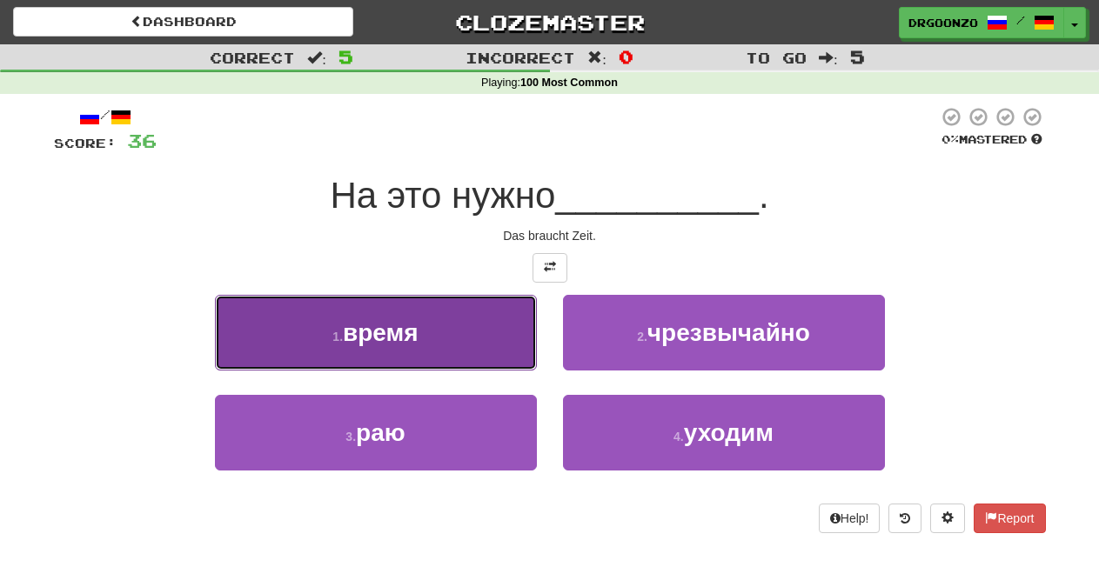
click at [384, 328] on span "время" at bounding box center [381, 332] width 76 height 27
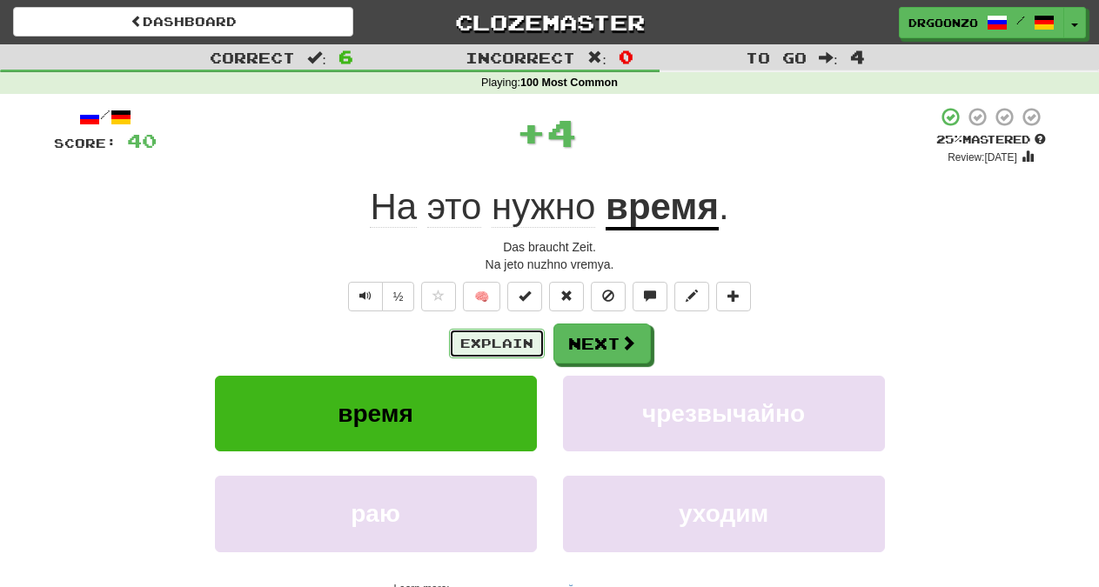
click at [500, 342] on button "Explain" at bounding box center [497, 344] width 96 height 30
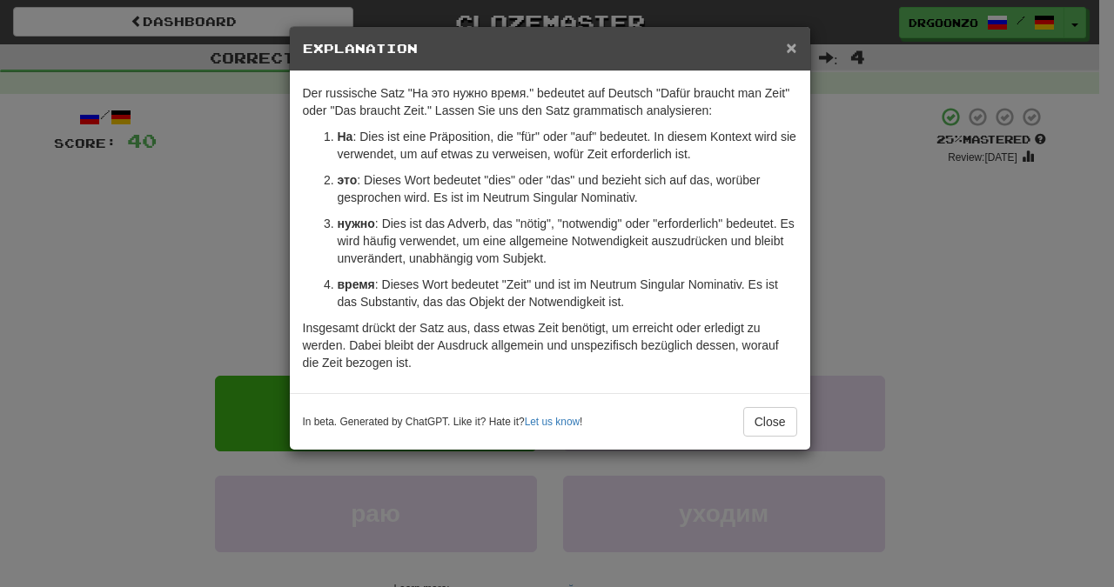
click at [796, 49] on span "×" at bounding box center [791, 47] width 10 height 20
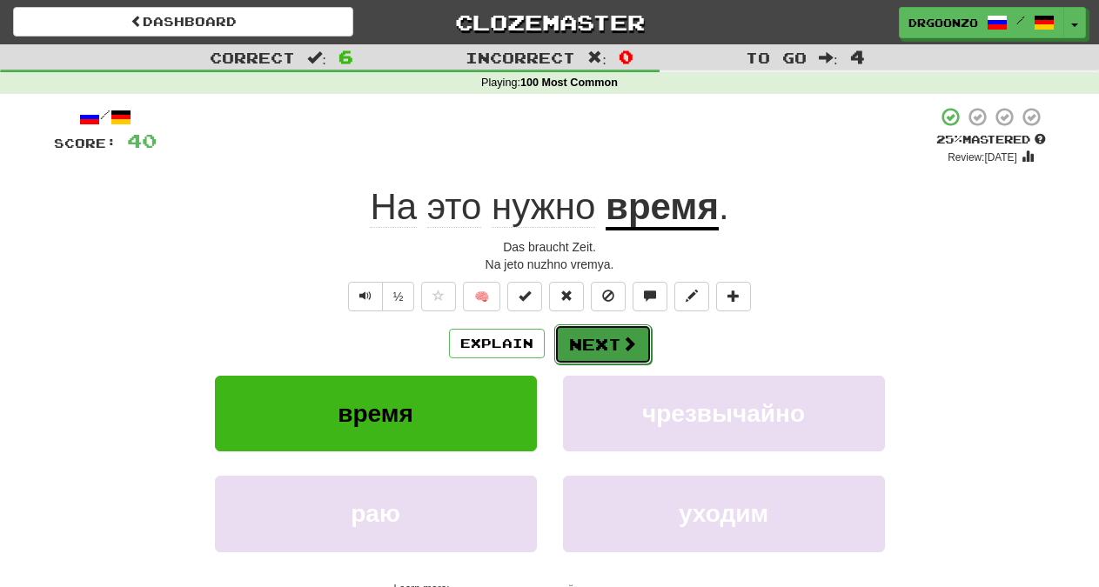
click at [608, 337] on button "Next" at bounding box center [602, 345] width 97 height 40
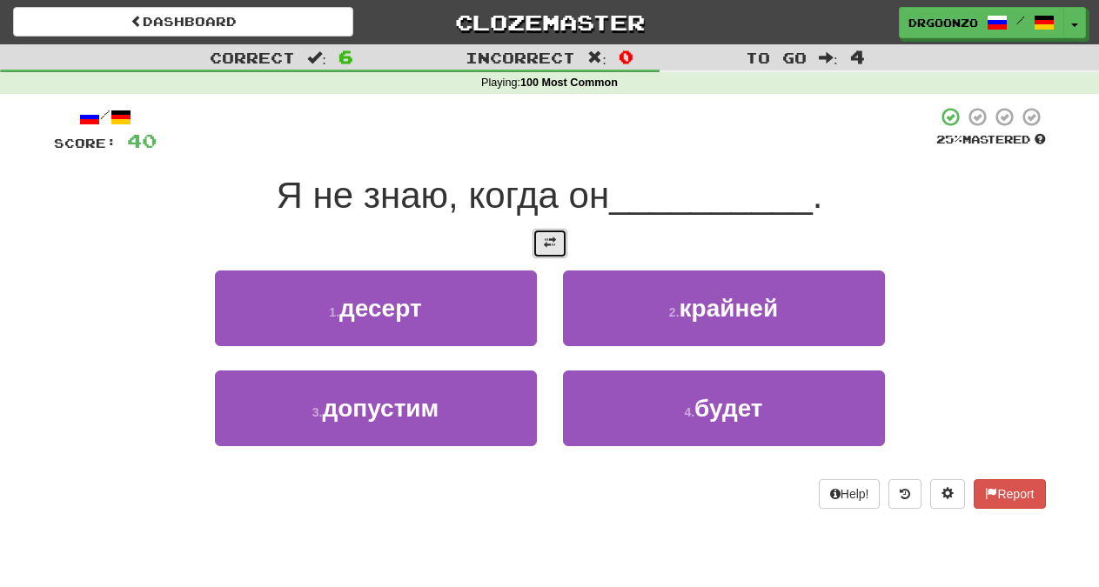
click at [548, 241] on span at bounding box center [550, 243] width 12 height 12
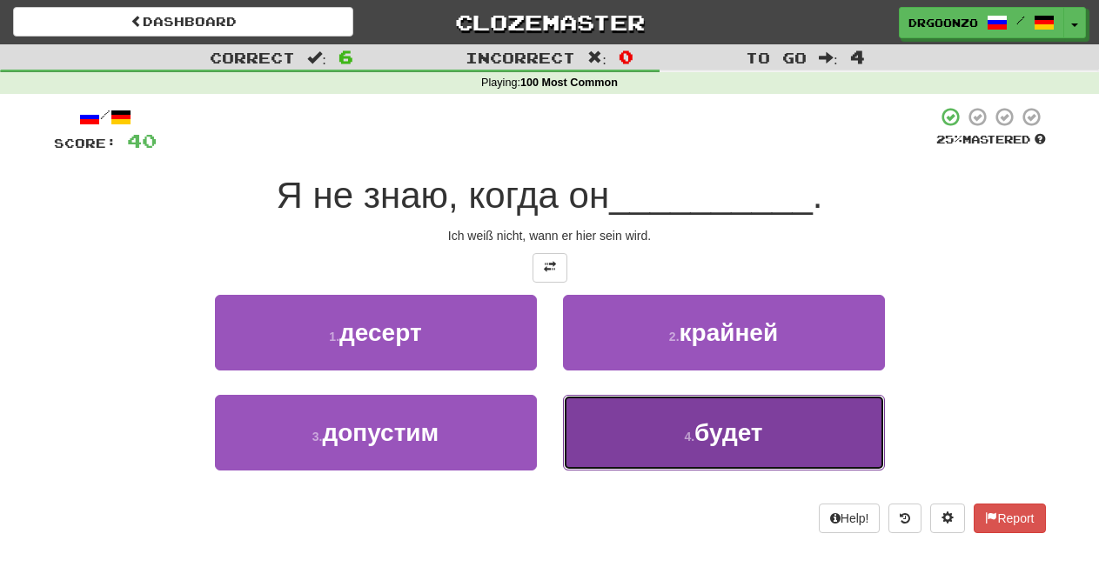
click at [708, 433] on span "будет" at bounding box center [729, 433] width 69 height 27
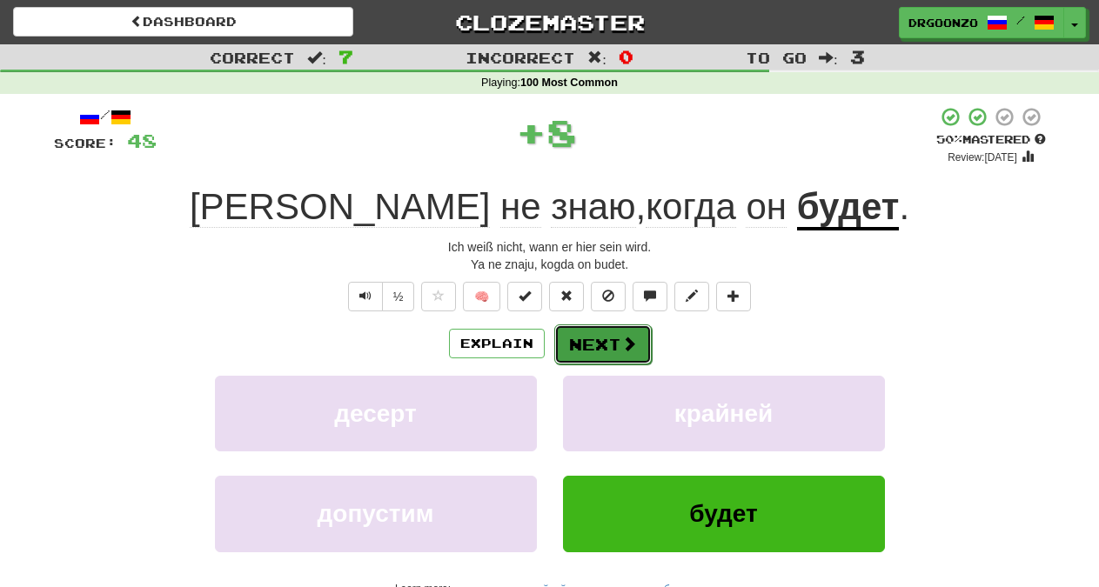
click at [640, 347] on button "Next" at bounding box center [602, 345] width 97 height 40
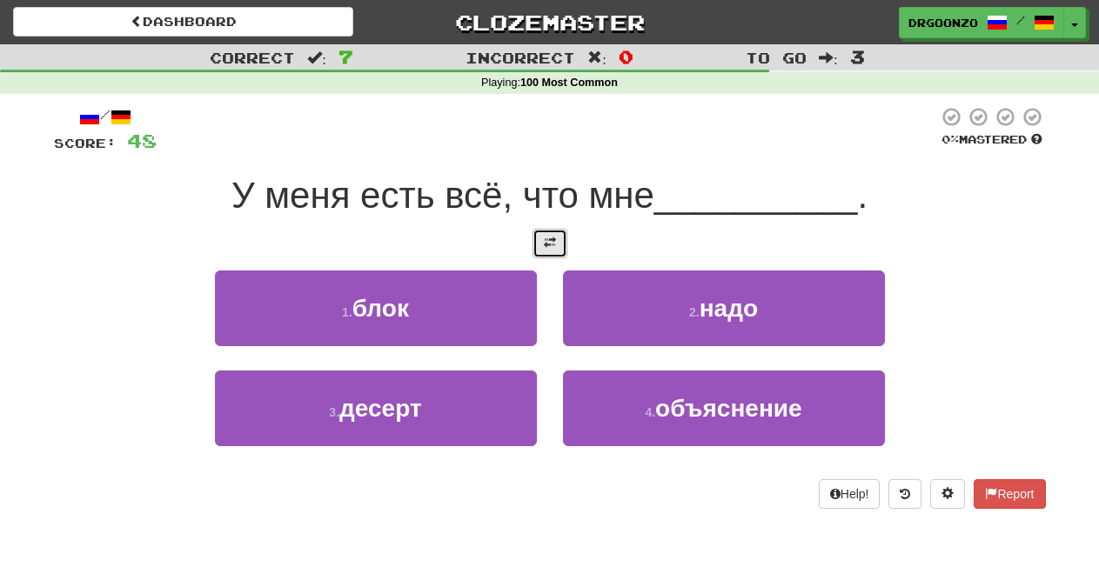
click at [543, 242] on button at bounding box center [550, 244] width 35 height 30
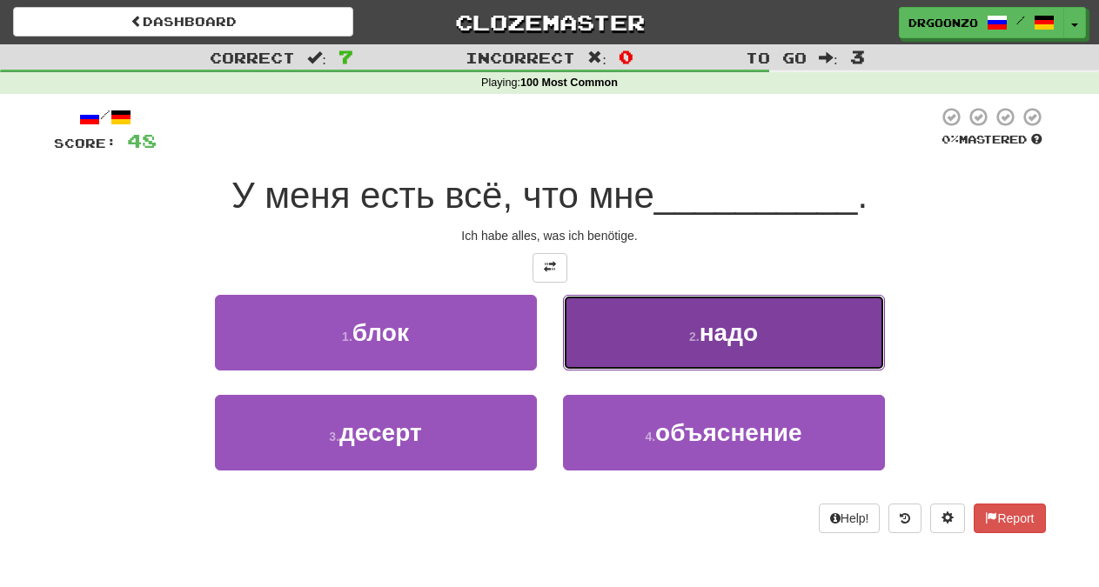
click at [719, 345] on span "надо" at bounding box center [729, 332] width 58 height 27
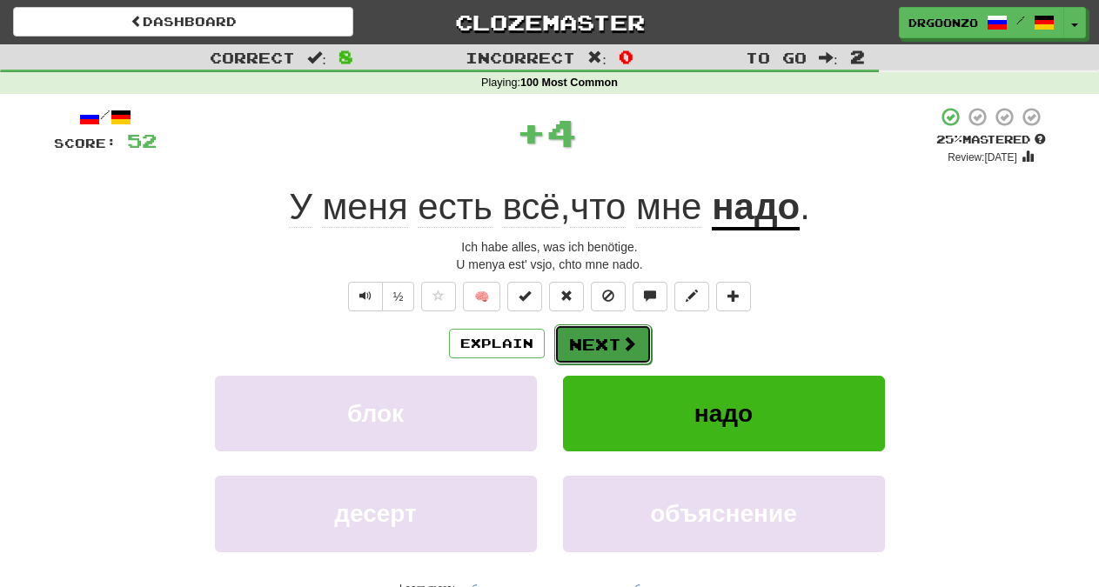
click at [629, 341] on span at bounding box center [629, 344] width 16 height 16
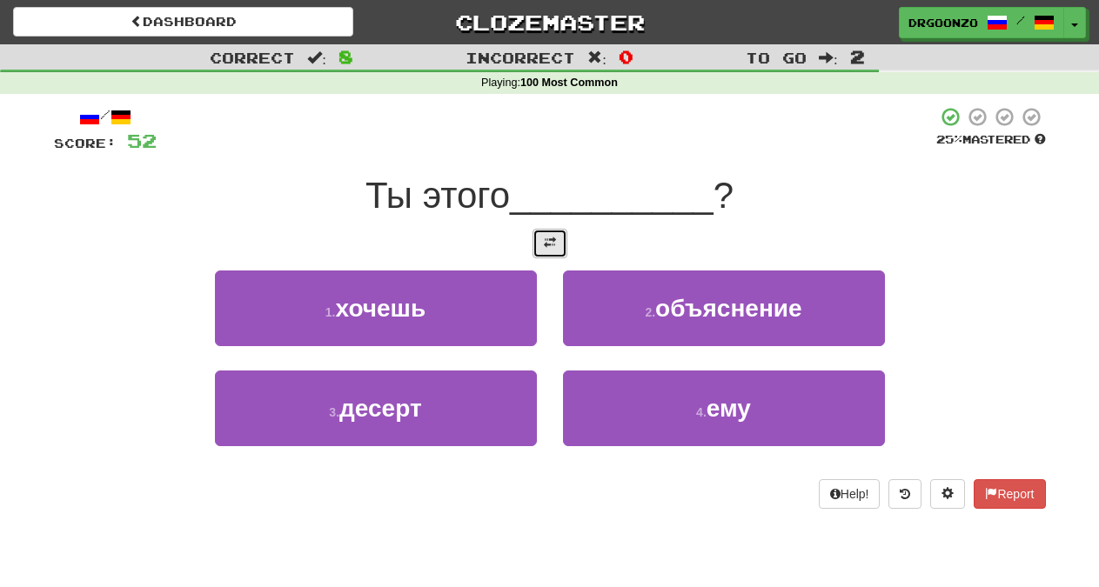
click at [545, 238] on span at bounding box center [550, 243] width 12 height 12
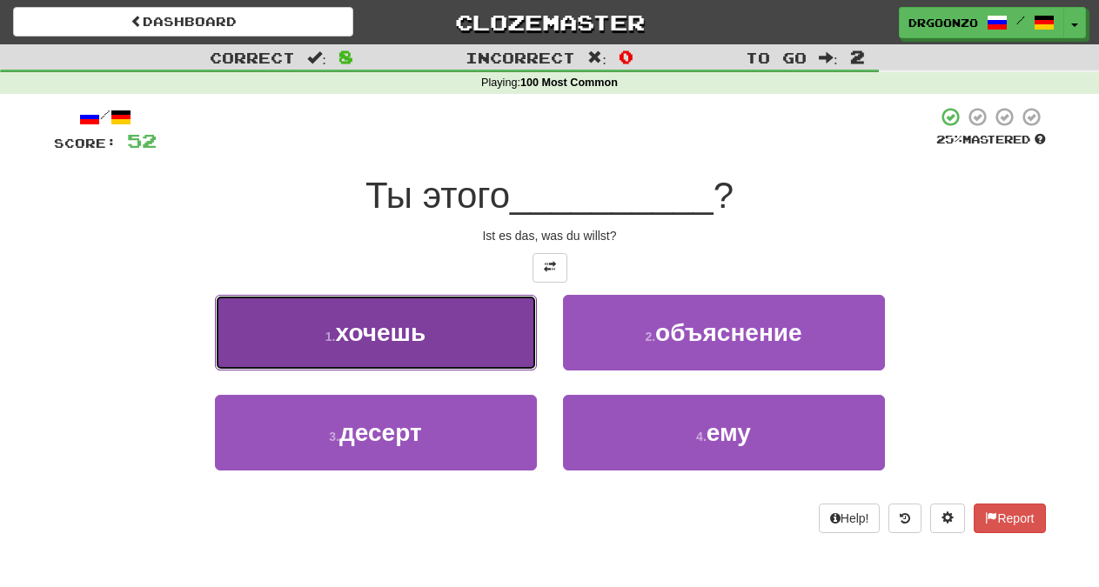
click at [394, 343] on span "хочешь" at bounding box center [381, 332] width 91 height 27
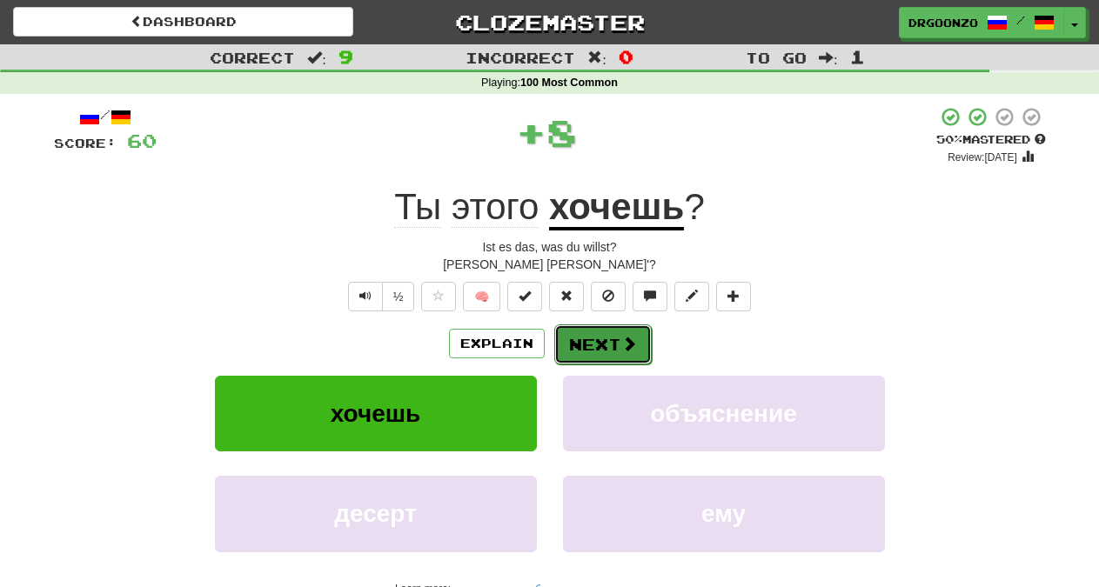
click at [632, 350] on span at bounding box center [629, 344] width 16 height 16
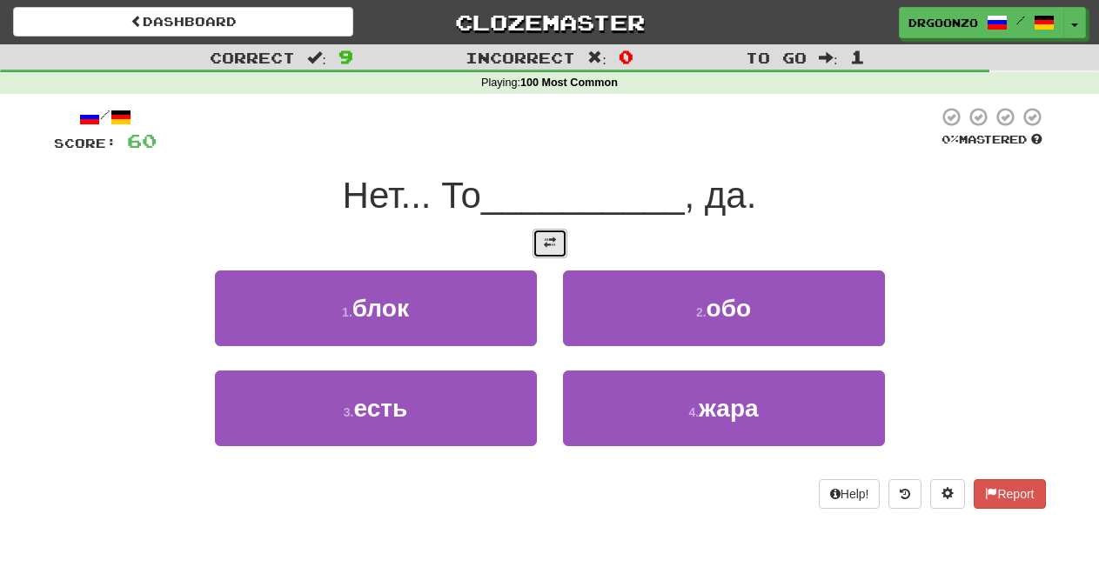
click at [551, 242] on span at bounding box center [550, 243] width 12 height 12
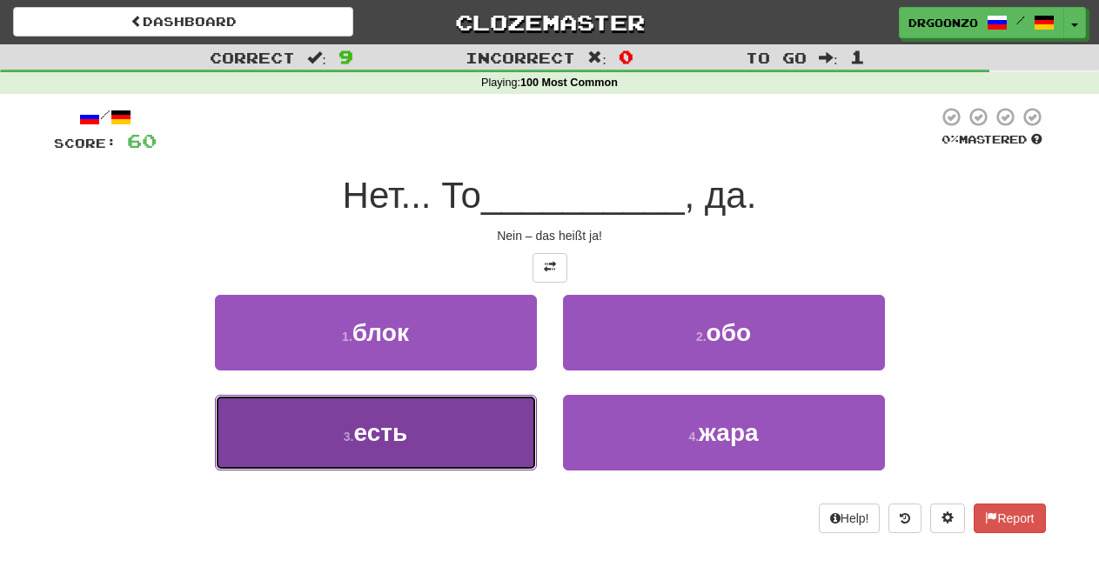
click at [449, 421] on button "3 . есть" at bounding box center [376, 433] width 322 height 76
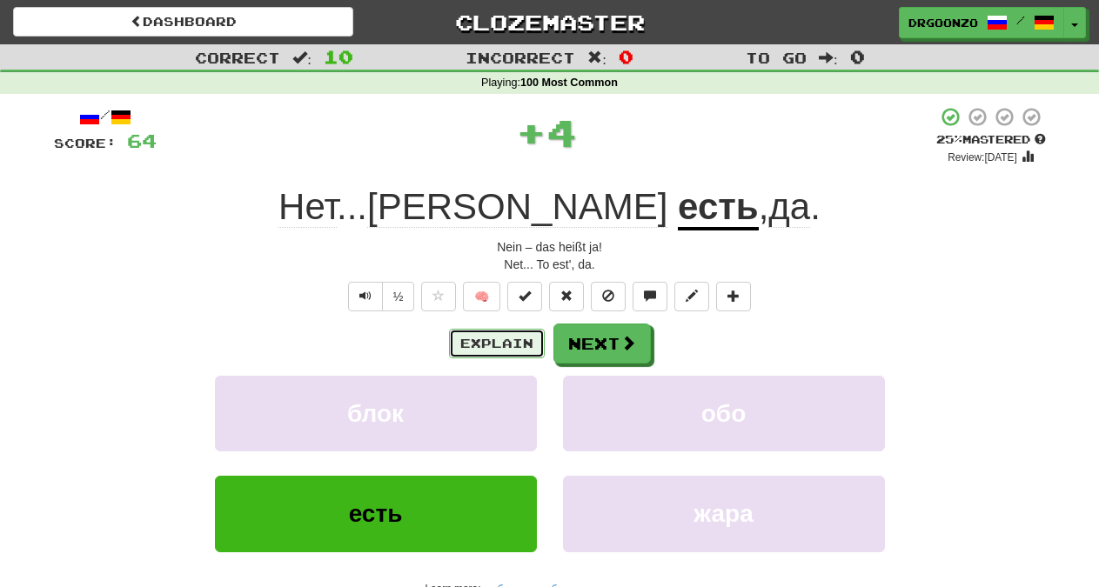
click at [460, 341] on button "Explain" at bounding box center [497, 344] width 96 height 30
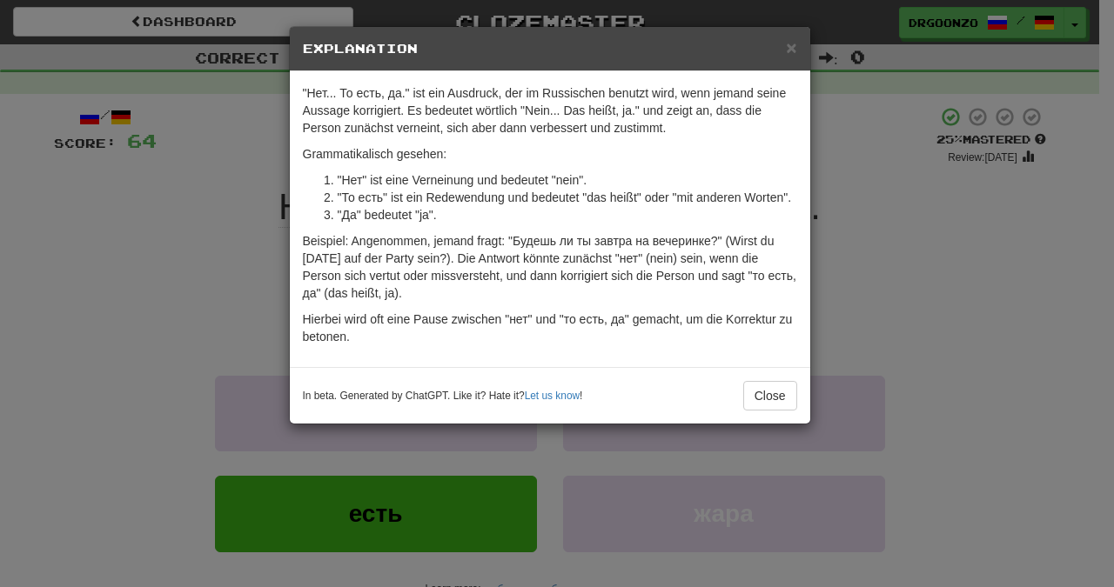
click at [786, 42] on h5 "Explanation" at bounding box center [550, 48] width 494 height 17
click at [790, 47] on span "×" at bounding box center [791, 47] width 10 height 20
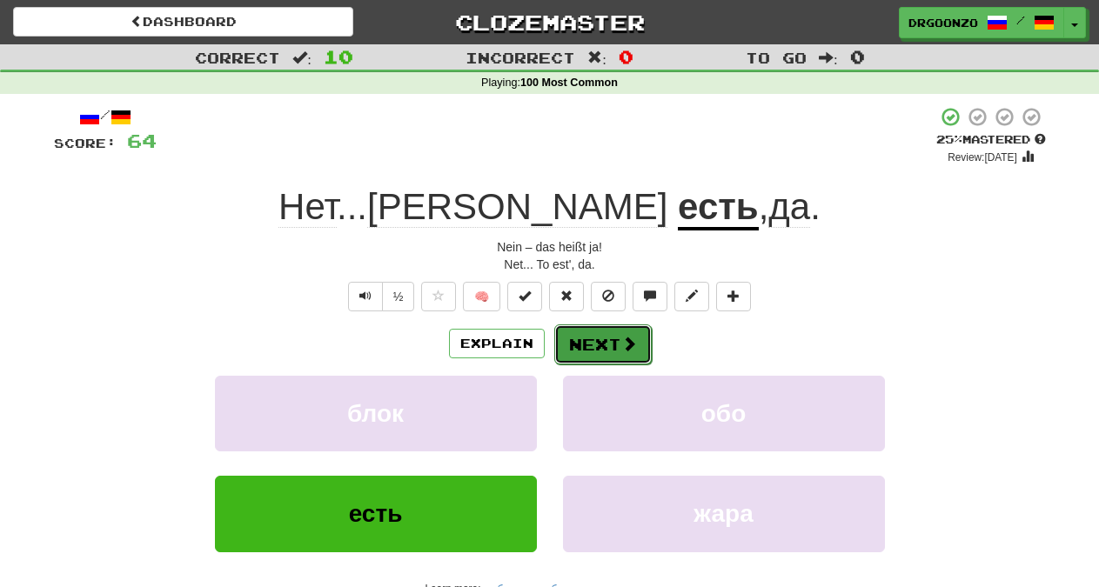
click at [608, 356] on button "Next" at bounding box center [602, 345] width 97 height 40
